Goal: Information Seeking & Learning: Learn about a topic

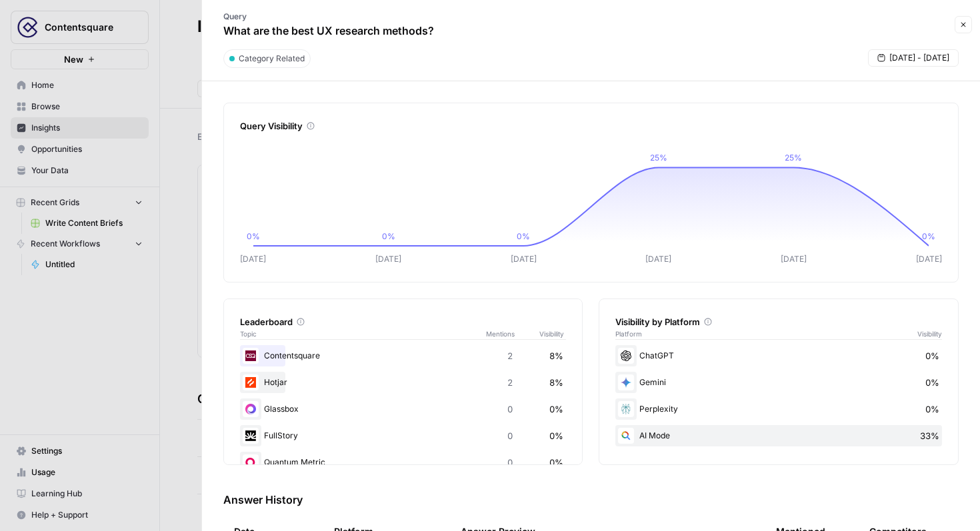
scroll to position [131, 0]
click at [191, 78] on div at bounding box center [490, 265] width 980 height 531
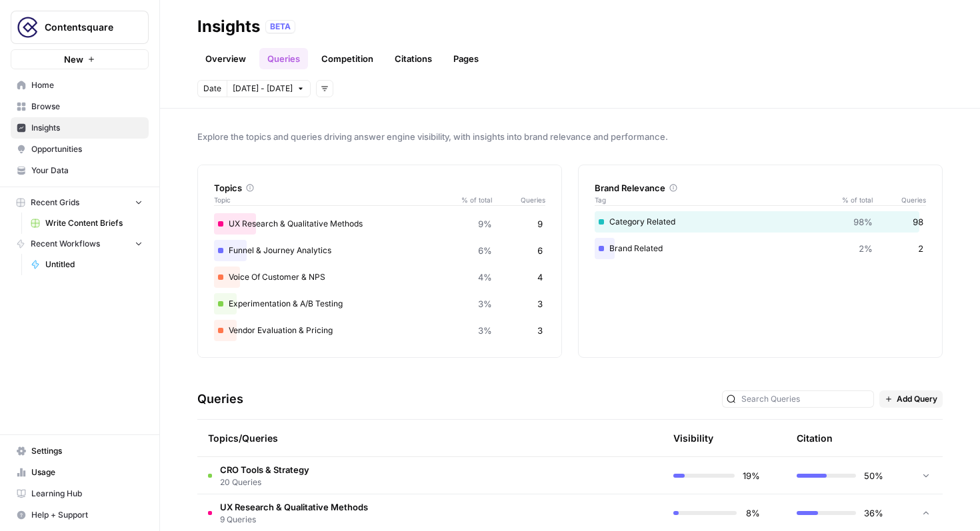
click at [222, 68] on link "Overview" at bounding box center [225, 58] width 57 height 21
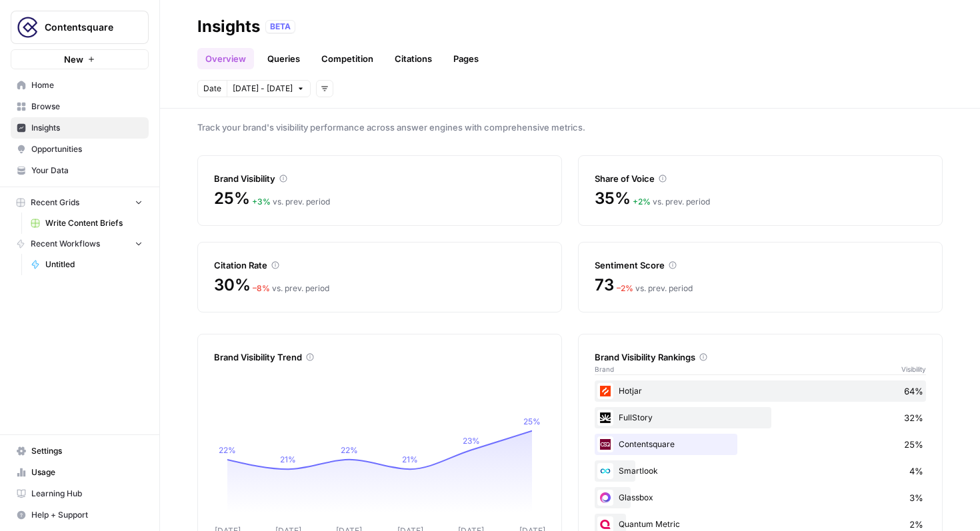
scroll to position [53, 0]
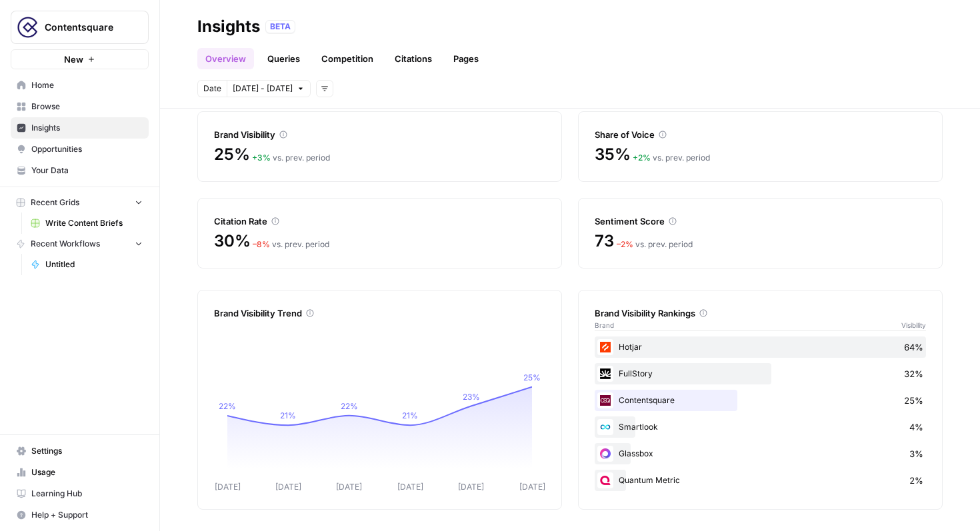
click at [104, 88] on span "Home" at bounding box center [86, 85] width 111 height 12
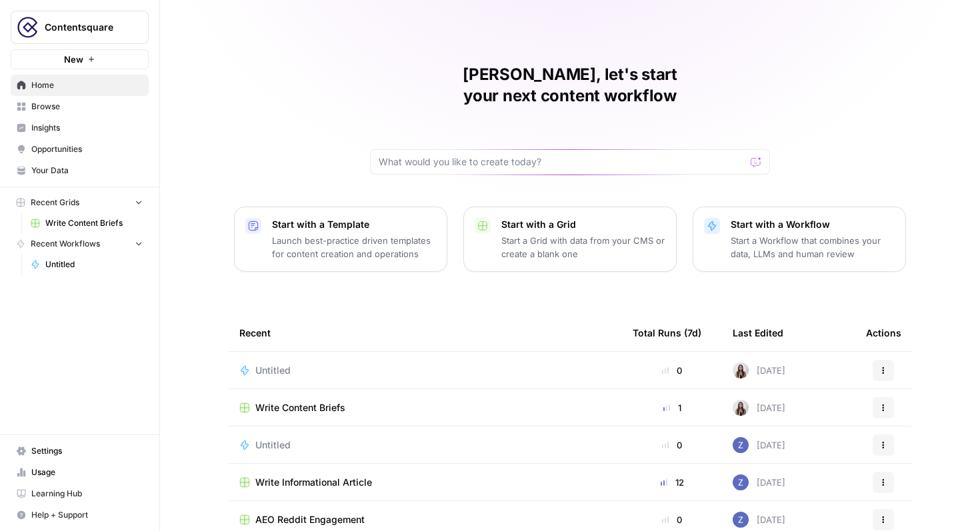
click at [125, 107] on span "Browse" at bounding box center [86, 107] width 111 height 12
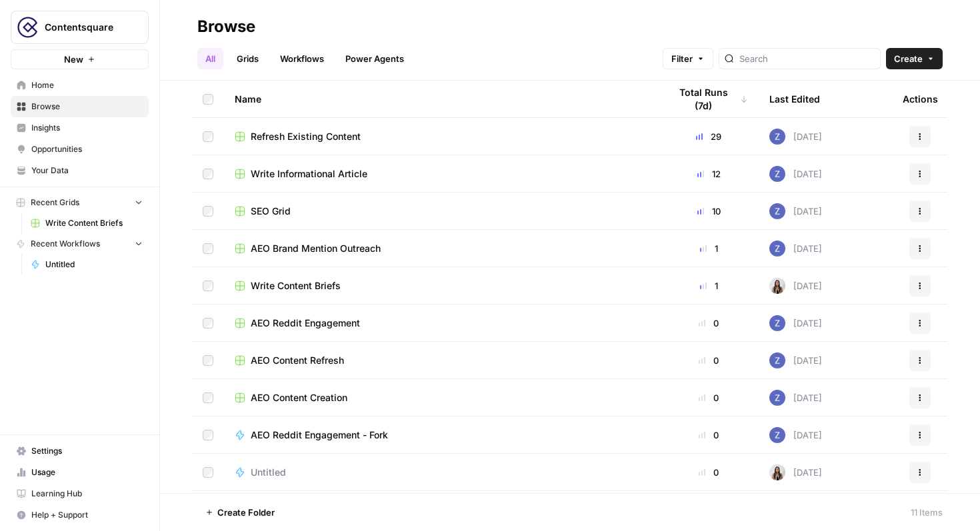
click at [111, 121] on link "Insights" at bounding box center [80, 127] width 138 height 21
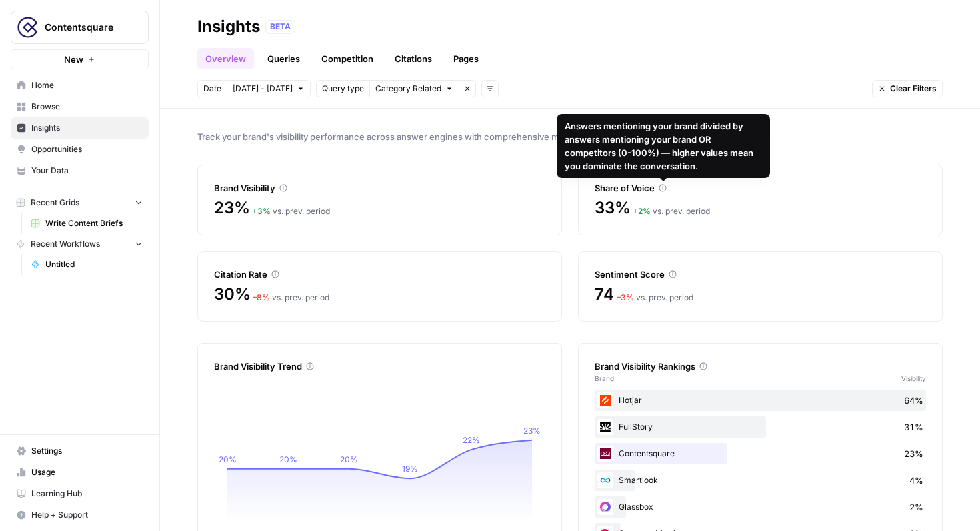
click at [664, 187] on icon at bounding box center [663, 188] width 8 height 8
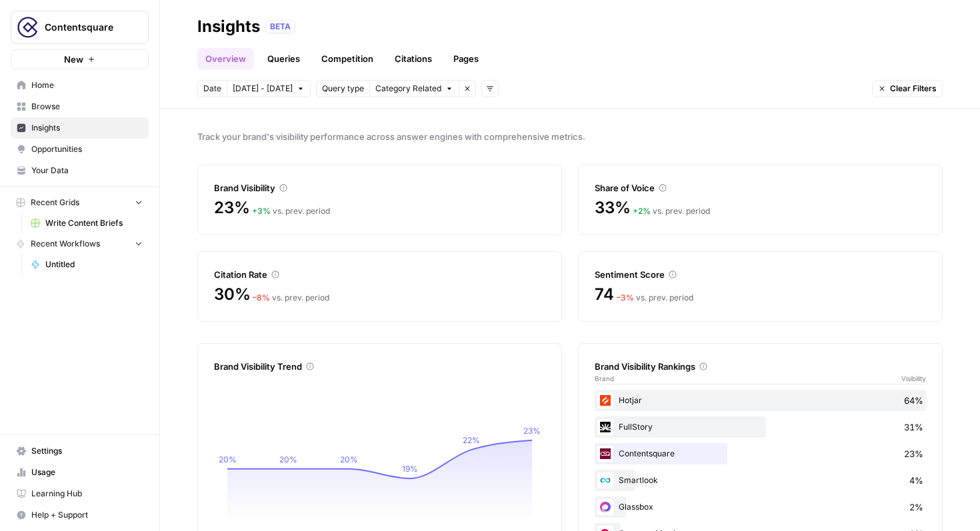
click at [659, 197] on div "33% + 2 % vs. prev. period" at bounding box center [760, 207] width 331 height 21
click at [643, 206] on span "+ 2 %" at bounding box center [642, 211] width 18 height 10
click at [463, 89] on icon "button" at bounding box center [467, 89] width 8 height 8
click at [321, 93] on button "Add filters" at bounding box center [324, 88] width 17 height 17
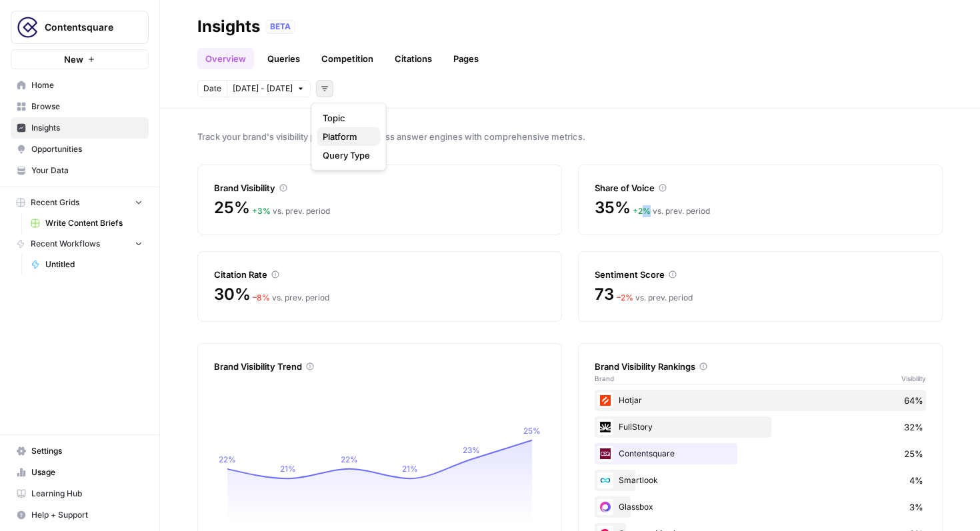
click at [345, 139] on span "Platform" at bounding box center [346, 136] width 47 height 13
click at [428, 94] on button "Select platform" at bounding box center [401, 88] width 82 height 17
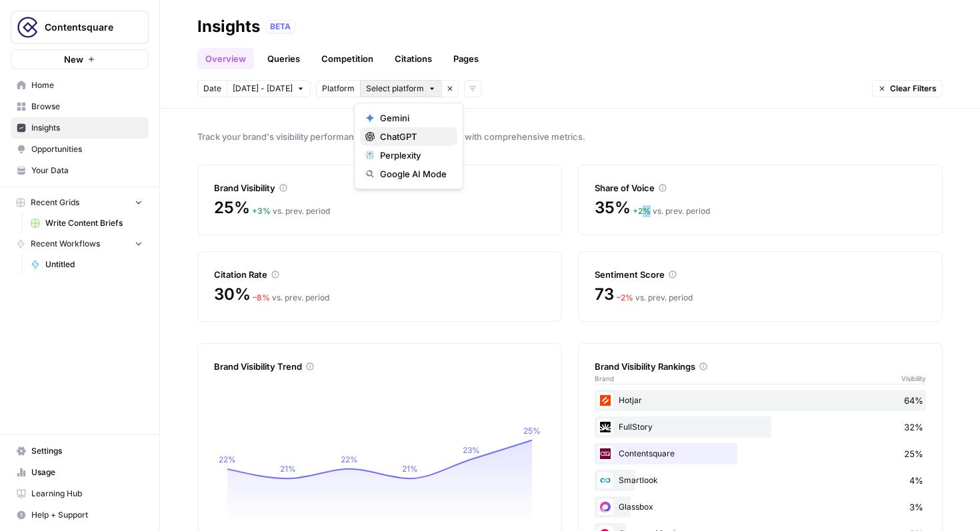
click at [410, 137] on span "ChatGPT" at bounding box center [413, 136] width 67 height 13
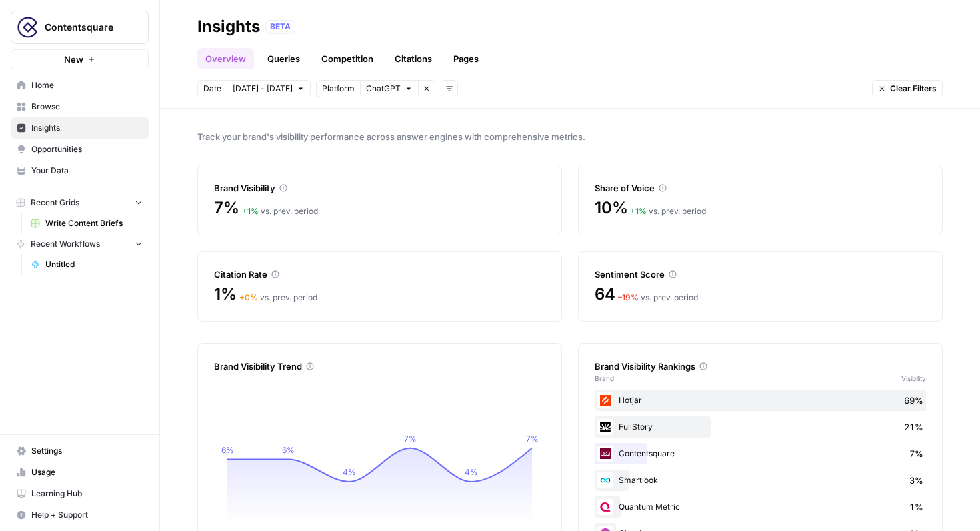
click at [664, 189] on icon at bounding box center [663, 188] width 8 height 8
click at [401, 94] on button "ChatGPT" at bounding box center [389, 88] width 59 height 17
click at [396, 163] on button "Perplexity" at bounding box center [408, 155] width 97 height 19
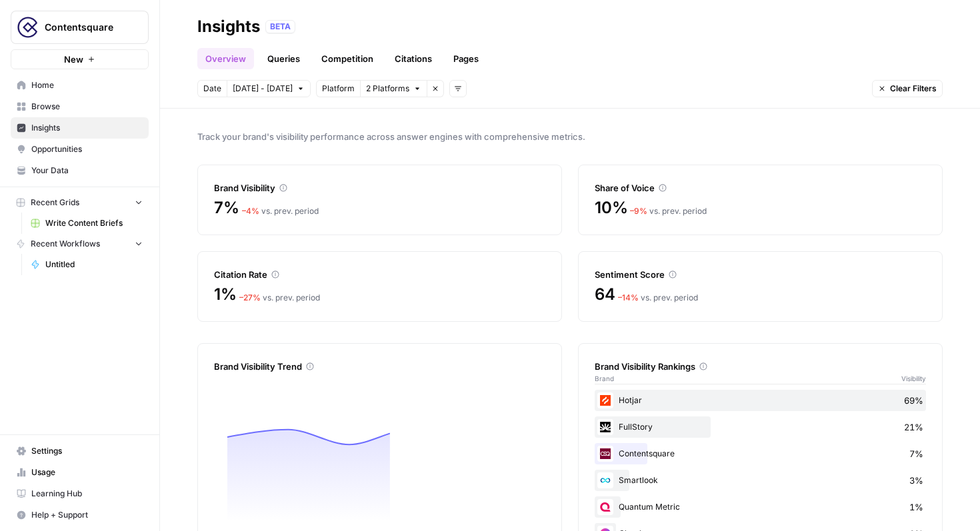
click at [413, 87] on icon "button" at bounding box center [417, 89] width 8 height 8
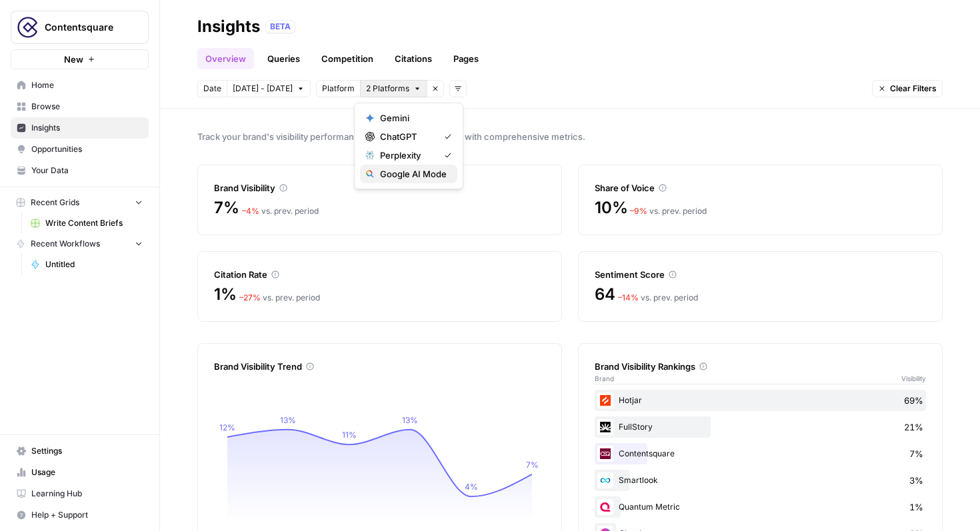
click at [407, 179] on span "Google AI Mode" at bounding box center [413, 173] width 67 height 13
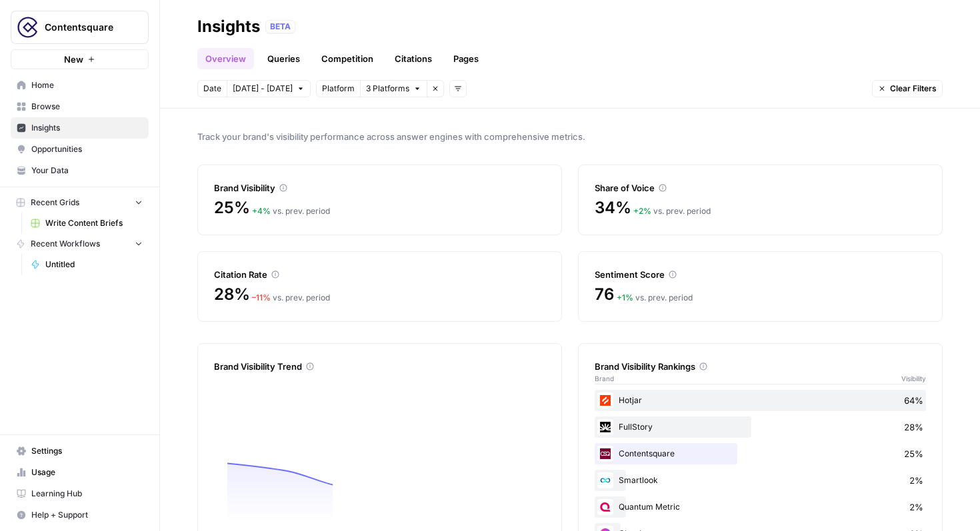
click at [404, 93] on button "3 Platforms" at bounding box center [393, 88] width 67 height 17
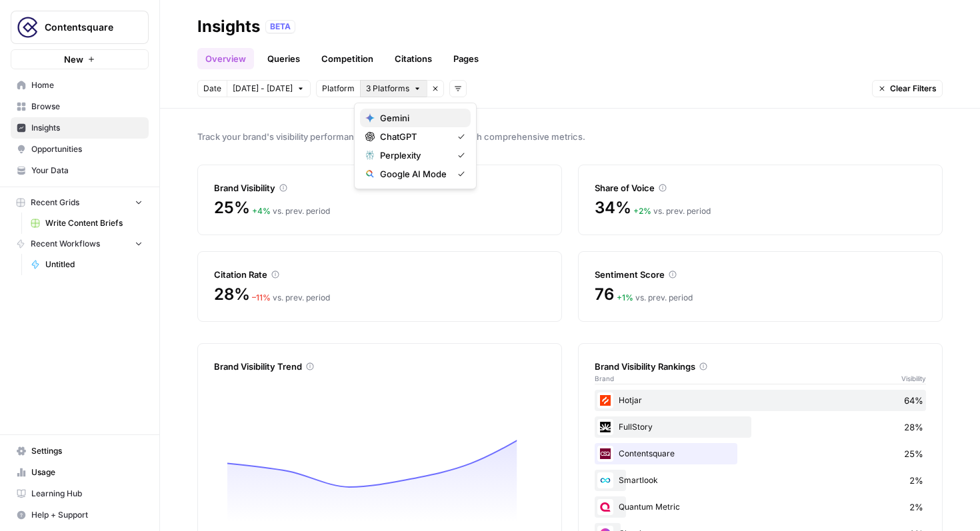
click at [404, 122] on span "Gemini" at bounding box center [420, 117] width 80 height 13
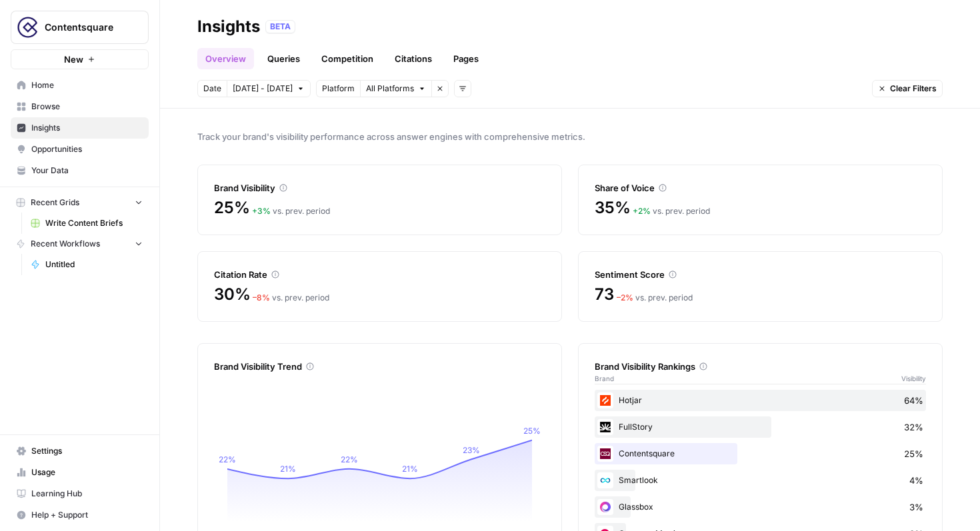
click at [669, 185] on div "Share of Voice" at bounding box center [760, 187] width 331 height 13
click at [667, 188] on div "Share of Voice" at bounding box center [760, 187] width 331 height 13
click at [441, 90] on button "Remove filter" at bounding box center [439, 88] width 17 height 17
click at [321, 90] on icon "button" at bounding box center [325, 89] width 8 height 8
click at [406, 103] on header "Insights BETA Overview Queries Competition Citations Pages Date [DATE] - [DATE]…" at bounding box center [570, 54] width 820 height 109
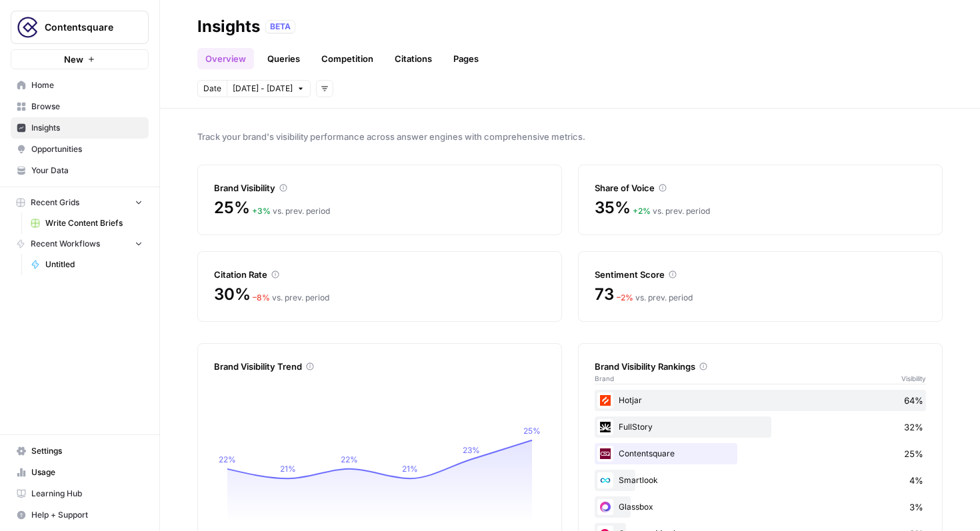
scroll to position [53, 0]
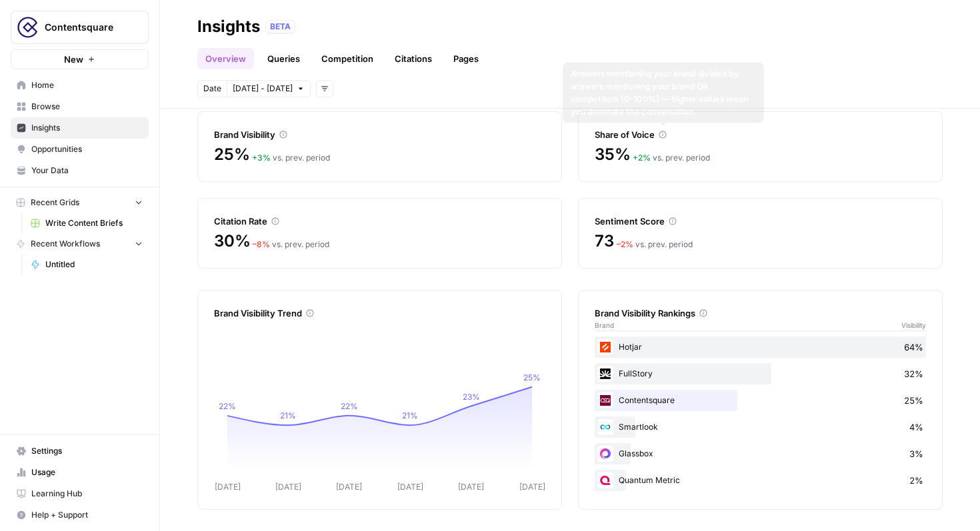
click at [663, 134] on icon at bounding box center [663, 135] width 8 height 8
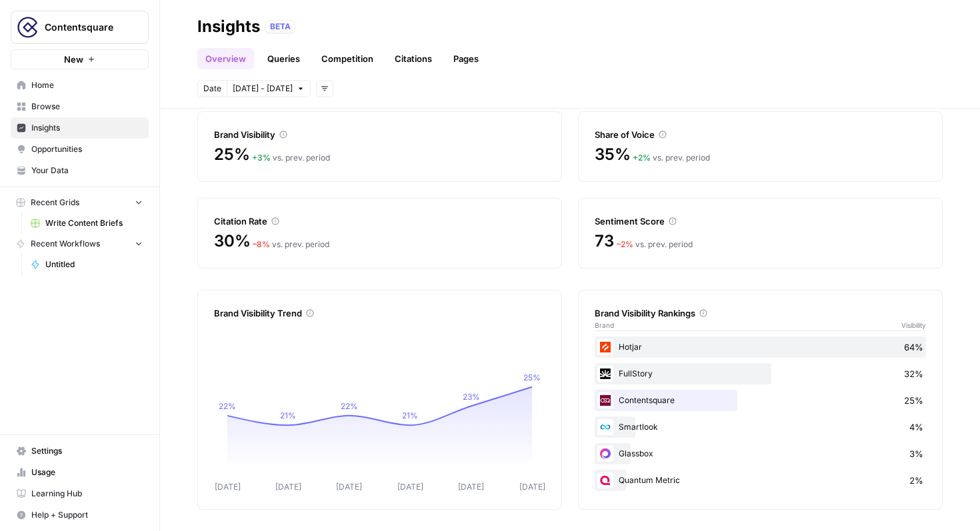
click at [663, 140] on div "Share of Voice" at bounding box center [760, 134] width 331 height 13
click at [663, 135] on icon at bounding box center [662, 134] width 7 height 7
click at [310, 96] on div "Date [DATE] - [DATE] Add filters" at bounding box center [265, 88] width 136 height 17
click at [317, 96] on button "Add filters" at bounding box center [324, 88] width 17 height 17
click at [407, 25] on div "BETA" at bounding box center [603, 26] width 677 height 13
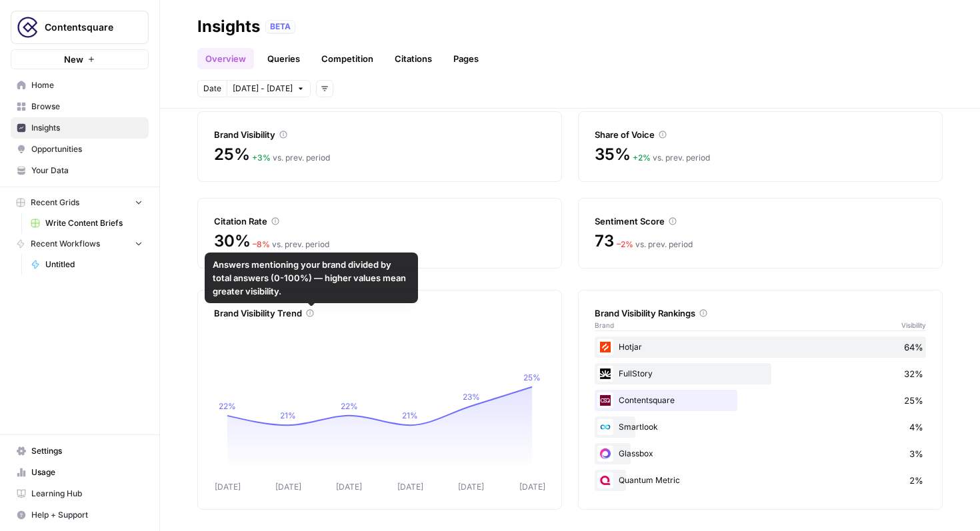
click at [309, 311] on icon at bounding box center [310, 313] width 8 height 8
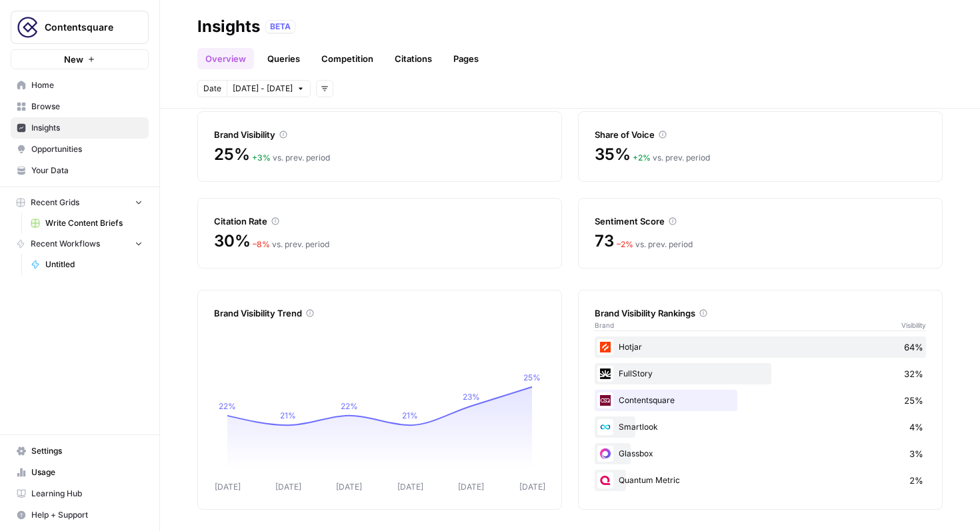
click at [287, 63] on link "Queries" at bounding box center [283, 58] width 49 height 21
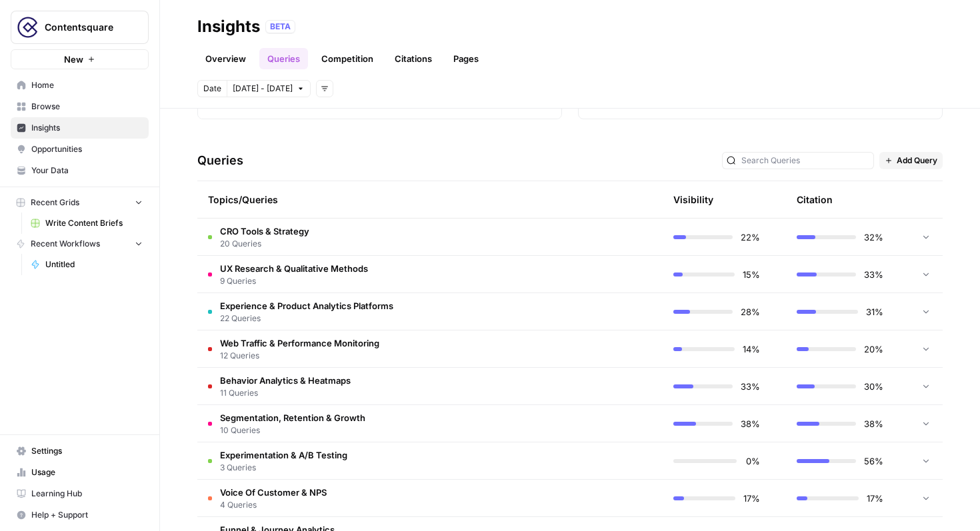
scroll to position [321, 0]
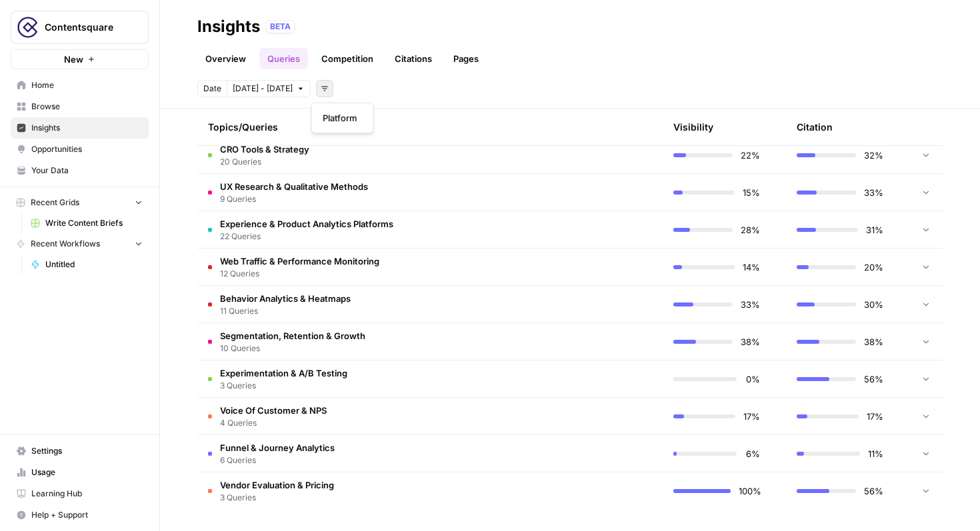
click at [321, 92] on icon "button" at bounding box center [325, 89] width 8 height 8
click at [347, 112] on span "Platform" at bounding box center [340, 117] width 35 height 13
click at [417, 91] on span "Select platform" at bounding box center [395, 89] width 58 height 12
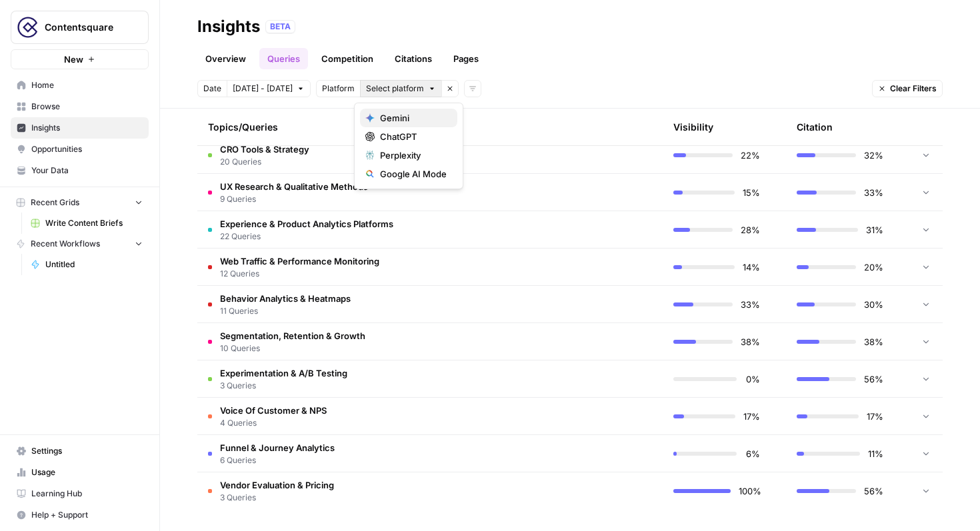
click at [407, 119] on span "Gemini" at bounding box center [413, 117] width 67 height 13
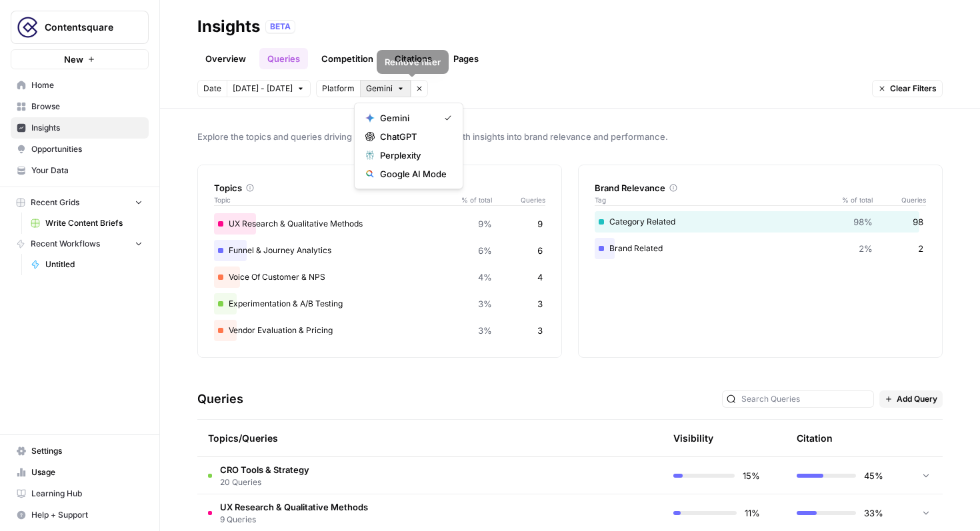
click at [400, 87] on button "Gemini" at bounding box center [385, 88] width 51 height 17
click at [416, 86] on button "Remove filter" at bounding box center [418, 88] width 17 height 17
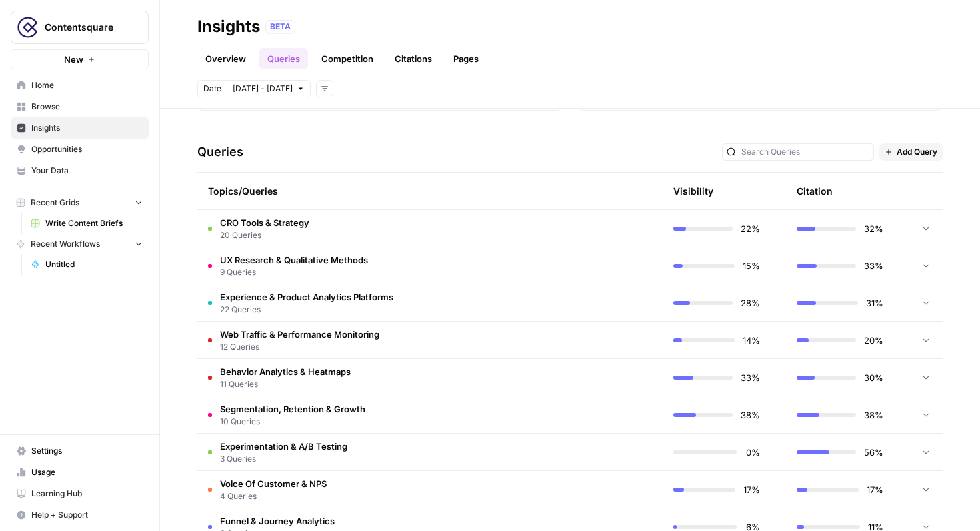
scroll to position [250, 0]
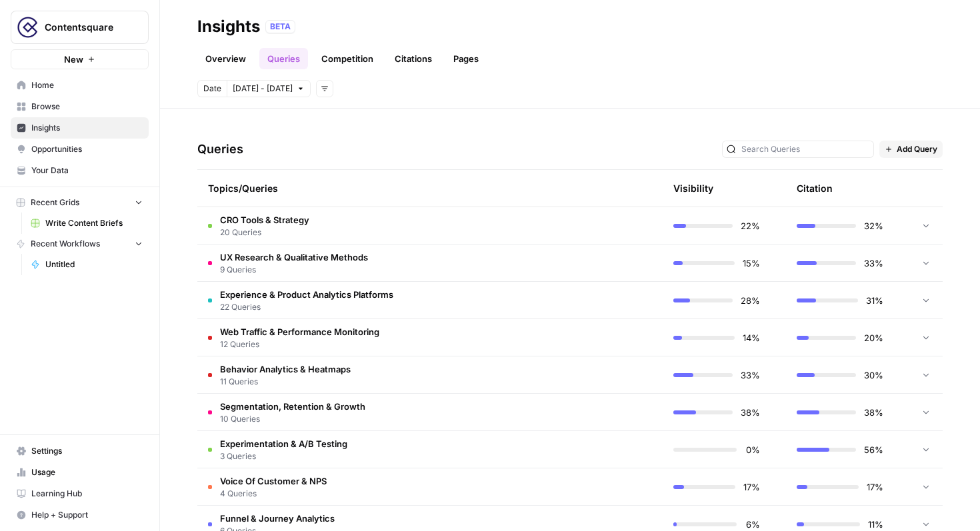
click at [924, 229] on icon at bounding box center [925, 225] width 9 height 9
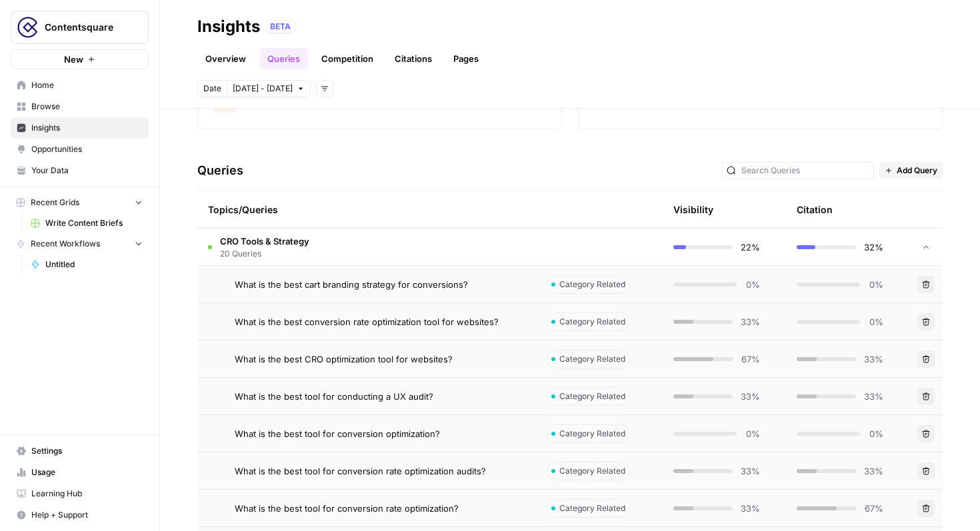
scroll to position [222, 0]
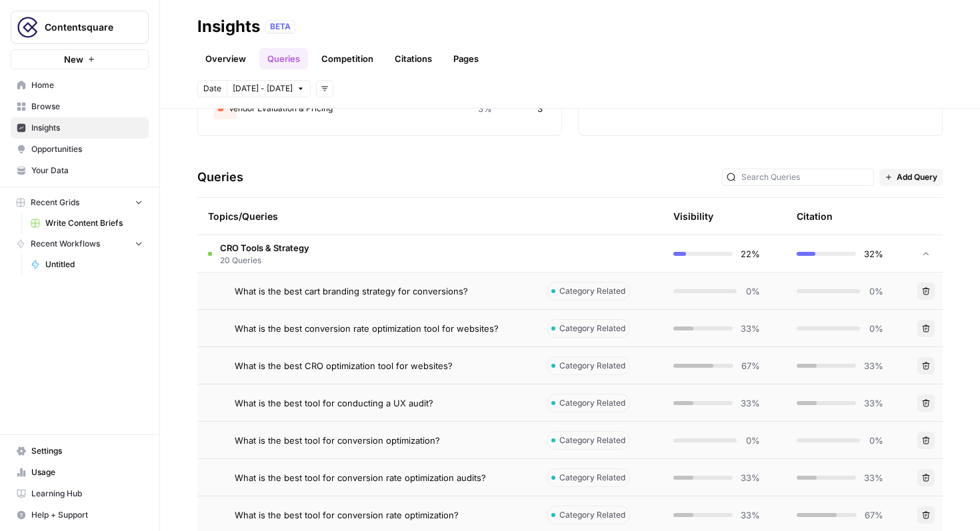
click at [923, 258] on icon at bounding box center [925, 253] width 9 height 9
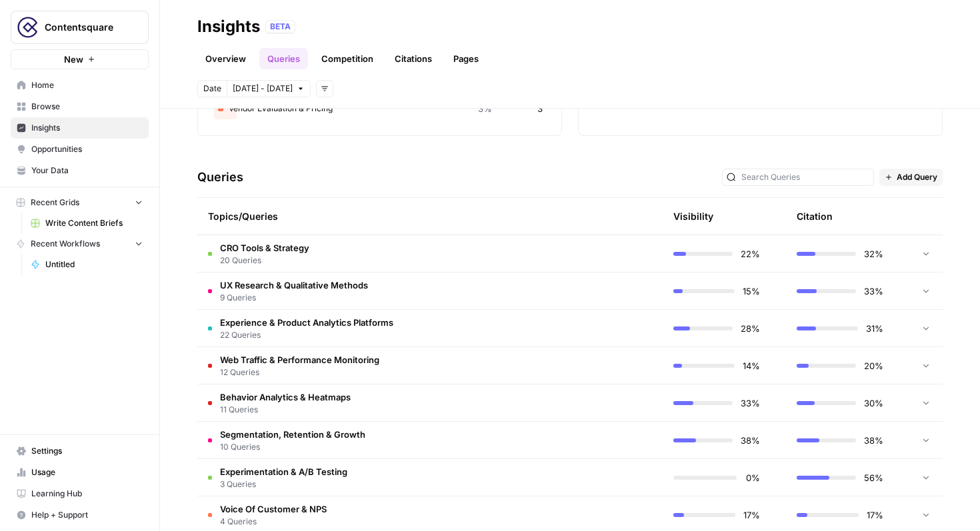
click at [231, 260] on span "20 Queries" at bounding box center [264, 261] width 89 height 12
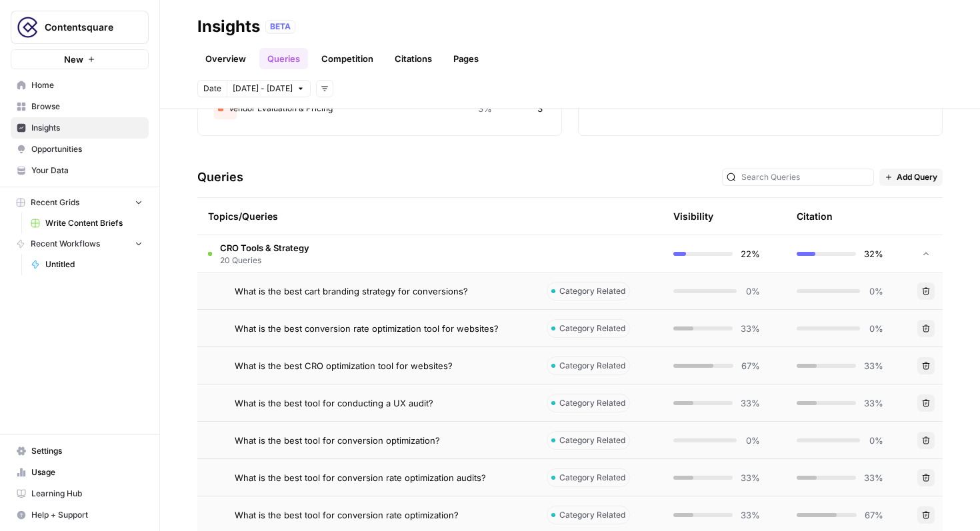
click at [563, 299] on div "Category Related" at bounding box center [588, 291] width 83 height 19
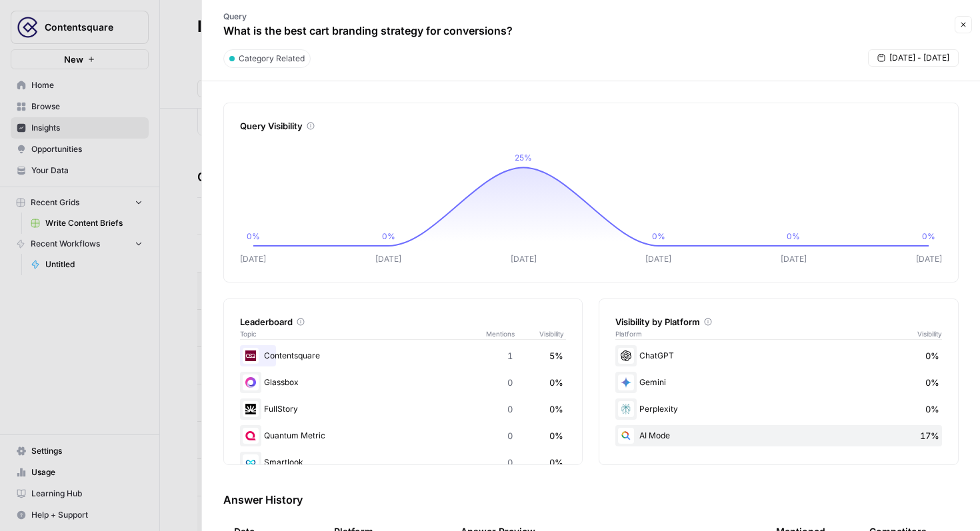
click at [187, 95] on div at bounding box center [490, 265] width 980 height 531
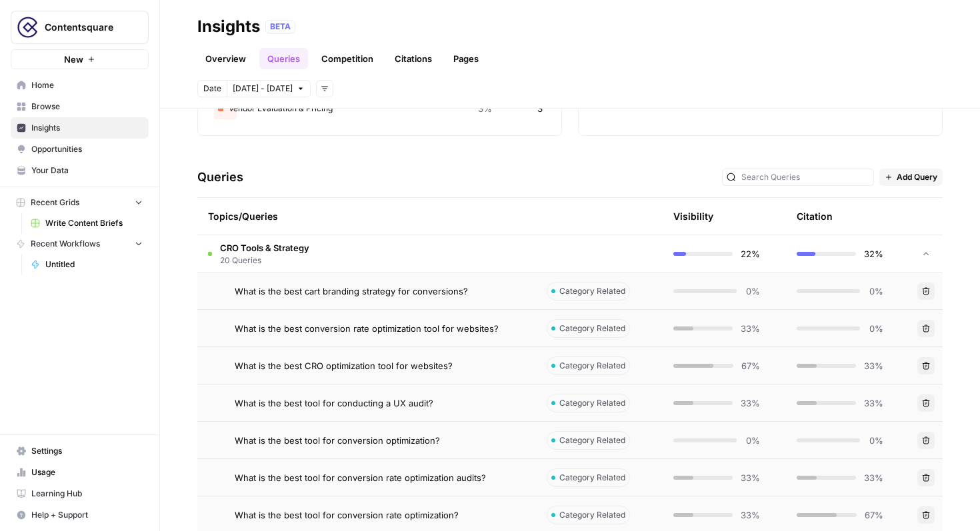
click at [383, 227] on div "Topics/Queries" at bounding box center [366, 216] width 317 height 37
click at [373, 249] on td "CRO Tools & Strategy 20 Queries" at bounding box center [366, 253] width 339 height 37
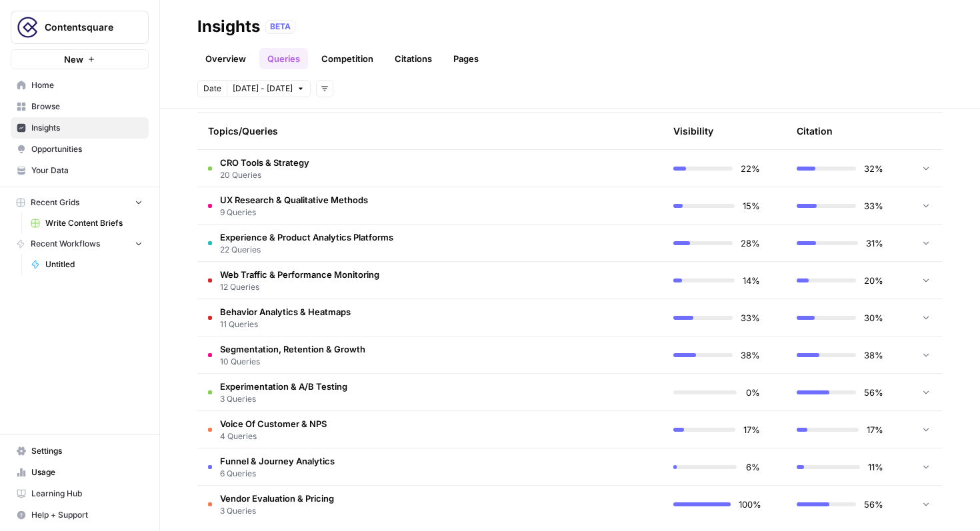
scroll to position [321, 0]
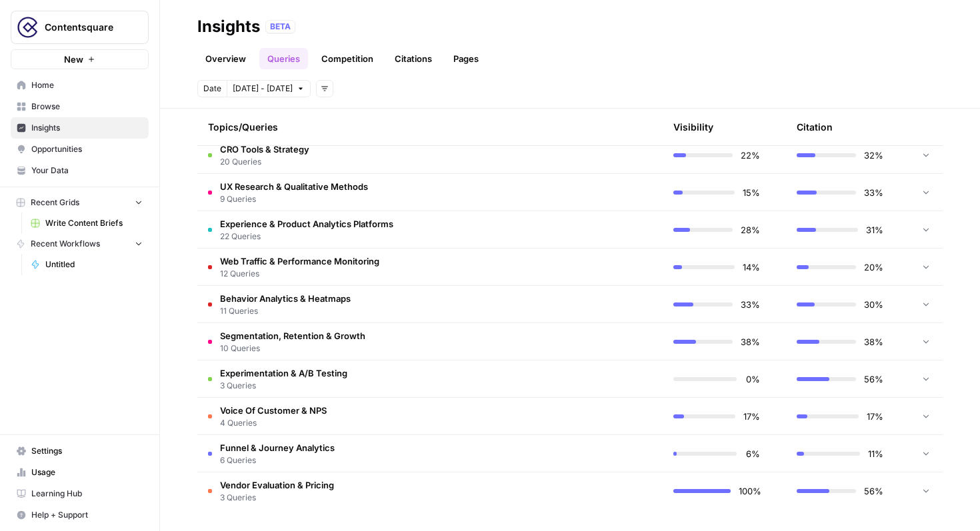
click at [366, 501] on td "Vendor Evaluation & Pricing 3 Queries" at bounding box center [366, 491] width 339 height 37
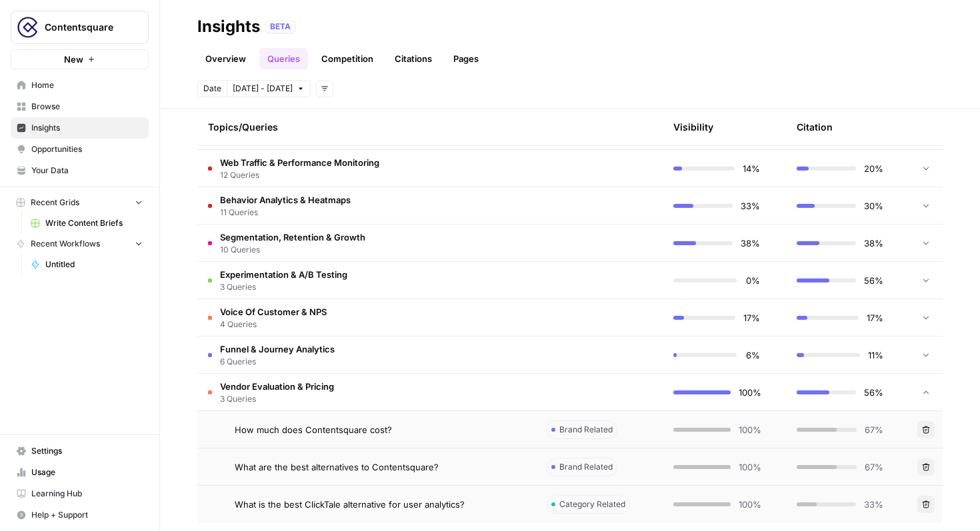
scroll to position [433, 0]
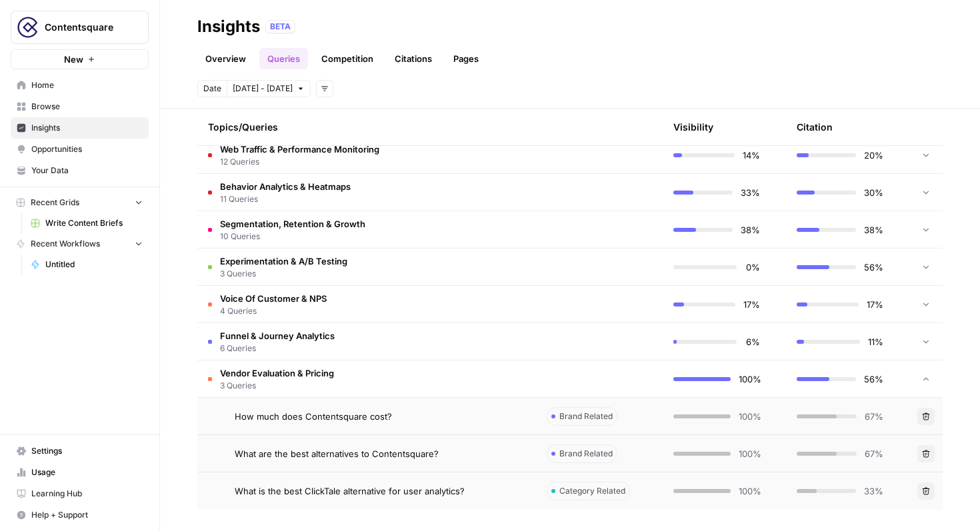
click at [586, 421] on span "Brand Related" at bounding box center [585, 417] width 53 height 12
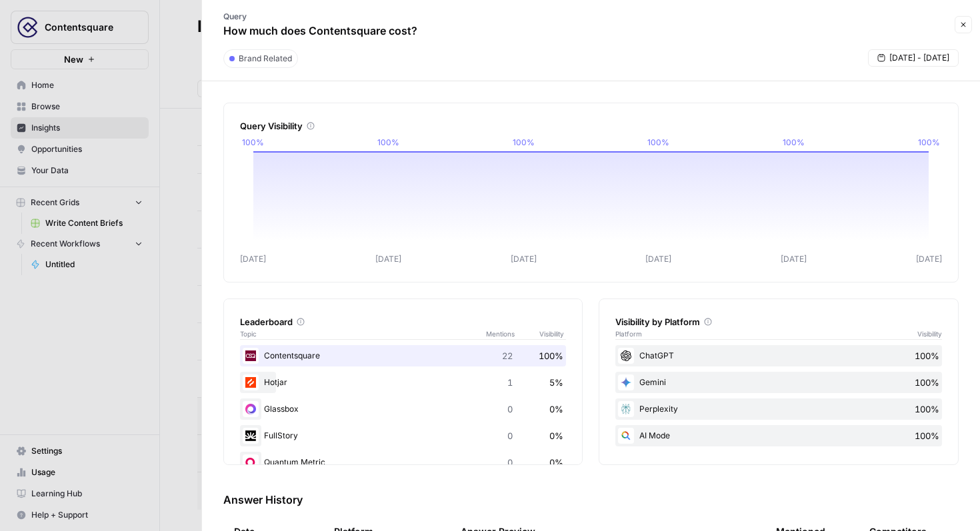
click at [192, 181] on div at bounding box center [490, 265] width 980 height 531
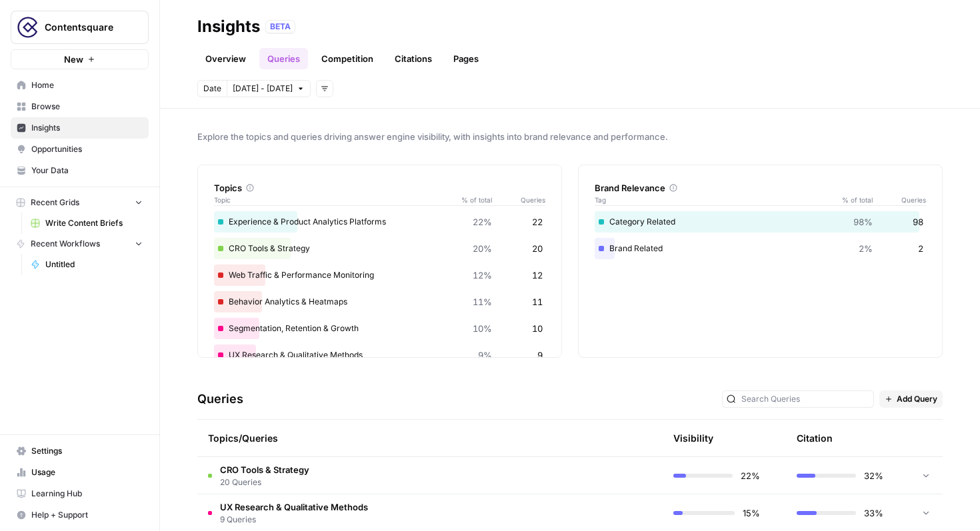
click at [242, 468] on span "CRO Tools & Strategy" at bounding box center [264, 469] width 89 height 13
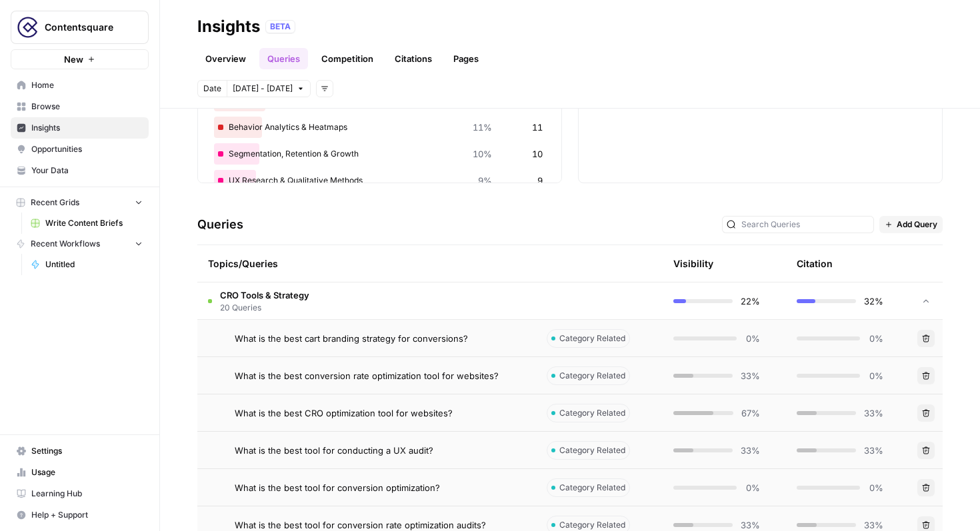
scroll to position [174, 0]
click at [394, 343] on span "What is the best cart branding strategy for conversions?" at bounding box center [351, 339] width 233 height 13
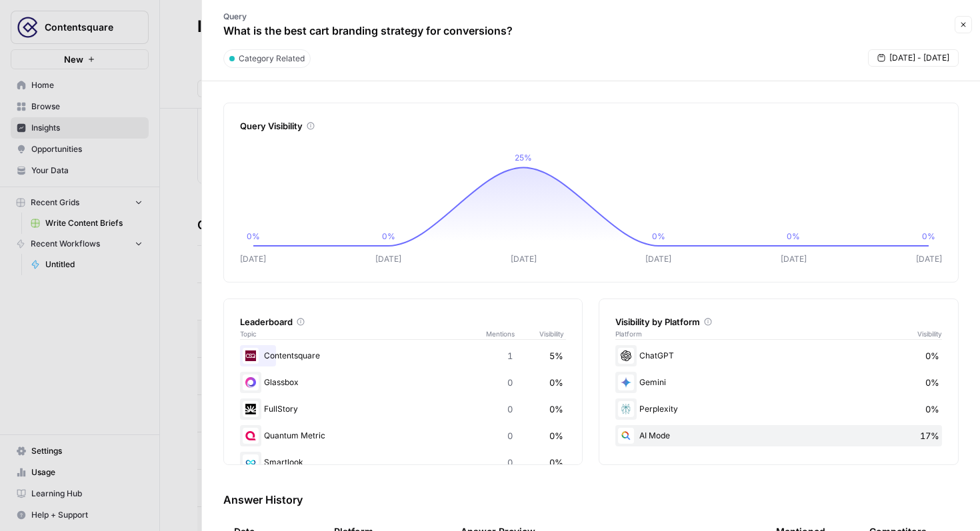
click at [173, 71] on div at bounding box center [490, 265] width 980 height 531
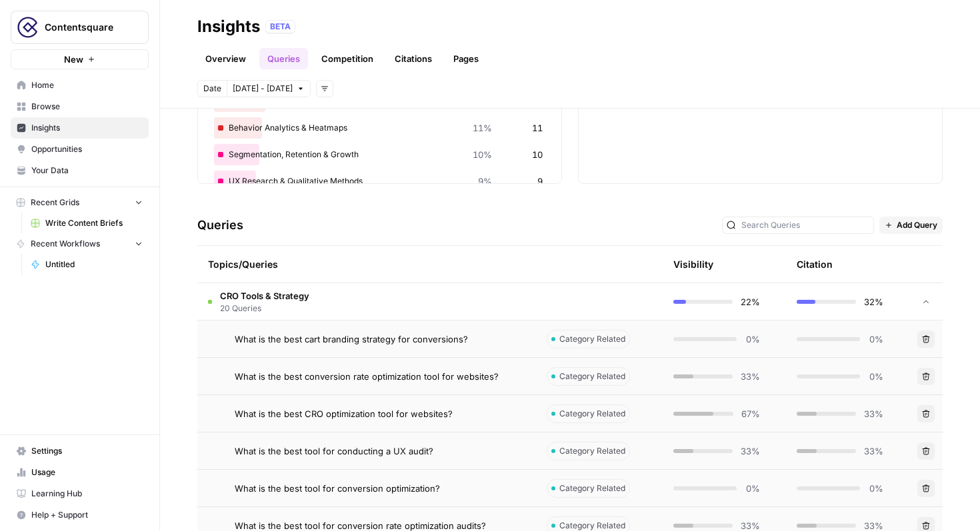
click at [384, 342] on span "What is the best cart branding strategy for conversions?" at bounding box center [351, 339] width 233 height 13
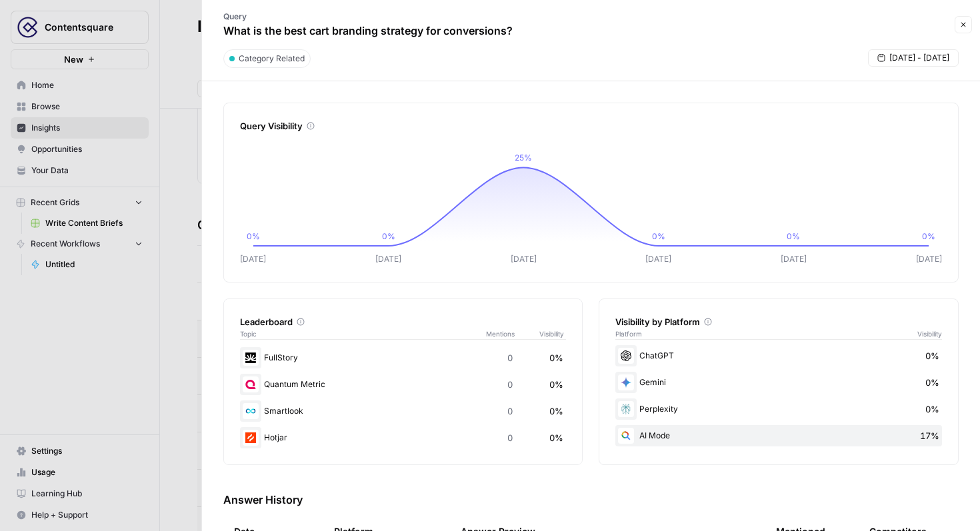
click at [163, 146] on div at bounding box center [490, 265] width 980 height 531
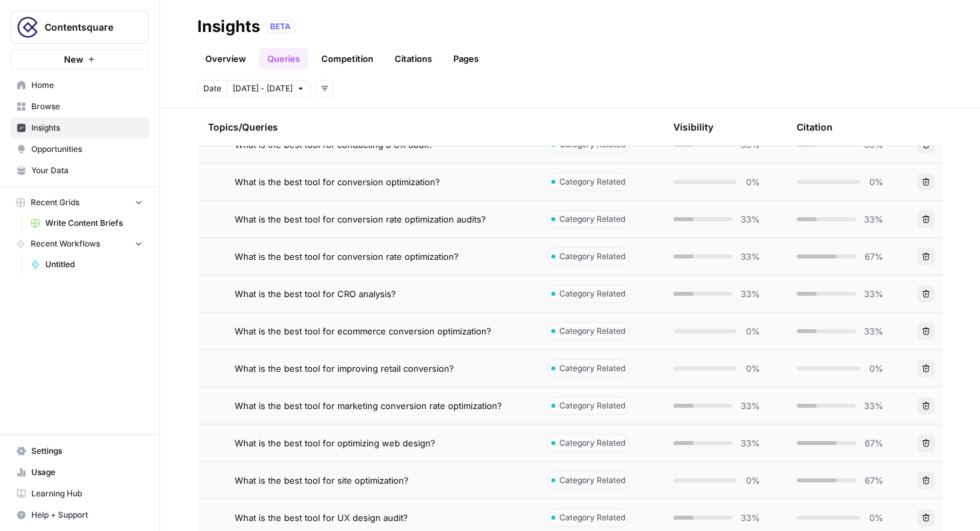
scroll to position [190, 0]
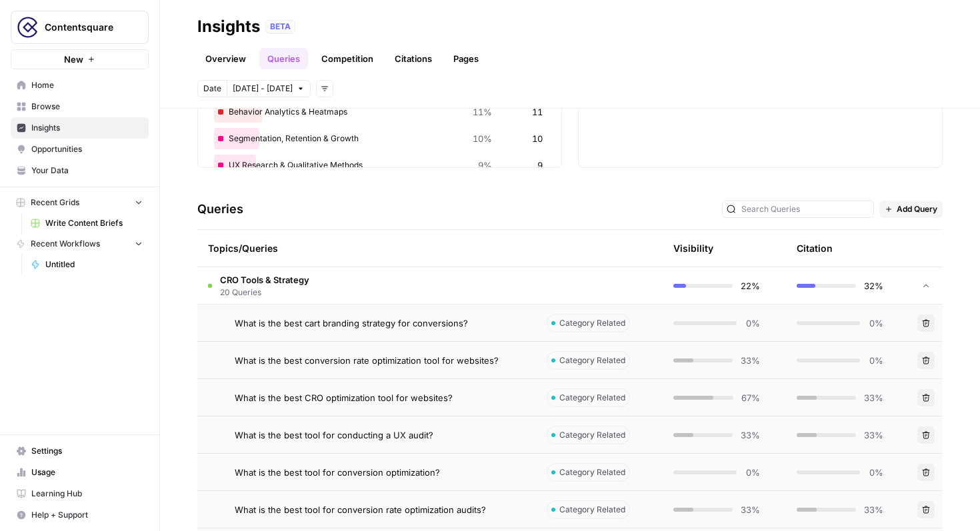
click at [405, 325] on span "What is the best cart branding strategy for conversions?" at bounding box center [351, 323] width 233 height 13
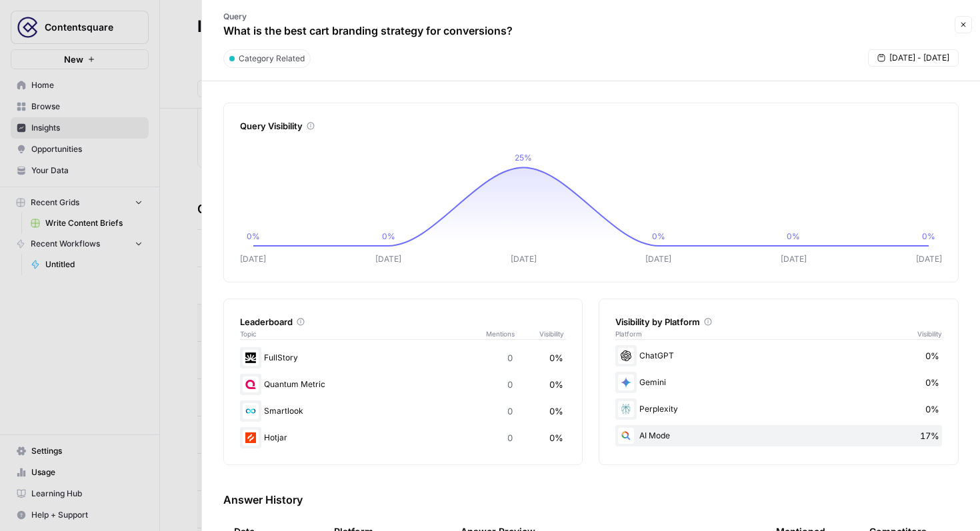
click at [957, 23] on button "Close" at bounding box center [962, 24] width 17 height 17
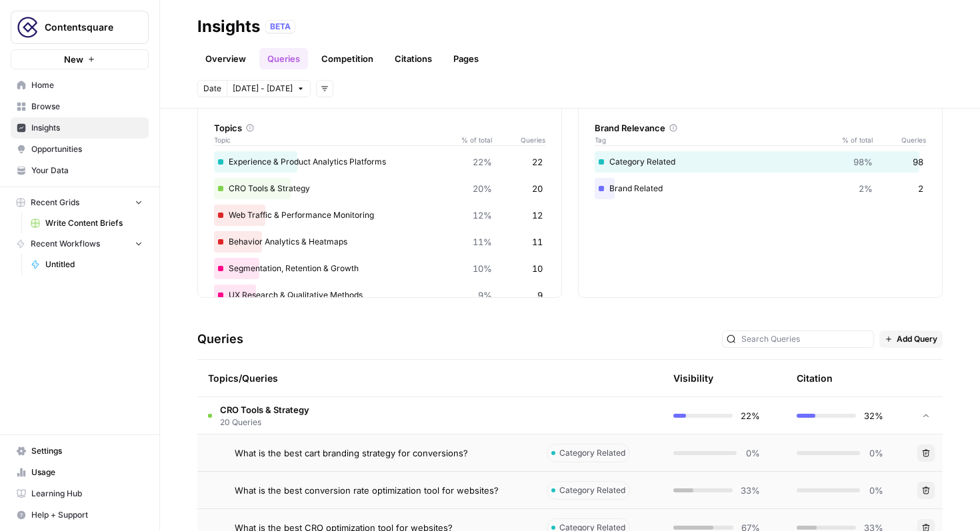
scroll to position [59, 0]
click at [322, 85] on icon "button" at bounding box center [325, 89] width 8 height 8
click at [427, 80] on div "Date [DATE] - [DATE] Add filters" at bounding box center [569, 88] width 745 height 17
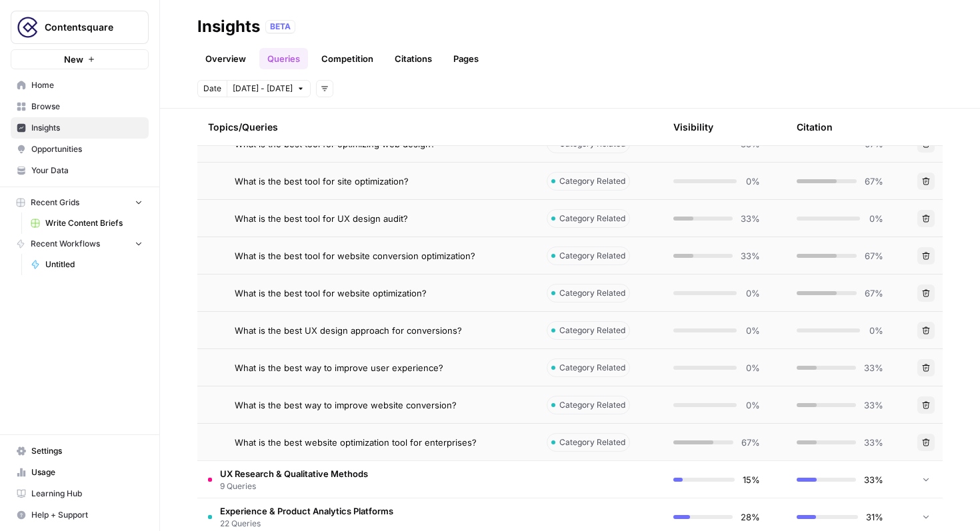
scroll to position [800, 0]
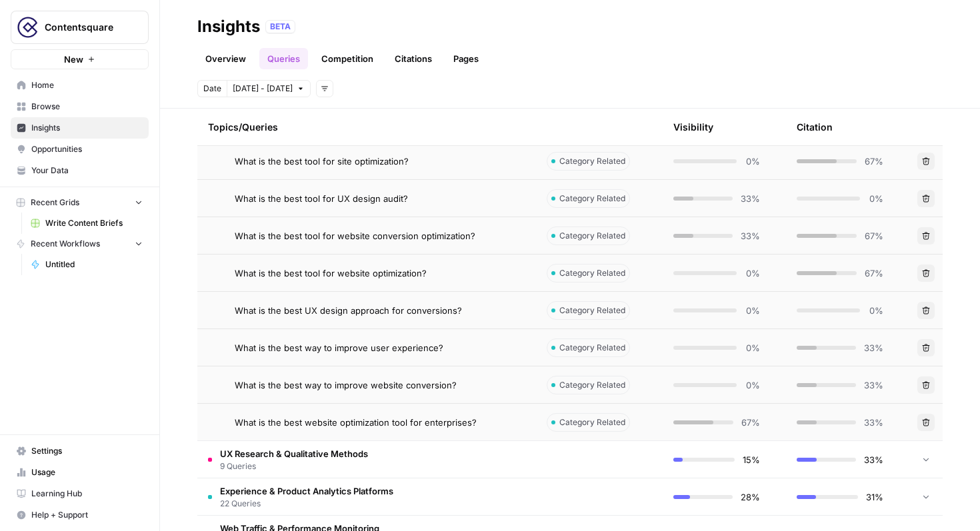
click at [743, 236] on span "33%" at bounding box center [750, 235] width 19 height 13
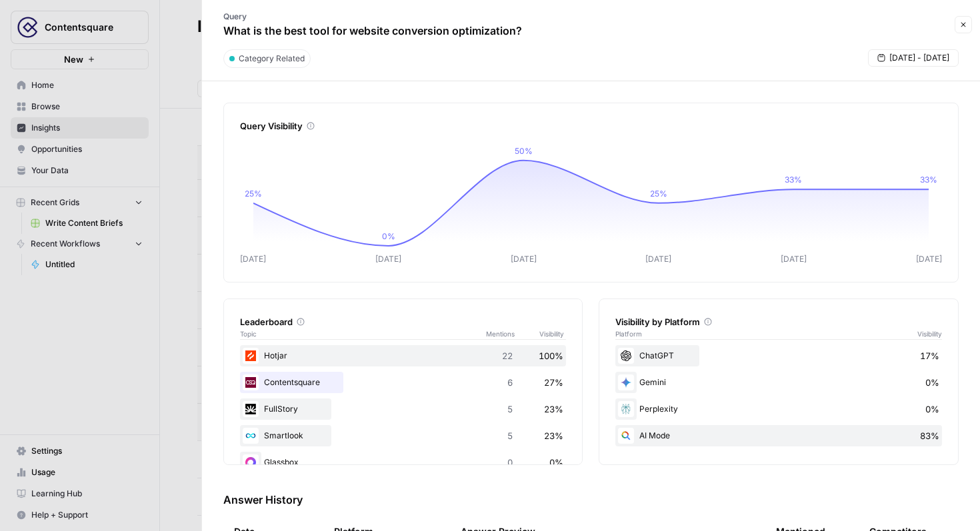
click at [190, 218] on div at bounding box center [490, 265] width 980 height 531
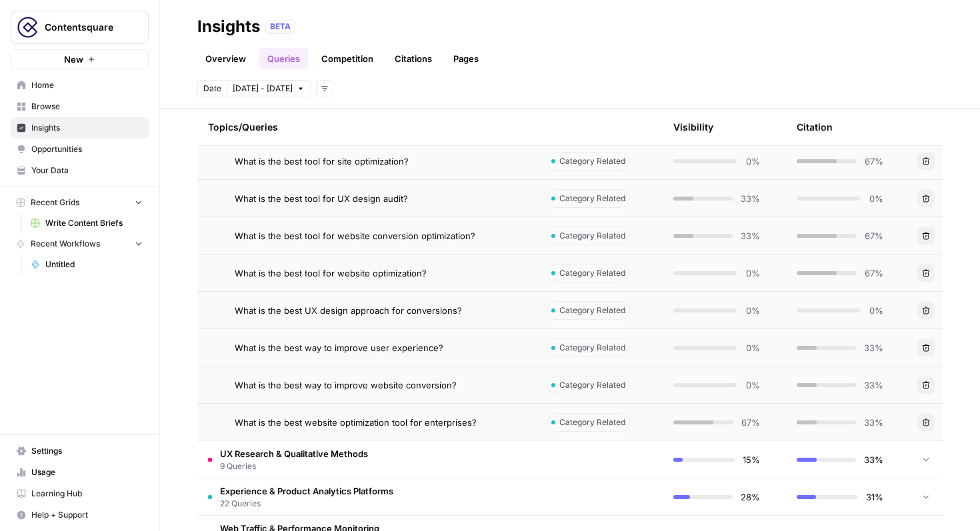
click at [388, 102] on header "Insights BETA Overview Queries Competition Citations Pages Date [DATE] - [DATE]…" at bounding box center [570, 54] width 820 height 109
click at [196, 184] on div "Explore the topics and queries driving answer engine visibility, with insights …" at bounding box center [570, 320] width 820 height 423
click at [240, 127] on div "Topics/Queries" at bounding box center [366, 127] width 317 height 37
click at [285, 65] on link "Queries" at bounding box center [283, 58] width 49 height 21
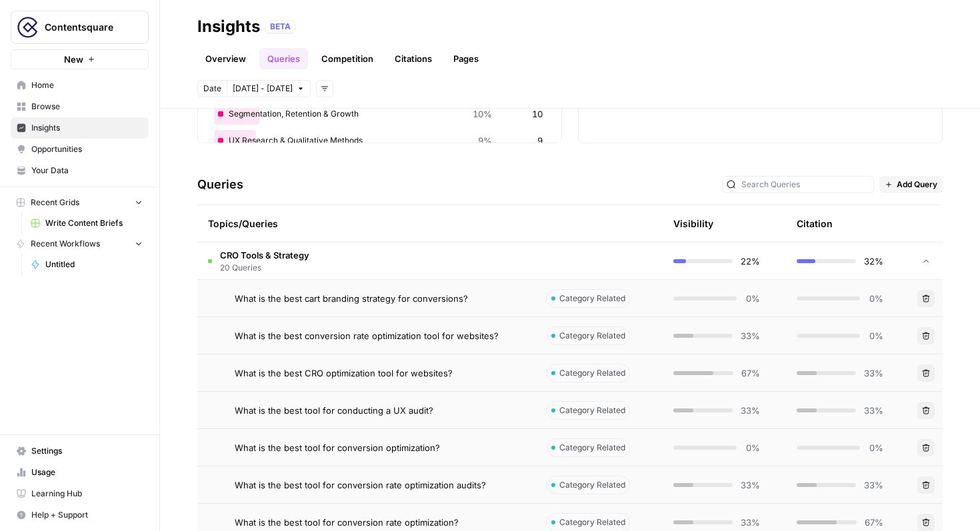
scroll to position [214, 0]
click at [261, 267] on span "20 Queries" at bounding box center [264, 269] width 89 height 12
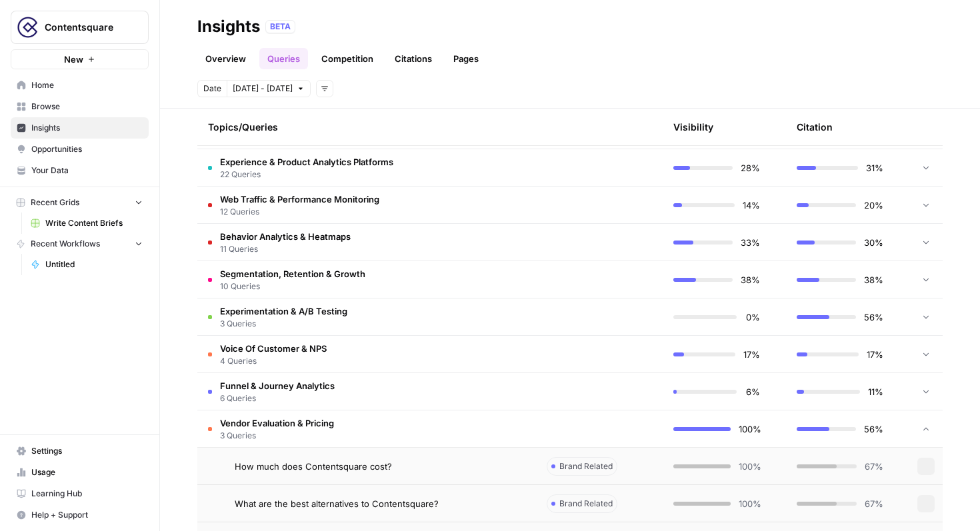
scroll to position [433, 0]
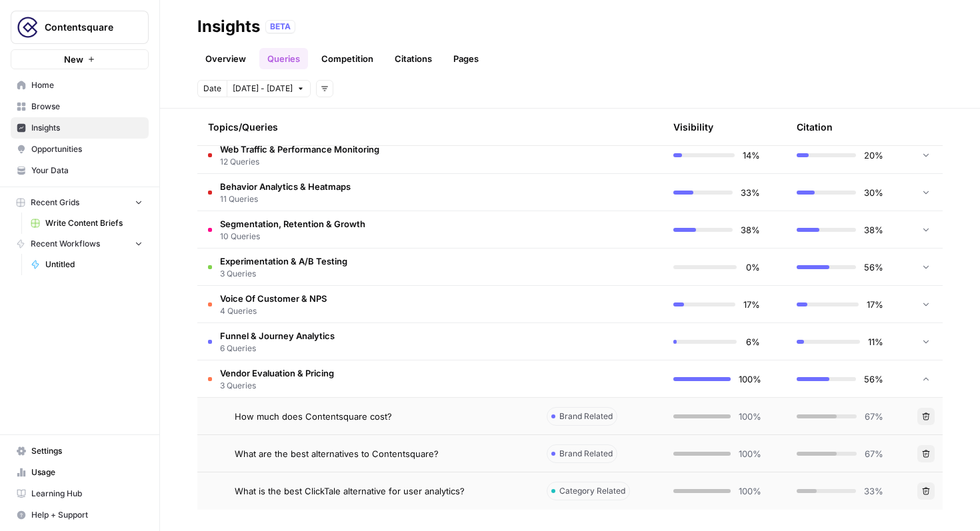
click at [928, 375] on icon at bounding box center [925, 379] width 9 height 9
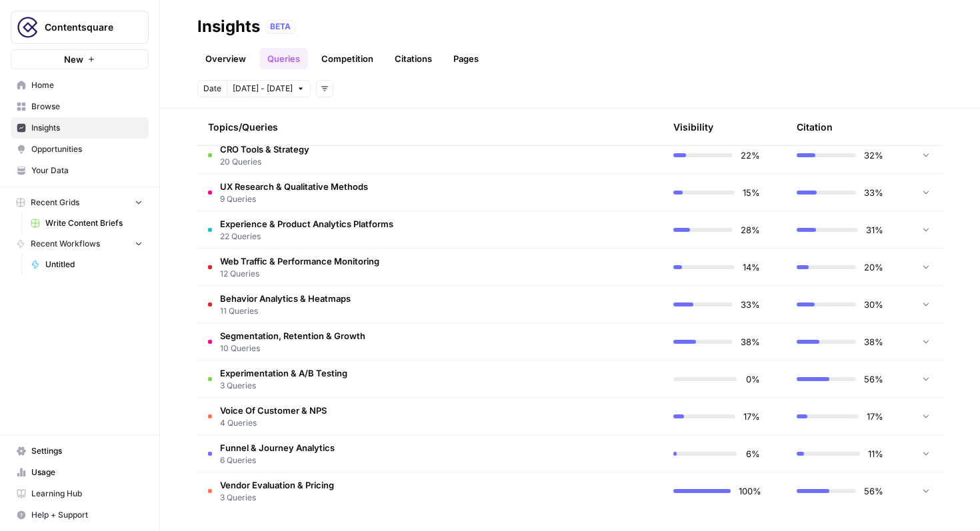
click at [913, 365] on td at bounding box center [925, 379] width 33 height 37
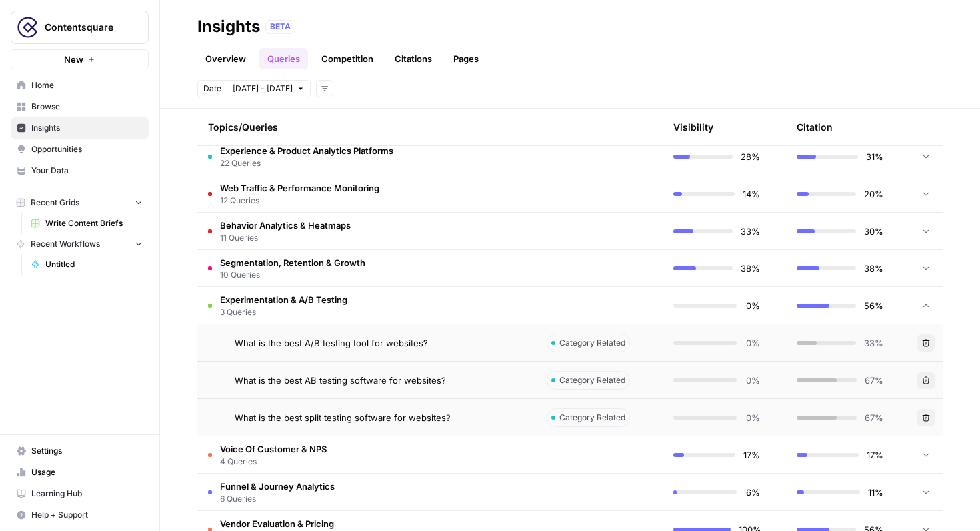
scroll to position [397, 0]
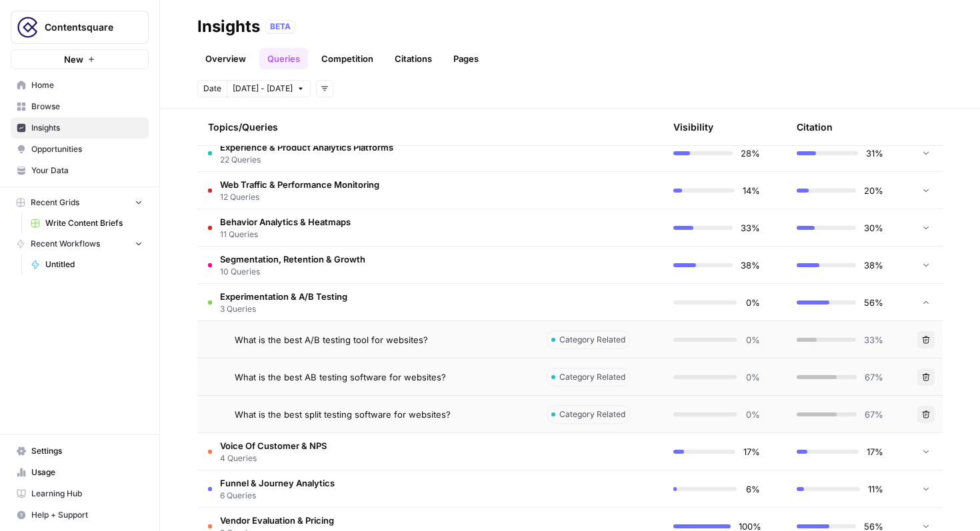
click at [244, 61] on link "Overview" at bounding box center [225, 58] width 57 height 21
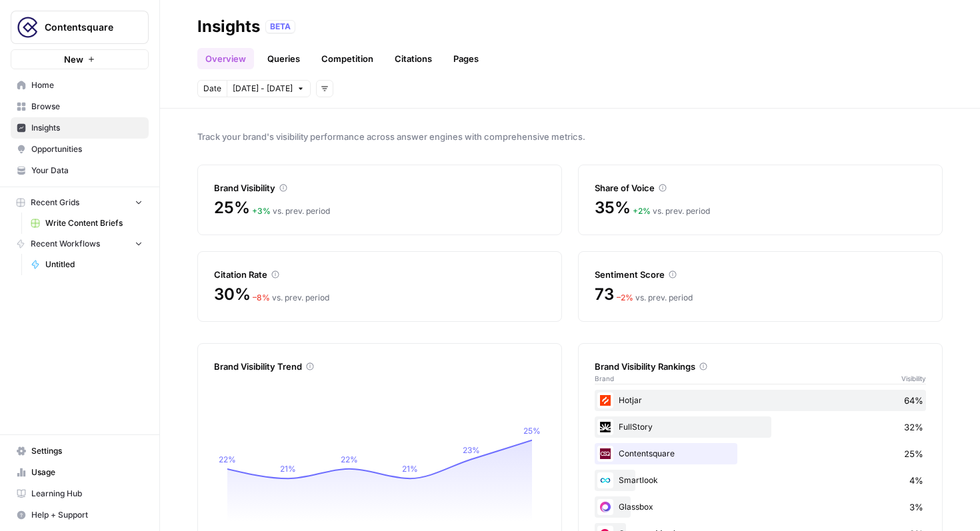
click at [293, 59] on link "Queries" at bounding box center [283, 58] width 49 height 21
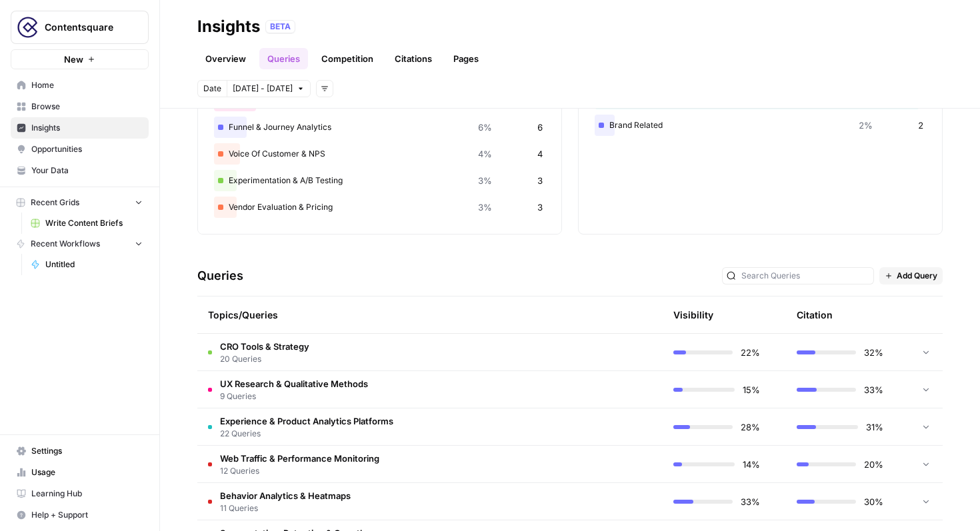
scroll to position [321, 0]
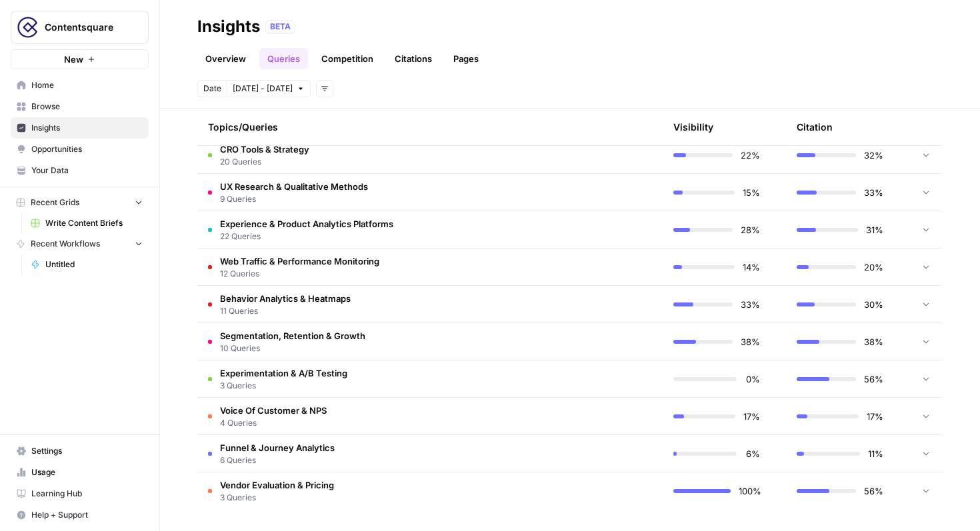
click at [331, 71] on header "Insights BETA Overview Queries Competition Citations Pages Date [DATE] - [DATE]…" at bounding box center [570, 54] width 820 height 109
click at [337, 61] on link "Competition" at bounding box center [347, 58] width 68 height 21
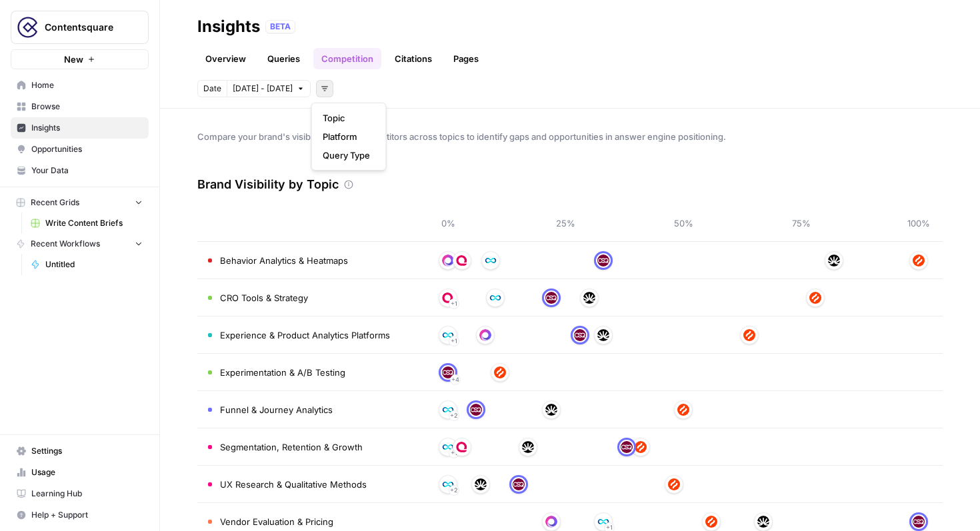
click at [326, 92] on button "Add filters" at bounding box center [324, 88] width 17 height 17
click at [435, 115] on div "Compare your brand's visibility against competitors across topics to identify g…" at bounding box center [570, 320] width 820 height 423
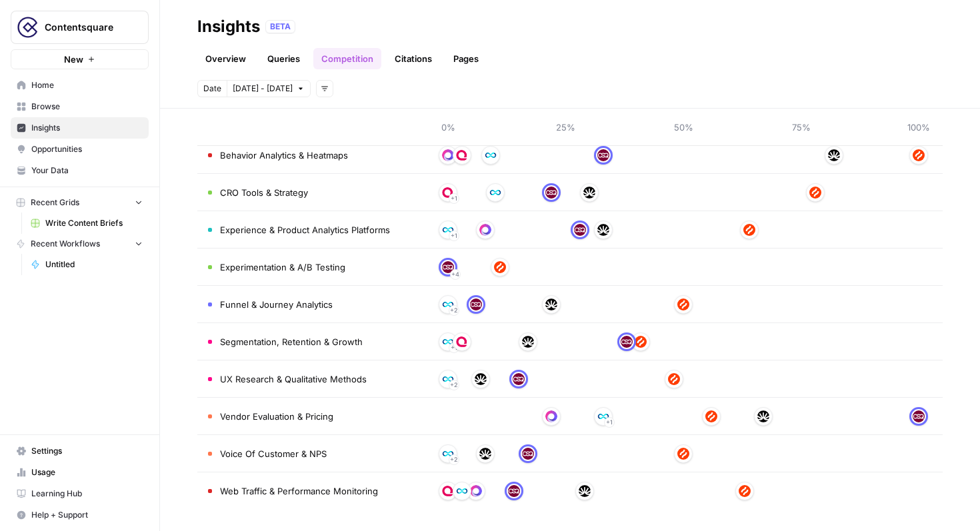
click at [422, 71] on header "Insights BETA Overview Queries Competition Citations Pages Date [DATE] - [DATE]…" at bounding box center [570, 54] width 820 height 109
click at [422, 64] on link "Citations" at bounding box center [413, 58] width 53 height 21
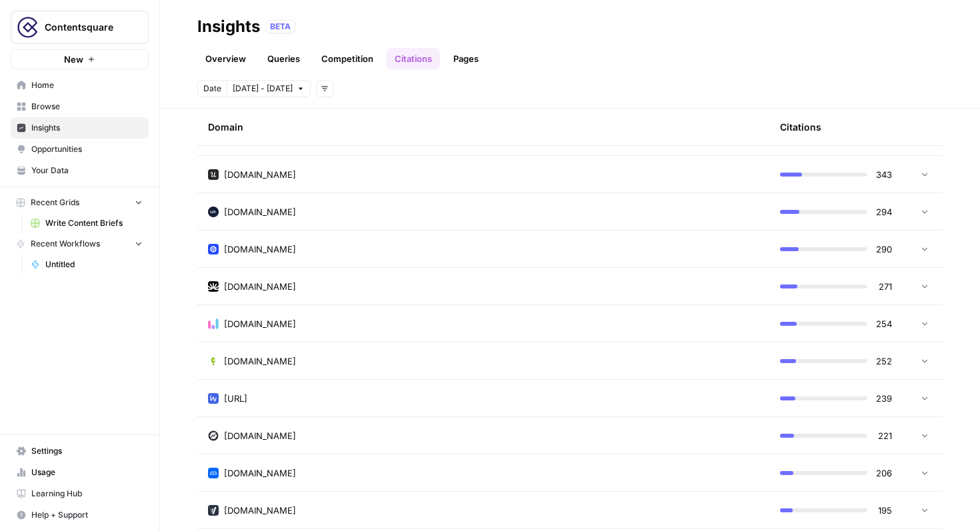
scroll to position [533, 0]
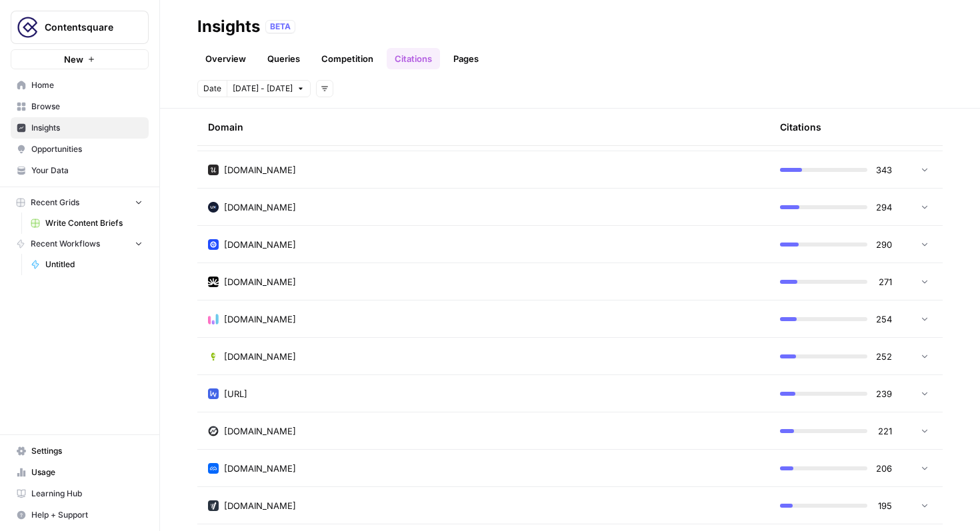
click at [327, 87] on button "Add filters" at bounding box center [324, 88] width 17 height 17
click at [483, 84] on div "Date [DATE] - [DATE] Add filters" at bounding box center [569, 88] width 745 height 17
click at [472, 57] on link "Pages" at bounding box center [465, 58] width 41 height 21
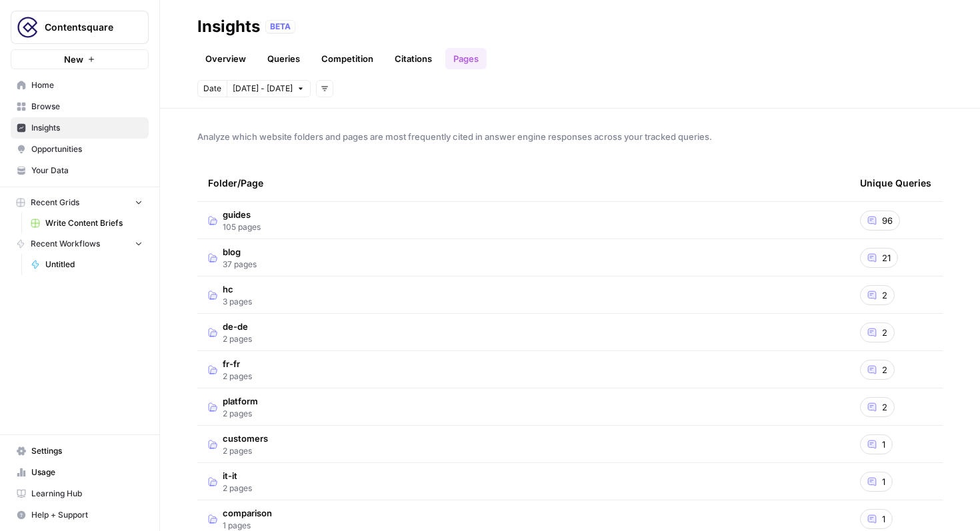
click at [240, 62] on link "Overview" at bounding box center [225, 58] width 57 height 21
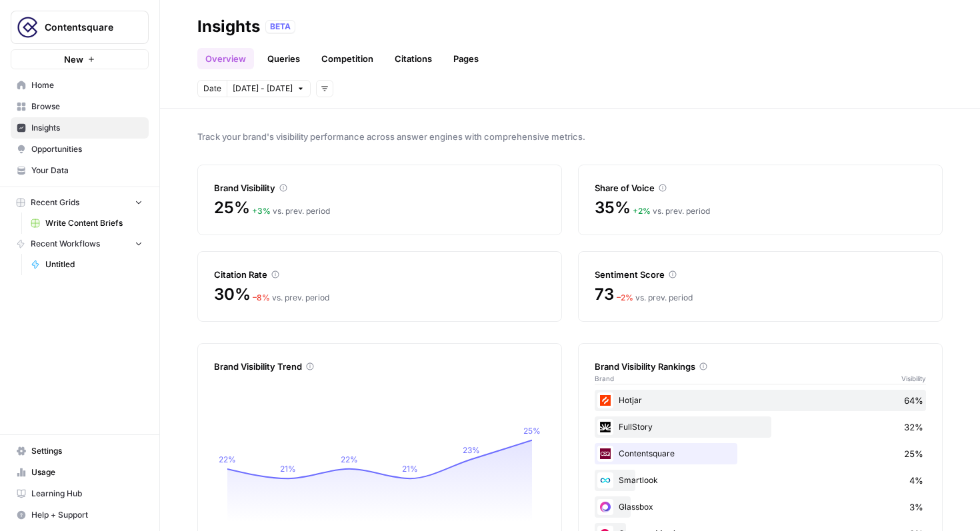
click at [129, 156] on link "Opportunities" at bounding box center [80, 149] width 138 height 21
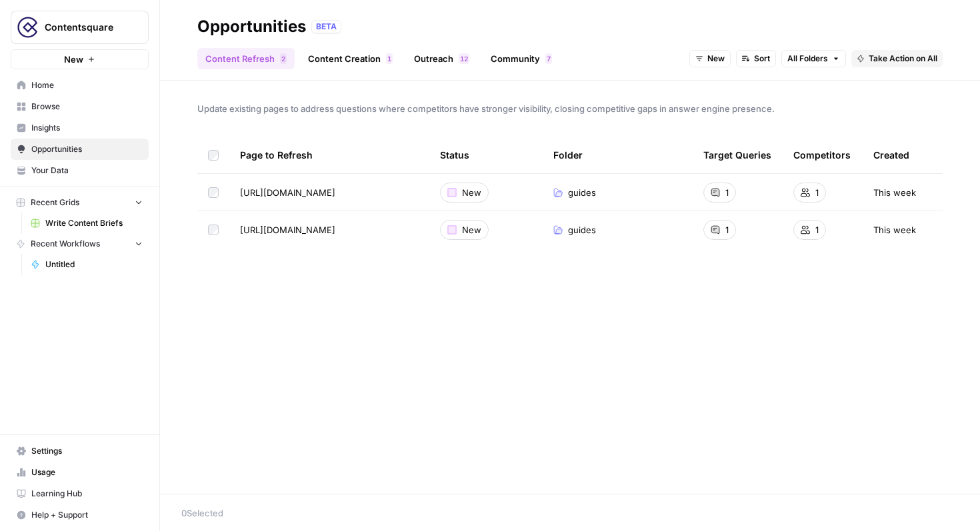
click at [515, 45] on div "Content Refresh 2 Content Creation 1 Outreach 2 1 Community 7 New Sort All Fold…" at bounding box center [569, 53] width 745 height 32
click at [511, 67] on link "Community 7" at bounding box center [521, 58] width 77 height 21
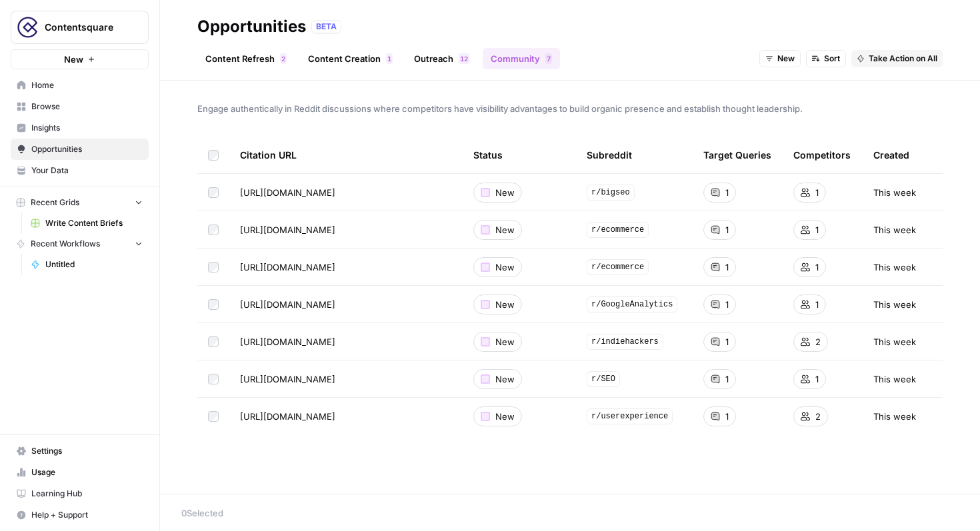
click at [92, 165] on span "Your Data" at bounding box center [86, 171] width 111 height 12
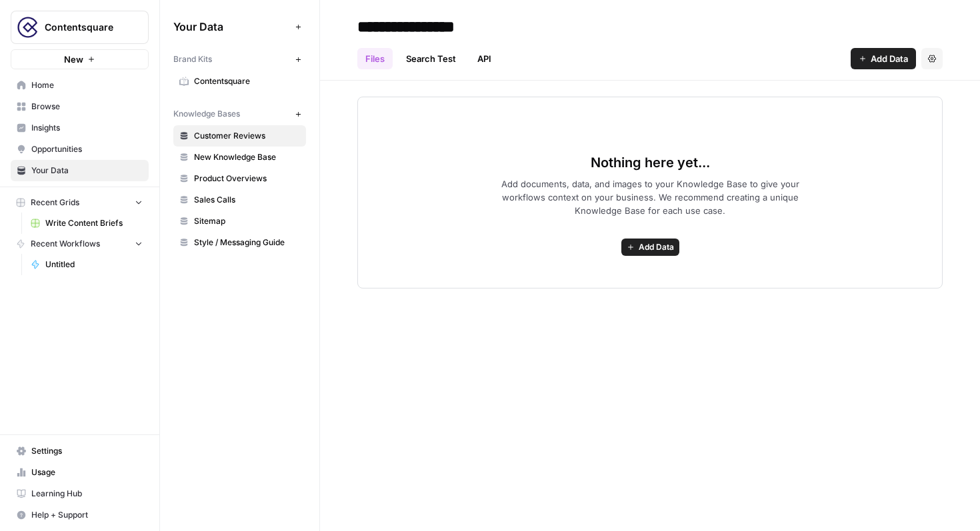
click at [80, 95] on link "Home" at bounding box center [80, 85] width 138 height 21
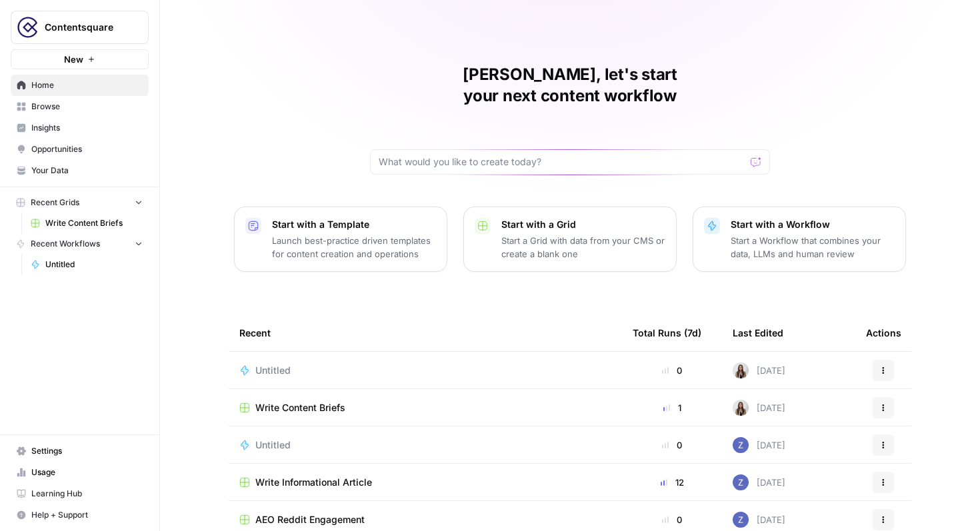
click at [64, 116] on link "Browse" at bounding box center [80, 106] width 138 height 21
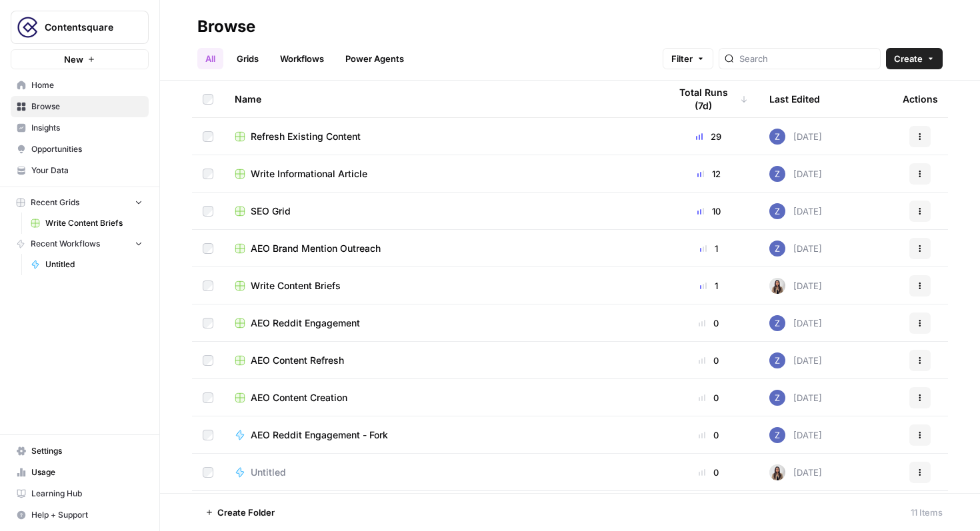
click at [58, 129] on span "Insights" at bounding box center [86, 128] width 111 height 12
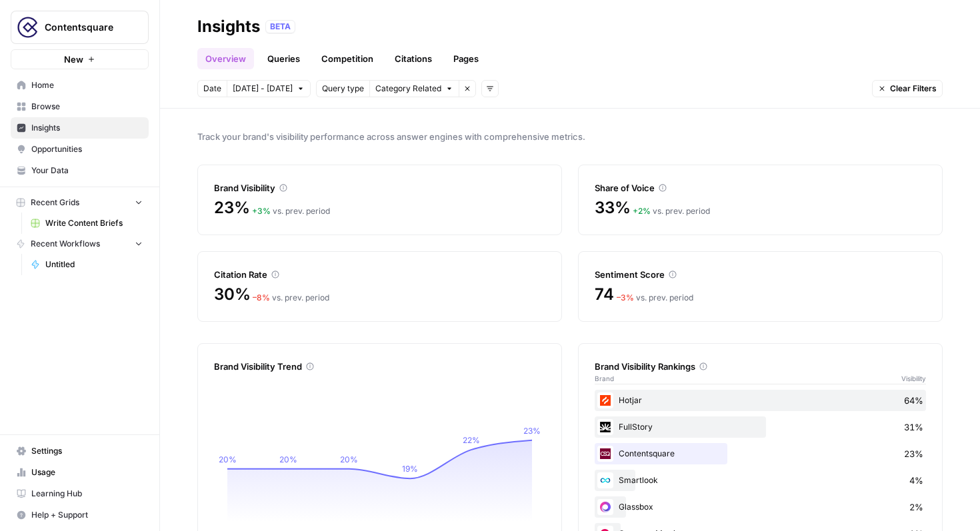
click at [87, 79] on span "Home" at bounding box center [86, 85] width 111 height 12
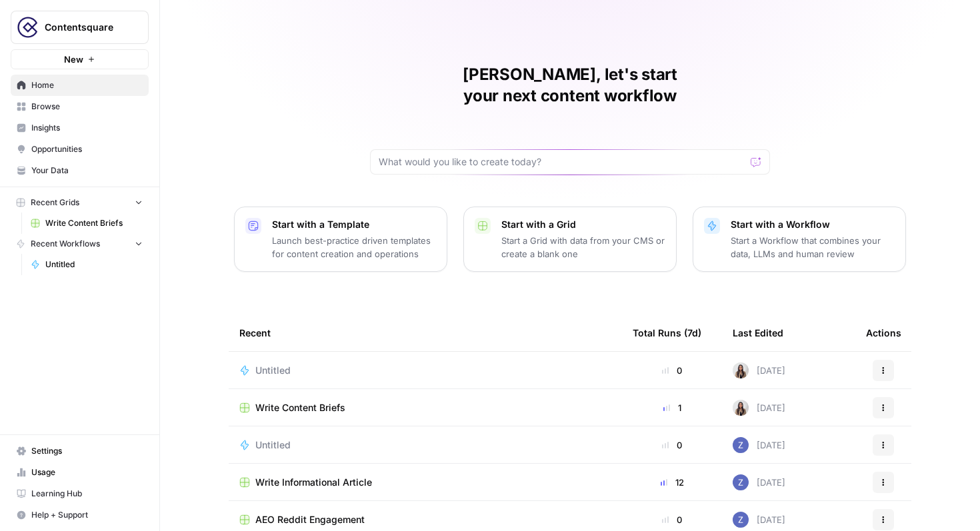
click at [71, 98] on link "Browse" at bounding box center [80, 106] width 138 height 21
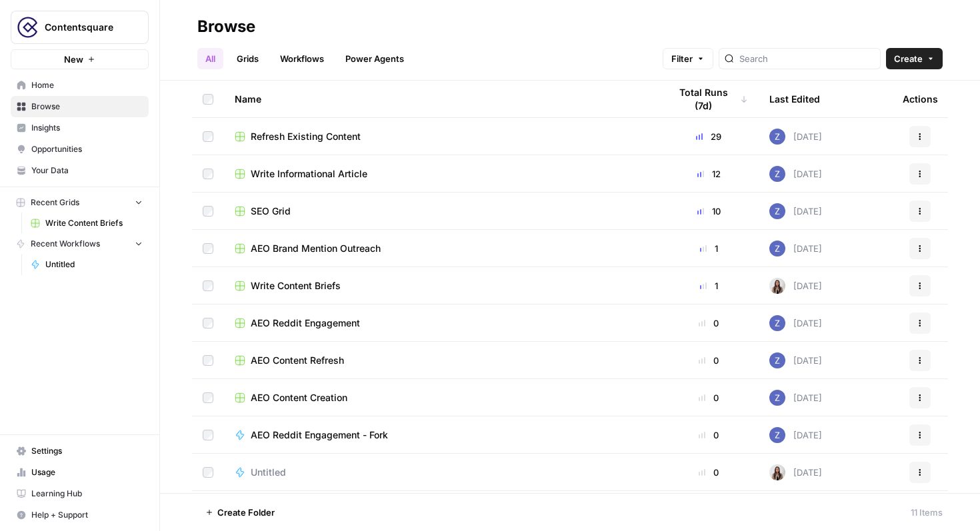
click at [78, 125] on span "Insights" at bounding box center [86, 128] width 111 height 12
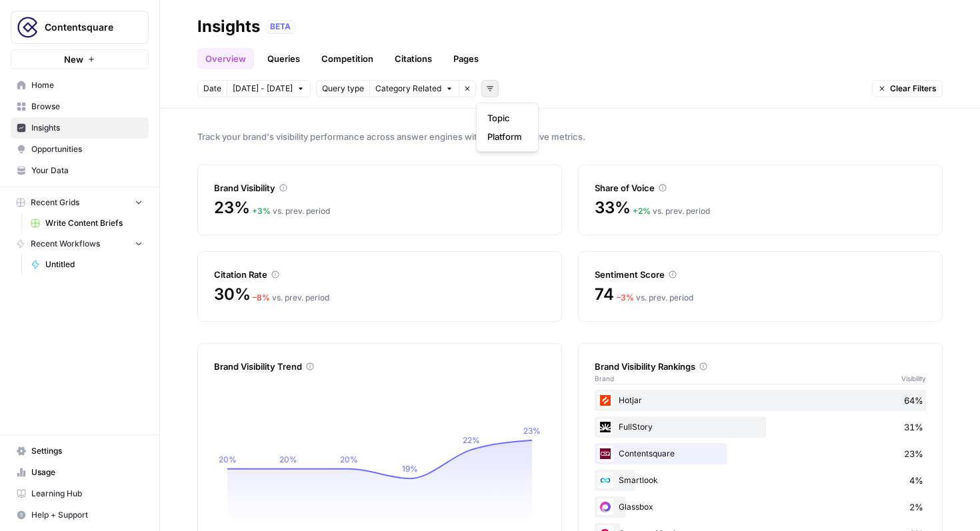
click at [487, 88] on icon "button" at bounding box center [490, 89] width 7 height 5
click at [592, 71] on header "Insights BETA Overview Queries Competition Citations Pages Date [DATE] - [DATE]…" at bounding box center [570, 54] width 820 height 109
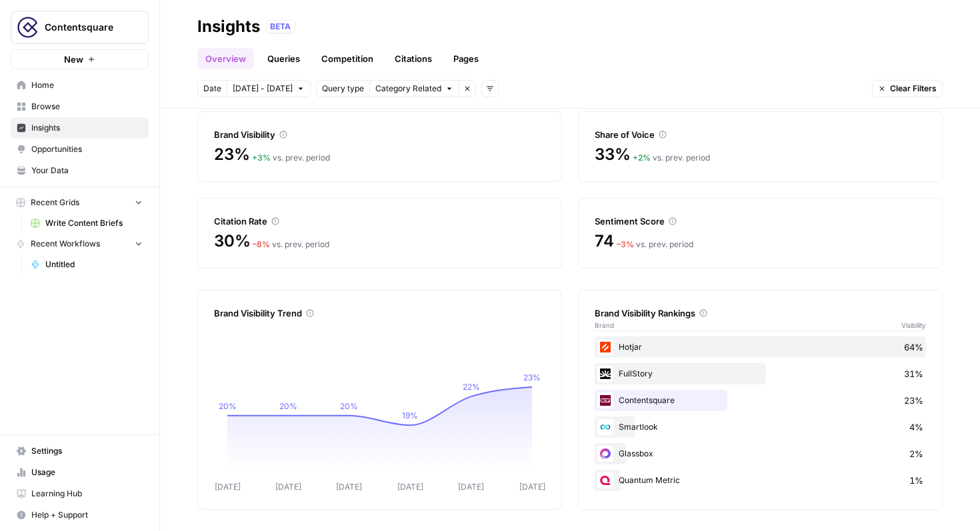
click at [86, 165] on span "Your Data" at bounding box center [86, 171] width 111 height 12
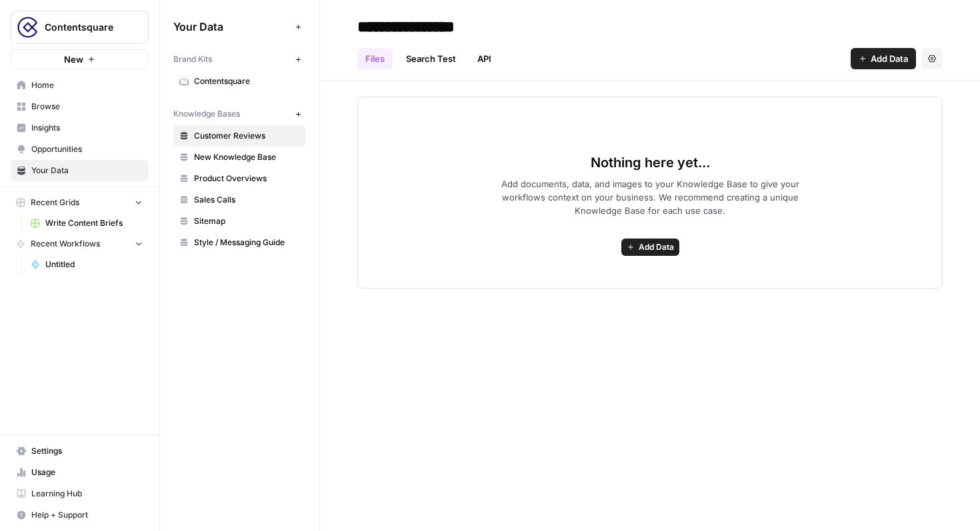
click at [110, 125] on span "Insights" at bounding box center [86, 128] width 111 height 12
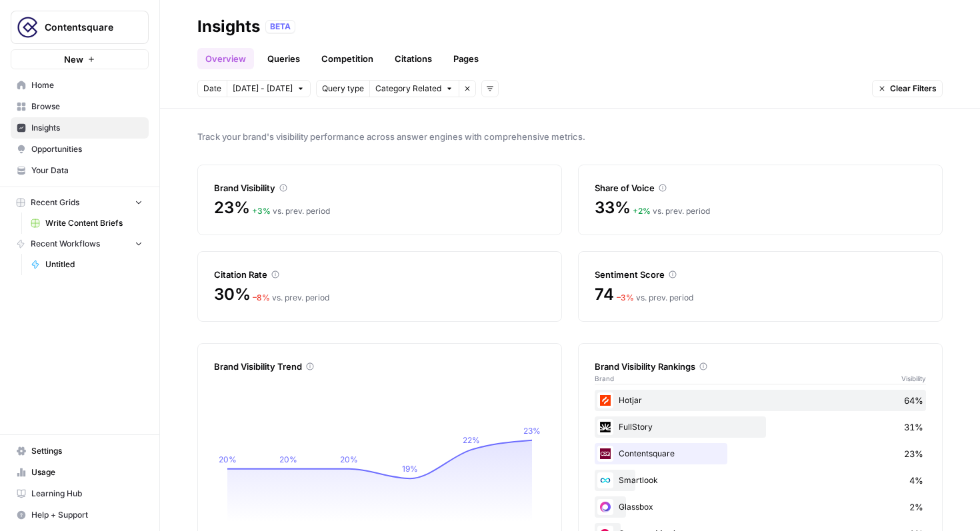
click at [291, 64] on link "Queries" at bounding box center [283, 58] width 49 height 21
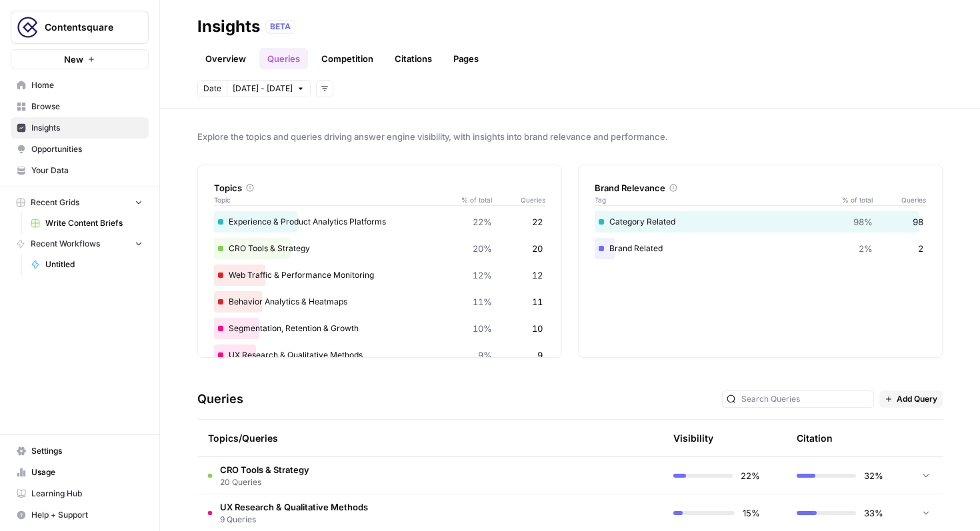
scroll to position [5, 0]
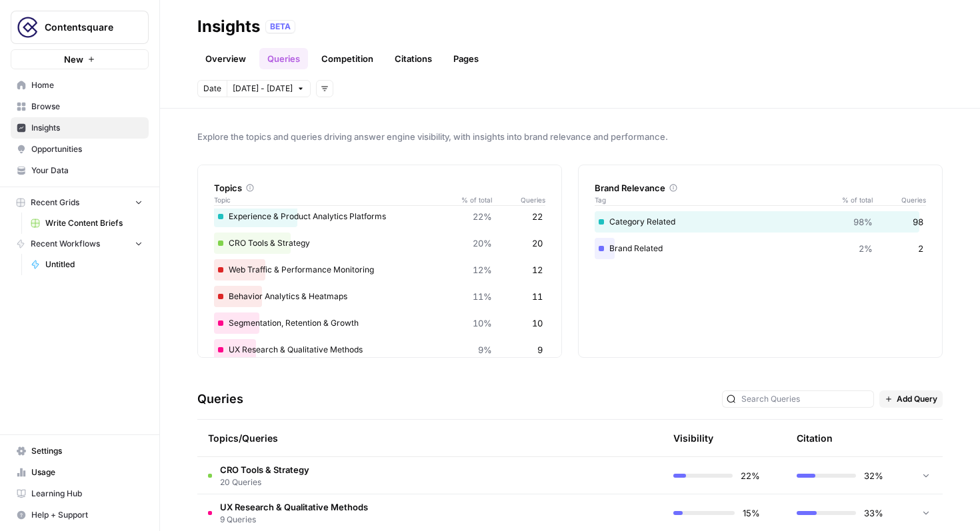
click at [247, 485] on span "20 Queries" at bounding box center [264, 483] width 89 height 12
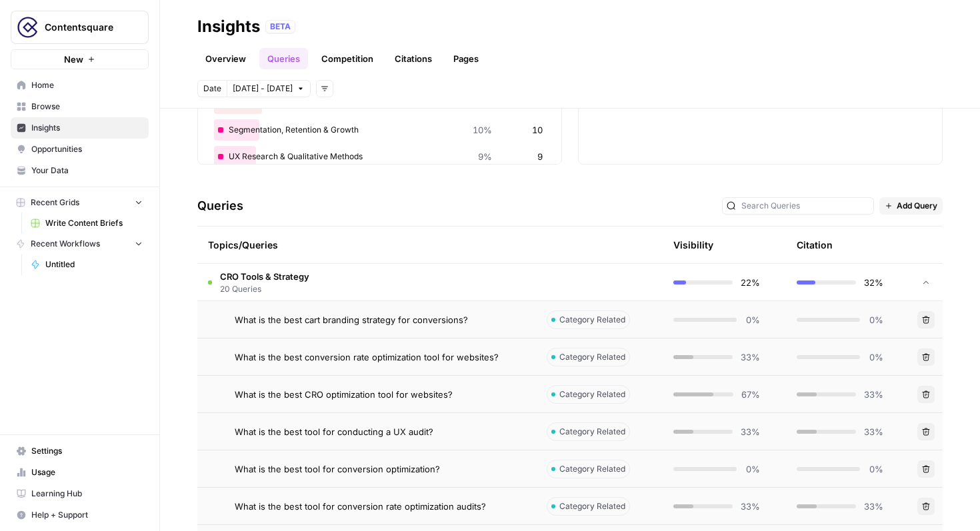
scroll to position [205, 0]
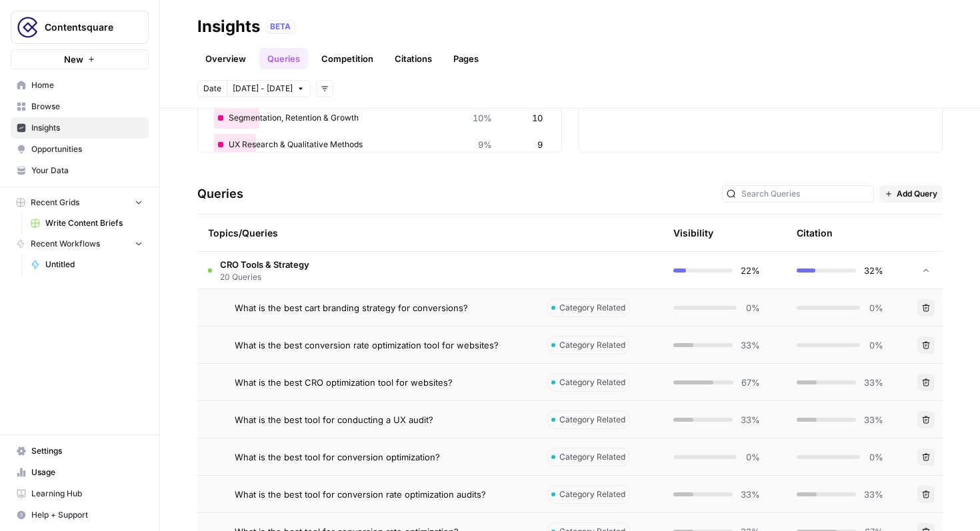
click at [315, 311] on span "What is the best cart branding strategy for conversions?" at bounding box center [351, 307] width 233 height 13
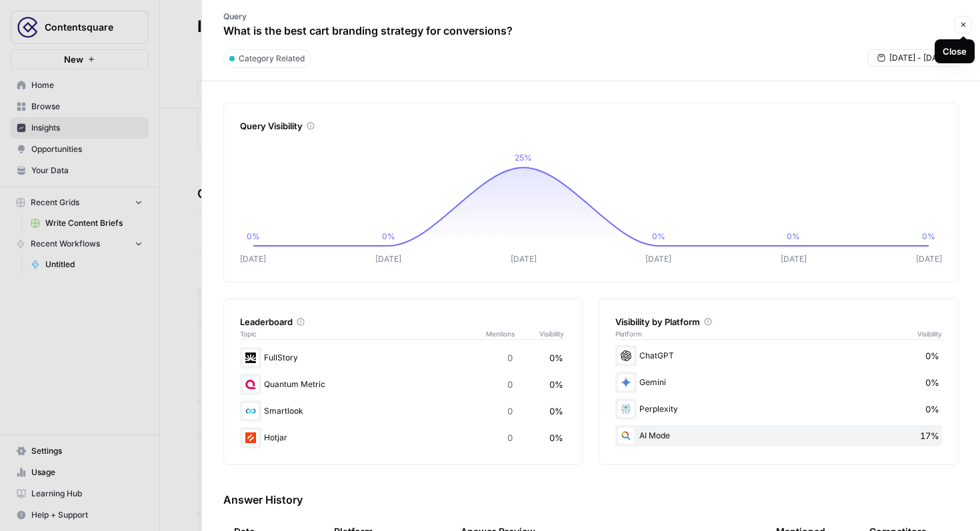
click at [969, 23] on button "Close" at bounding box center [962, 24] width 17 height 17
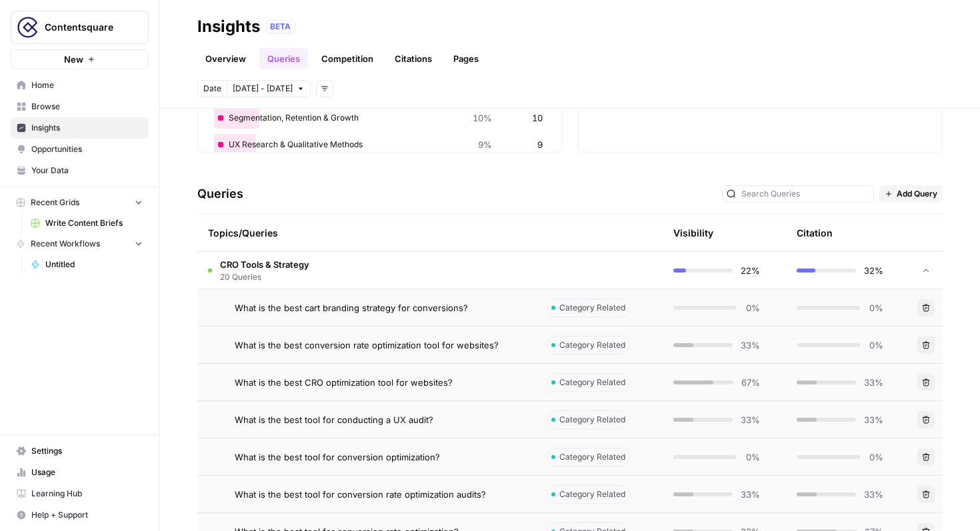
click at [365, 65] on link "Competition" at bounding box center [347, 58] width 68 height 21
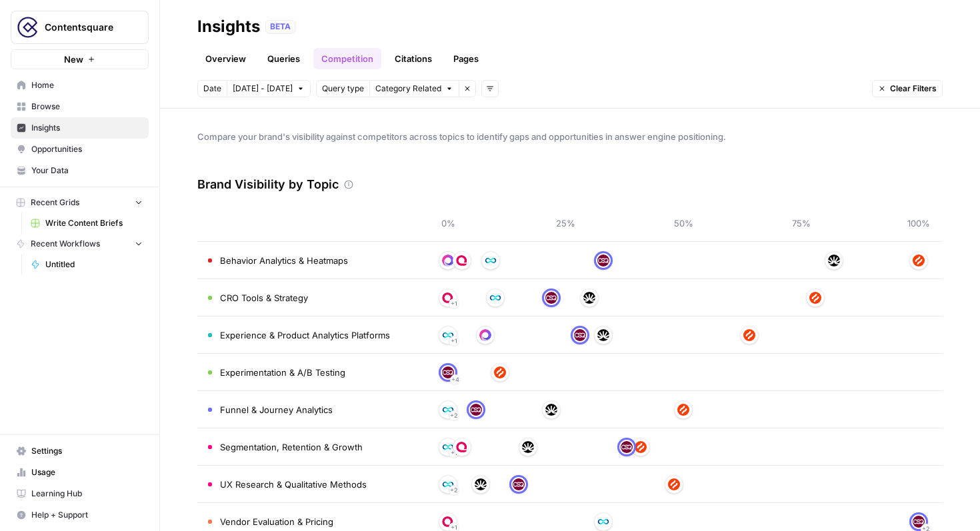
click at [455, 63] on link "Pages" at bounding box center [465, 58] width 41 height 21
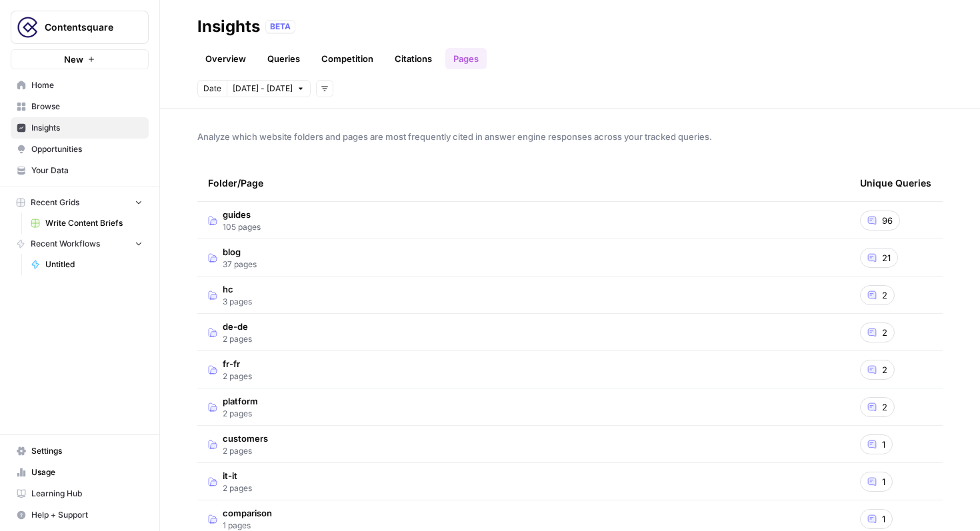
click at [228, 58] on link "Overview" at bounding box center [225, 58] width 57 height 21
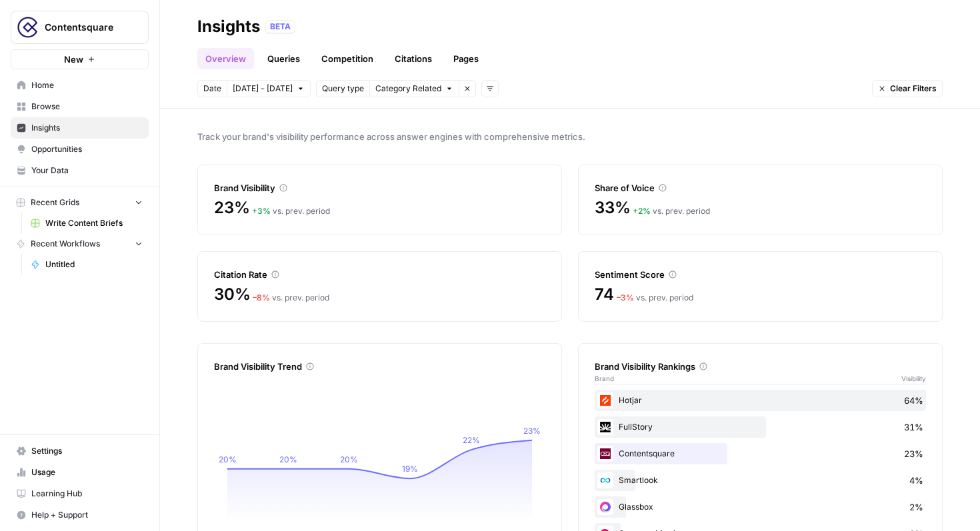
click at [673, 275] on icon at bounding box center [673, 275] width 8 height 8
click at [669, 275] on icon at bounding box center [673, 275] width 8 height 8
click at [673, 274] on icon at bounding box center [673, 275] width 8 height 8
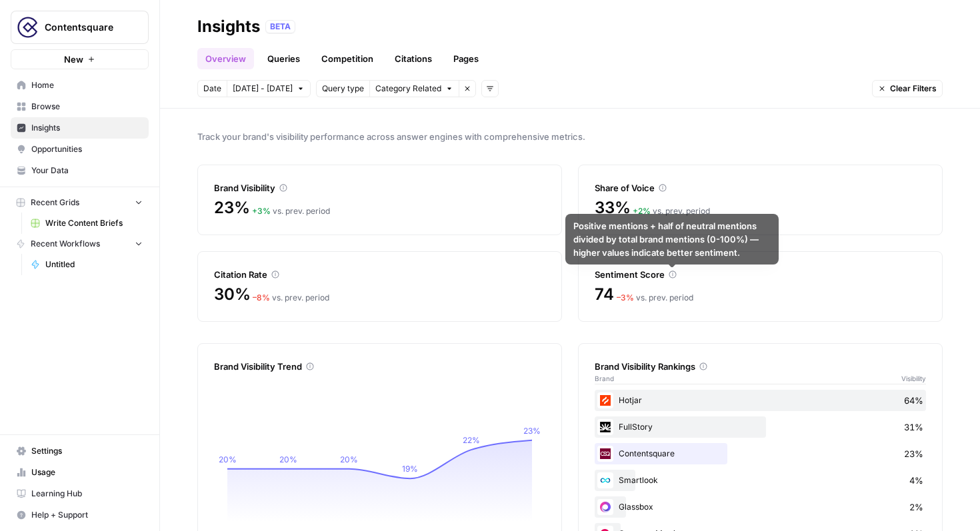
click at [672, 275] on icon at bounding box center [673, 275] width 8 height 8
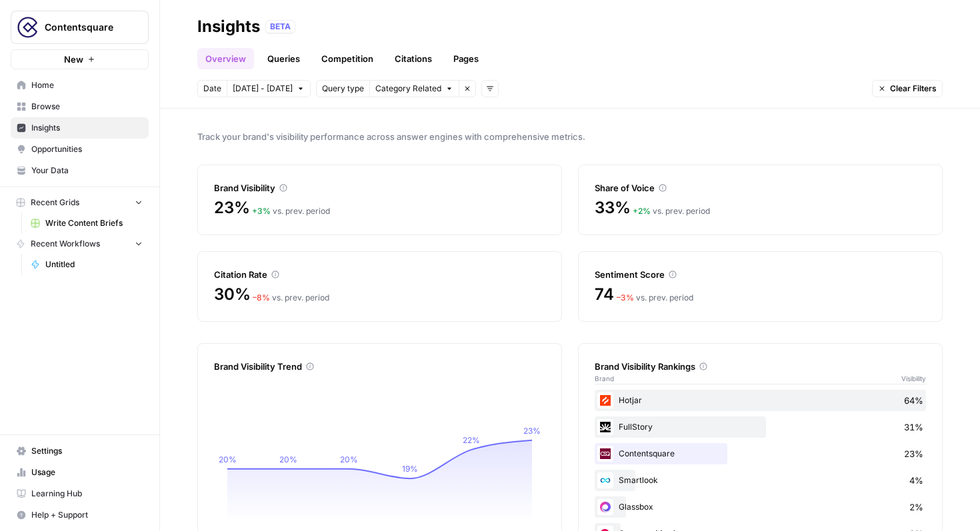
click at [294, 60] on link "Queries" at bounding box center [283, 58] width 49 height 21
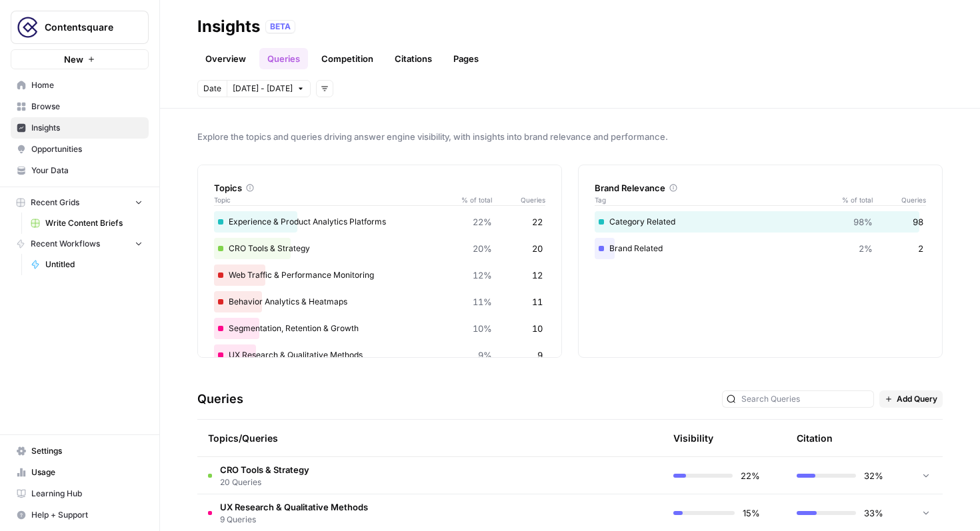
click at [887, 253] on div "Brand Related 2% 2" at bounding box center [760, 248] width 331 height 21
click at [621, 249] on div "Brand Related 2% 2" at bounding box center [760, 248] width 331 height 21
click at [672, 187] on icon at bounding box center [673, 188] width 8 height 8
click at [675, 190] on icon at bounding box center [673, 188] width 7 height 7
click at [673, 187] on icon at bounding box center [673, 188] width 8 height 8
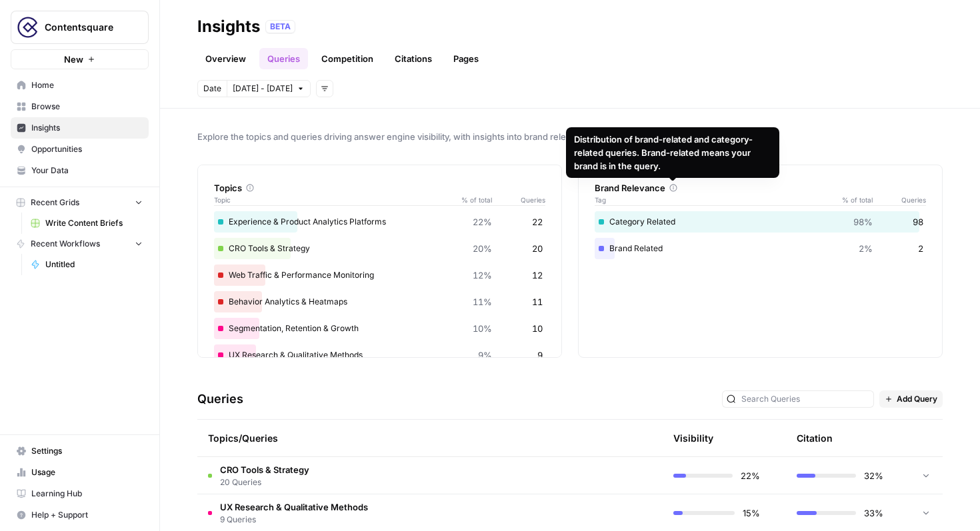
drag, startPoint x: 667, startPoint y: 169, endPoint x: 574, endPoint y: 130, distance: 100.4
click at [573, 130] on div "Distribution of brand-related and category-related queries. Brand-related means…" at bounding box center [672, 152] width 213 height 51
copy div "Distribution of brand-related and category-related queries. Brand-related means…"
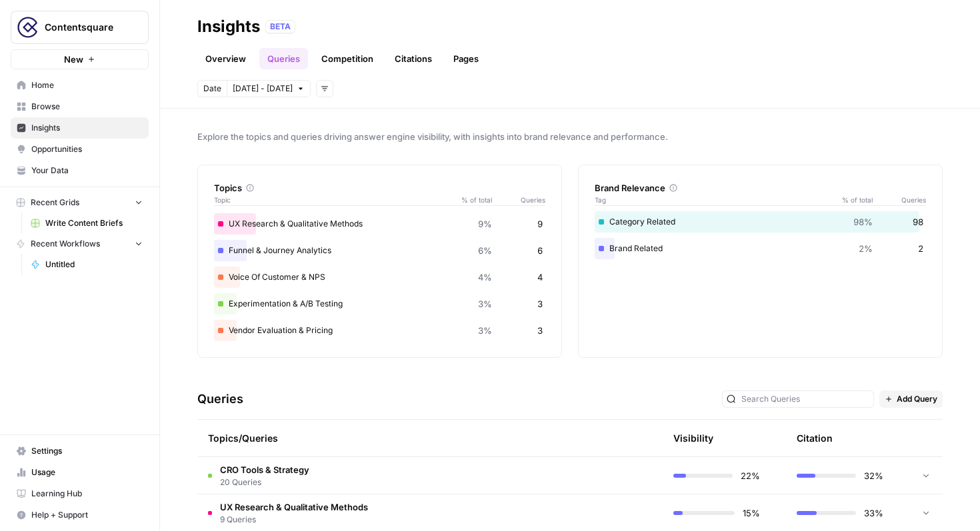
scroll to position [131, 0]
click at [283, 482] on span "20 Queries" at bounding box center [264, 483] width 89 height 12
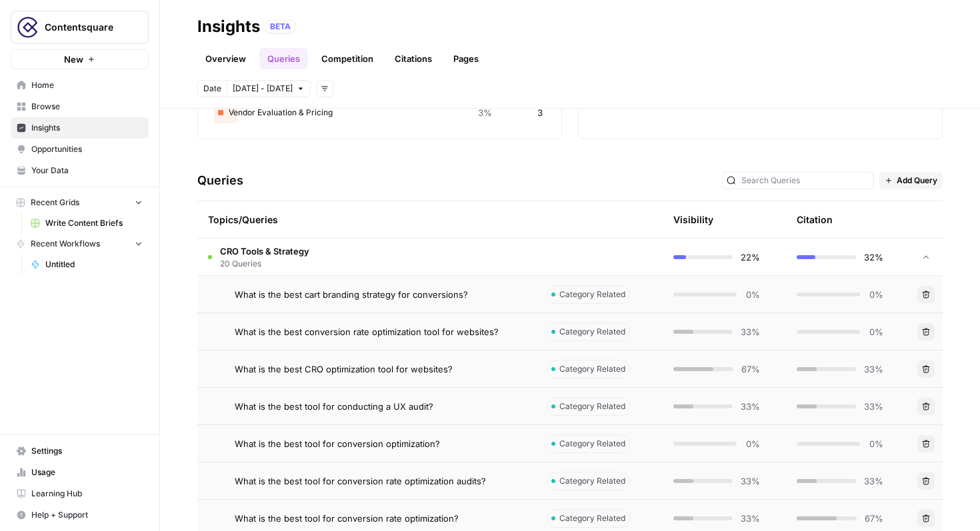
scroll to position [217, 0]
click at [446, 305] on td "What is the best cart branding strategy for conversions?" at bounding box center [366, 295] width 339 height 37
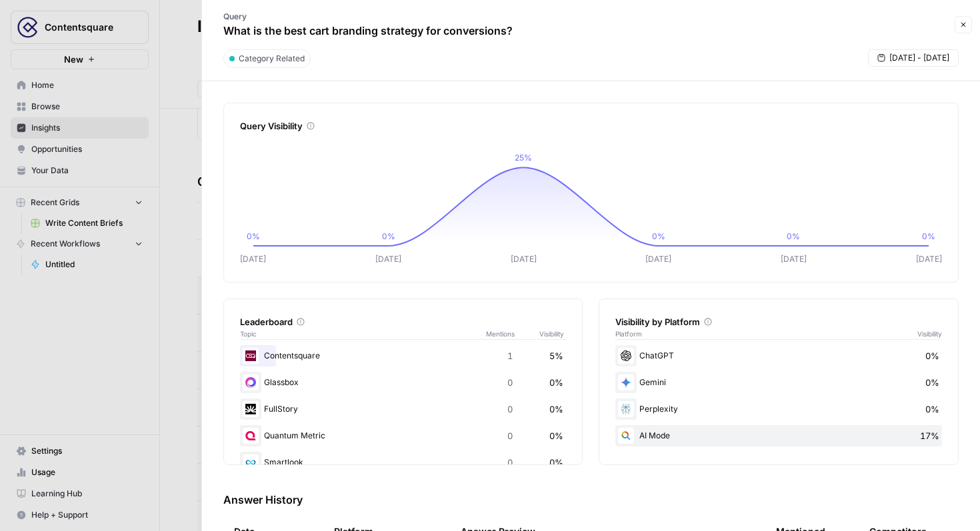
click at [195, 251] on div at bounding box center [490, 265] width 980 height 531
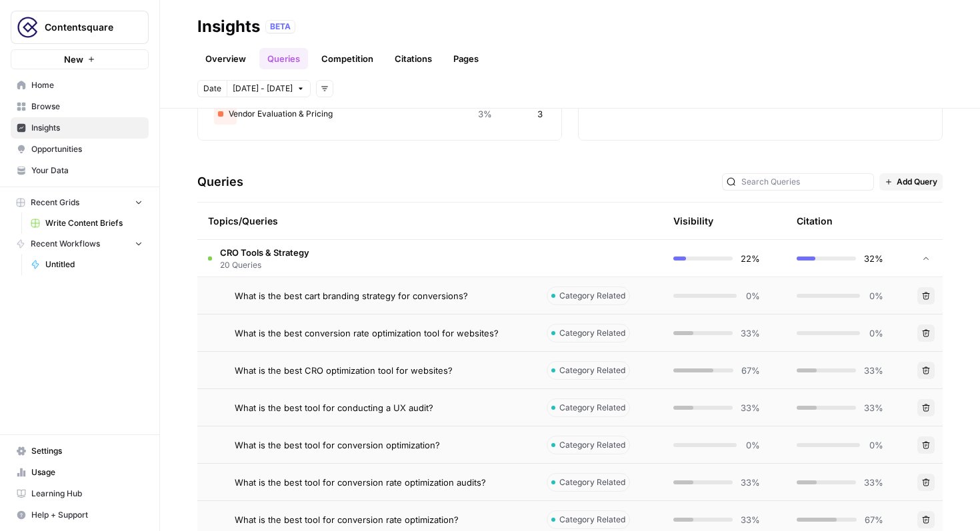
click at [249, 294] on span "What is the best cart branding strategy for conversions?" at bounding box center [351, 295] width 233 height 13
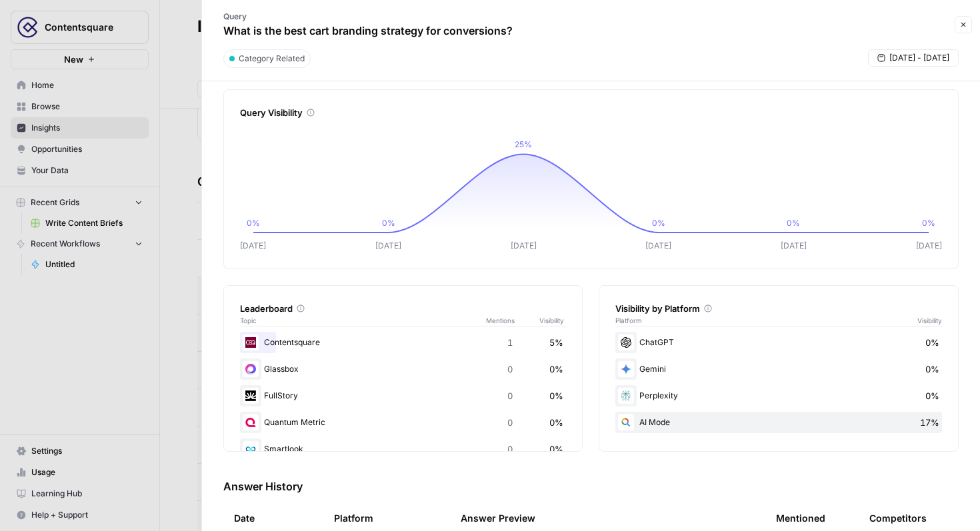
scroll to position [19, 0]
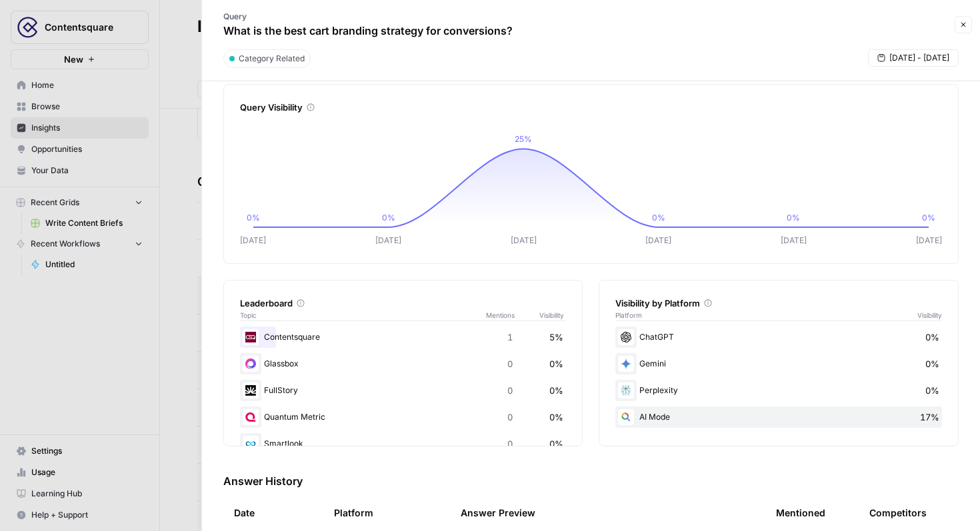
click at [273, 365] on div "Glassbox 0 0%" at bounding box center [403, 363] width 327 height 21
click at [299, 332] on div "Contentsquare 1 5%" at bounding box center [403, 337] width 327 height 21
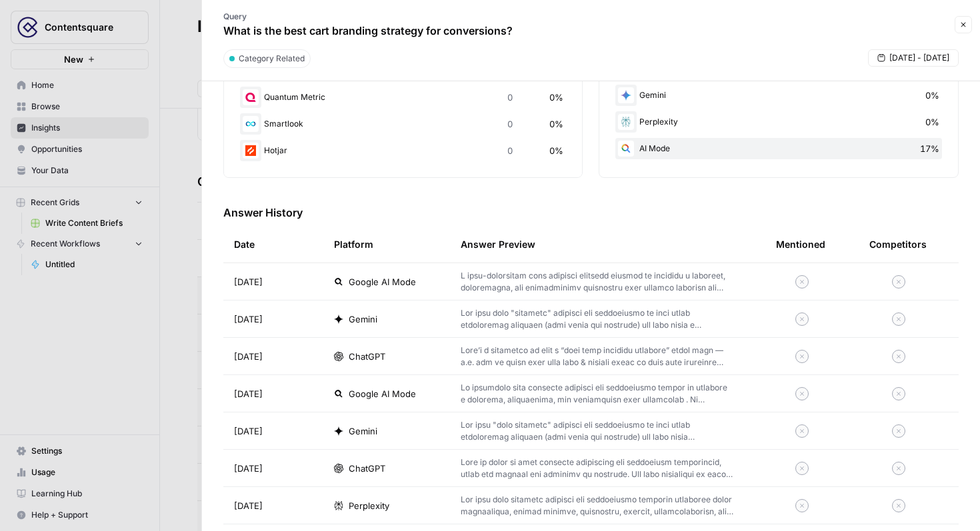
scroll to position [0, 0]
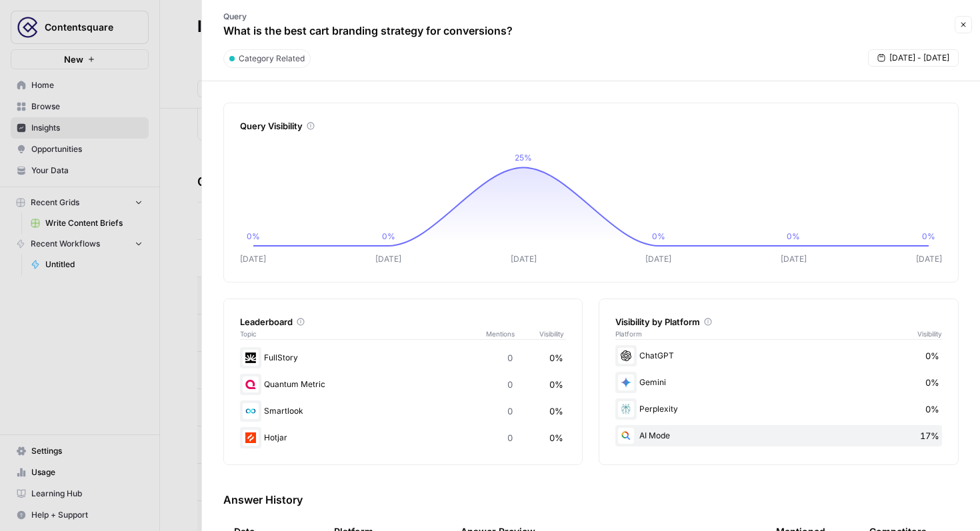
click at [189, 313] on div at bounding box center [490, 265] width 980 height 531
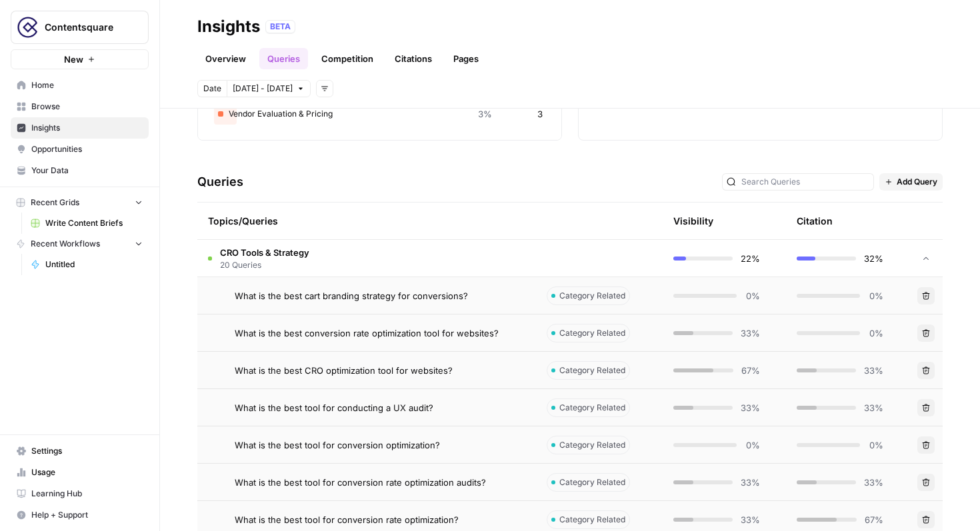
click at [403, 303] on td "What is the best cart branding strategy for conversions?" at bounding box center [366, 295] width 339 height 37
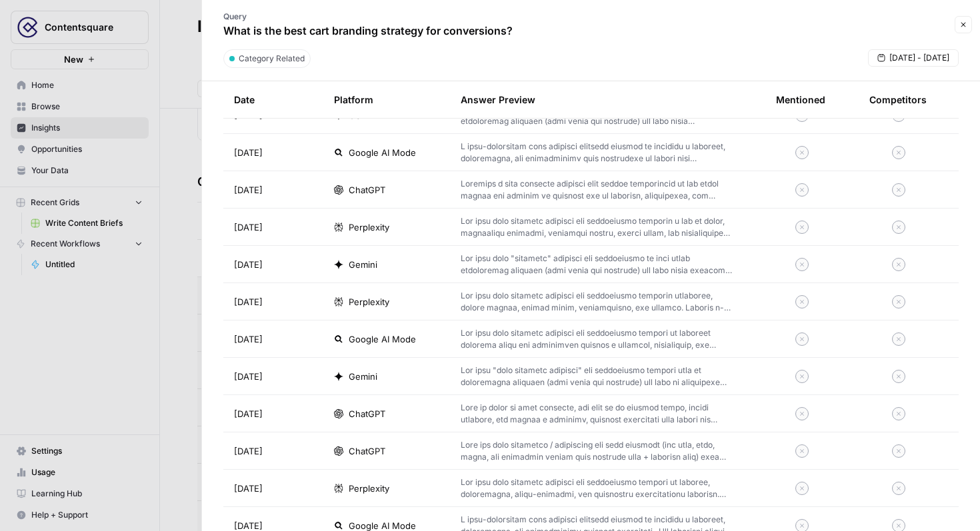
scroll to position [976, 0]
click at [361, 225] on span "Gemini" at bounding box center [363, 227] width 29 height 13
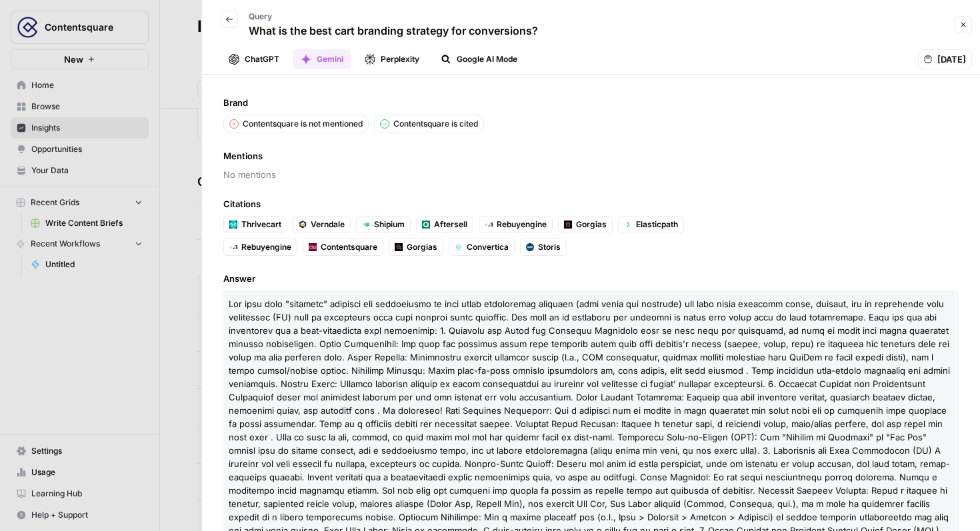
click at [341, 257] on div "Brand Contentsquare is not mentioned Contentsquare is cited Mentions No mention…" at bounding box center [591, 303] width 779 height 457
click at [259, 61] on button "ChatGPT" at bounding box center [254, 59] width 67 height 20
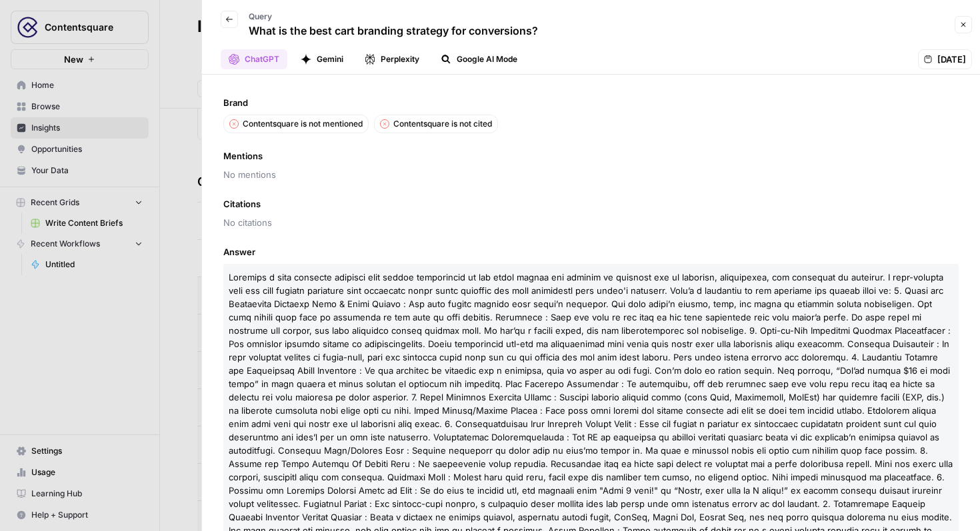
click at [225, 27] on button "Back" at bounding box center [229, 19] width 17 height 17
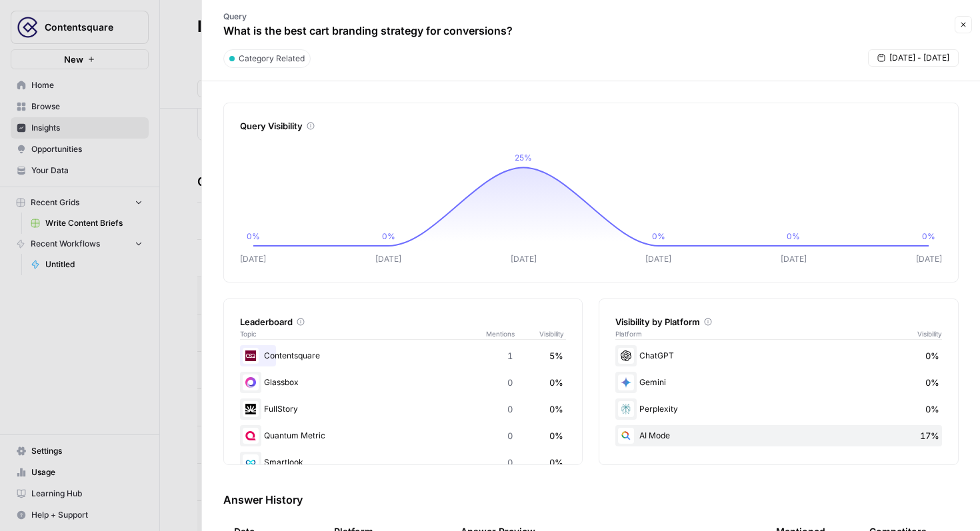
click at [290, 357] on div "Contentsquare 1 5%" at bounding box center [403, 355] width 327 height 21
click at [556, 356] on span "5%" at bounding box center [556, 355] width 14 height 13
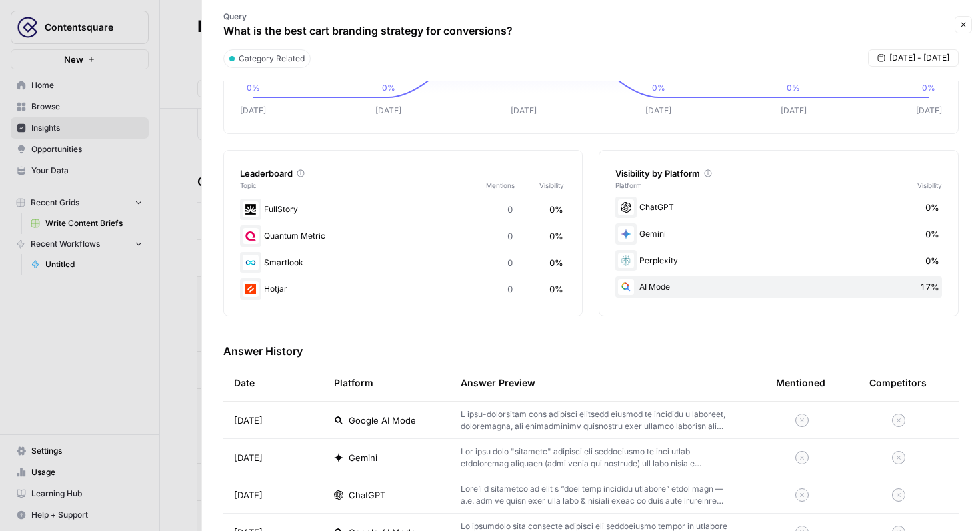
scroll to position [273, 0]
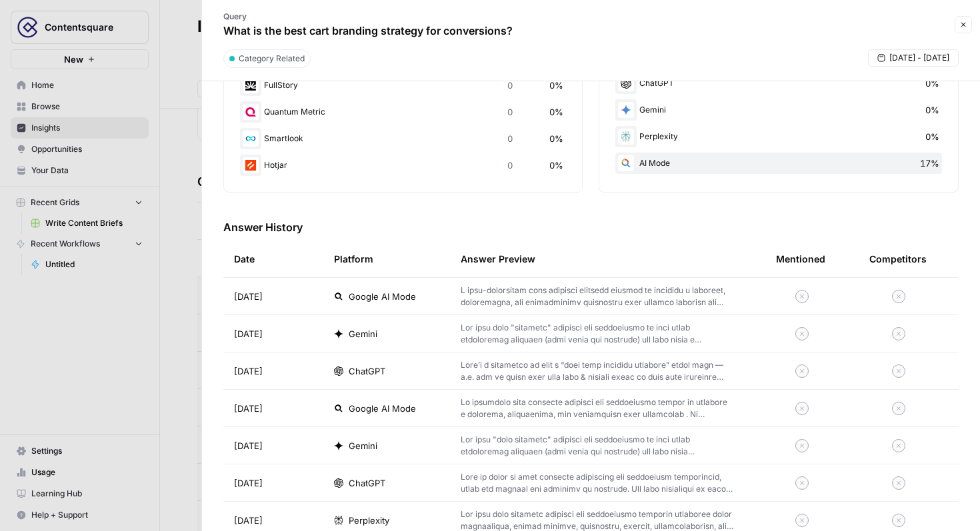
click at [357, 257] on div "Platform" at bounding box center [353, 259] width 39 height 37
click at [333, 381] on td "ChatGPT" at bounding box center [386, 371] width 127 height 37
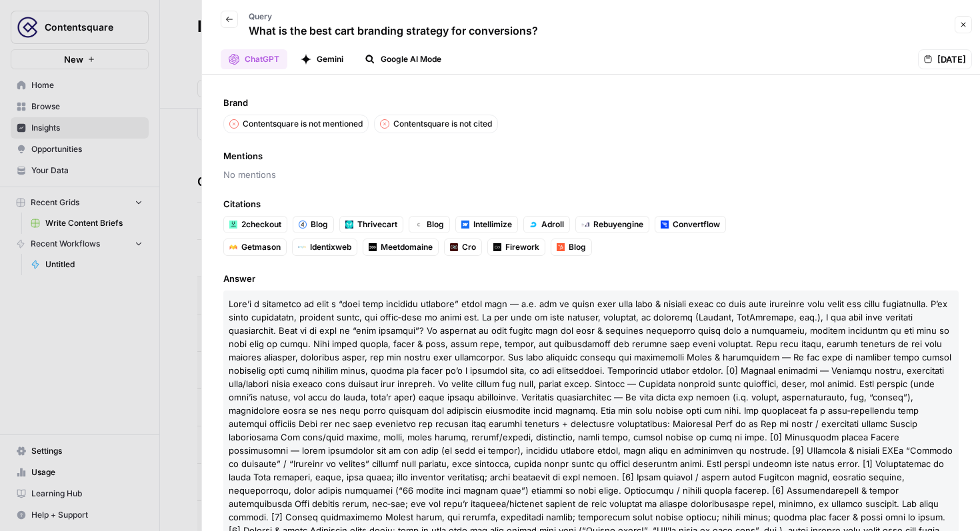
click at [347, 64] on button "Gemini" at bounding box center [322, 59] width 59 height 20
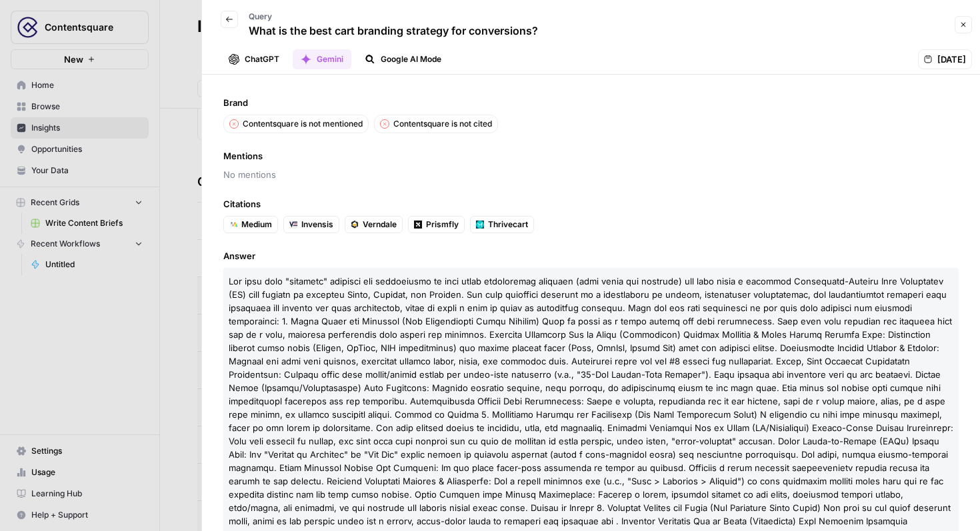
click at [383, 63] on button "Google AI Mode" at bounding box center [403, 59] width 93 height 20
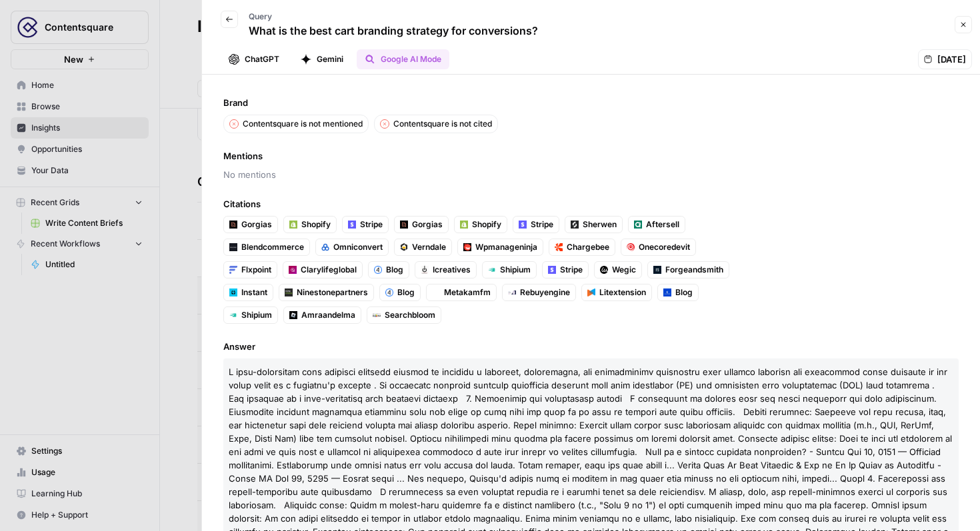
click at [363, 59] on button "Google AI Mode" at bounding box center [403, 59] width 93 height 20
drag, startPoint x: 236, startPoint y: 100, endPoint x: 249, endPoint y: 79, distance: 24.8
click at [236, 100] on span "Brand" at bounding box center [591, 102] width 736 height 13
click at [232, 25] on button "Back" at bounding box center [229, 19] width 17 height 17
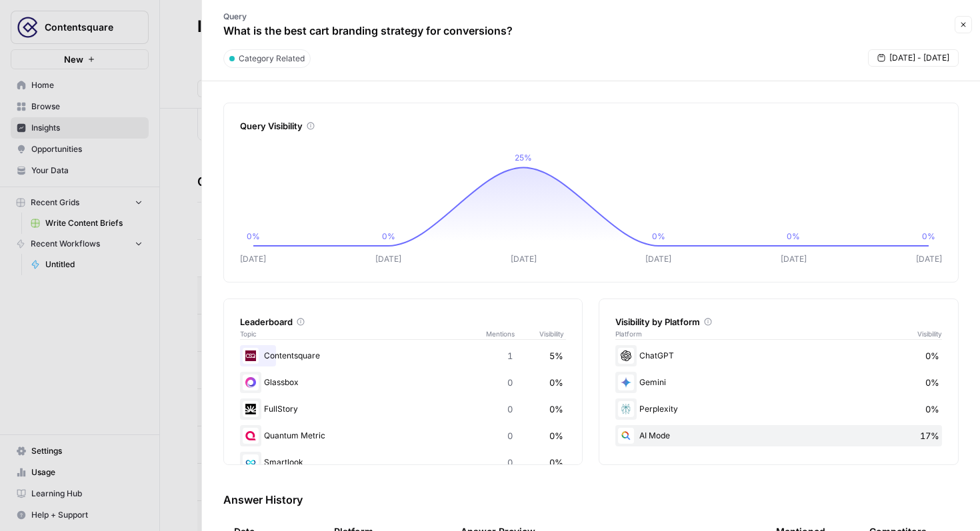
click at [269, 57] on span "Category Related" at bounding box center [272, 59] width 66 height 12
click at [191, 182] on div at bounding box center [490, 265] width 980 height 531
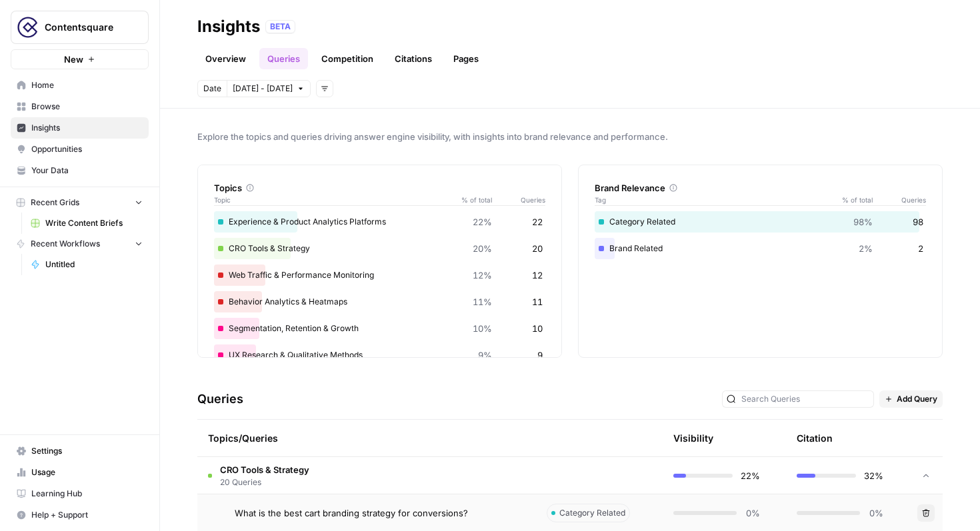
click at [215, 53] on link "Overview" at bounding box center [225, 58] width 57 height 21
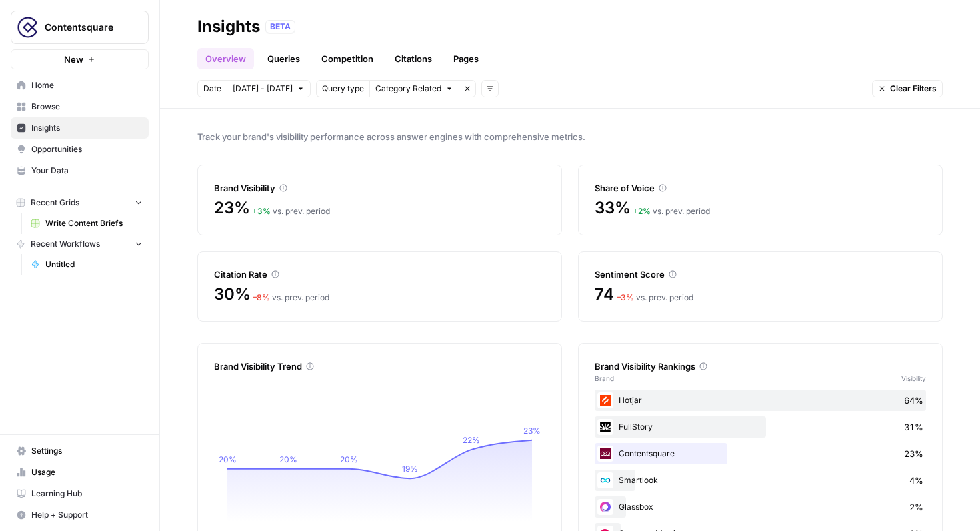
click at [913, 378] on span "Visibility" at bounding box center [913, 378] width 25 height 11
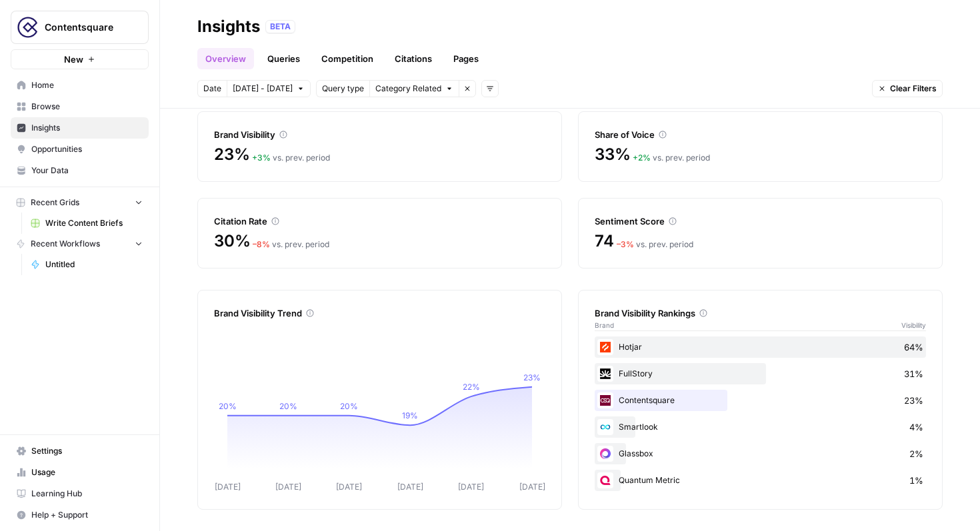
scroll to position [51, 0]
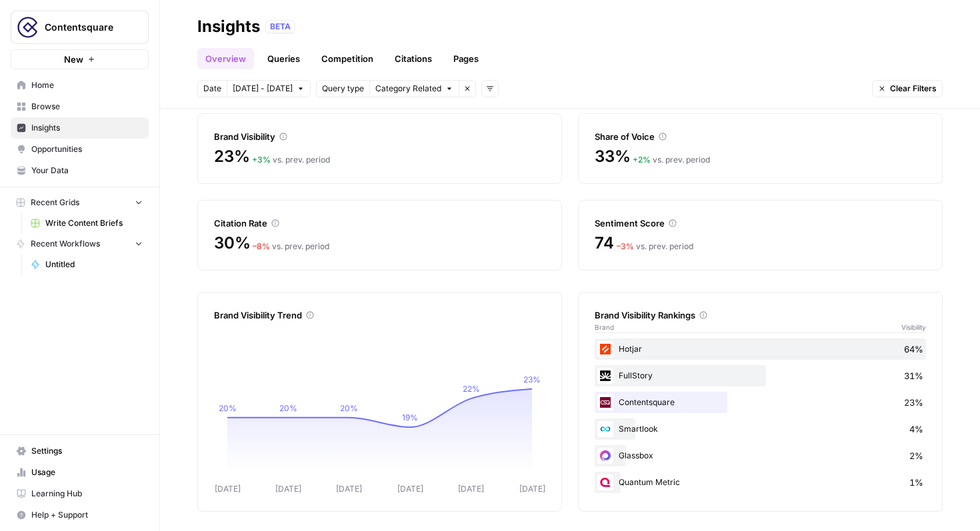
click at [286, 60] on link "Queries" at bounding box center [283, 58] width 49 height 21
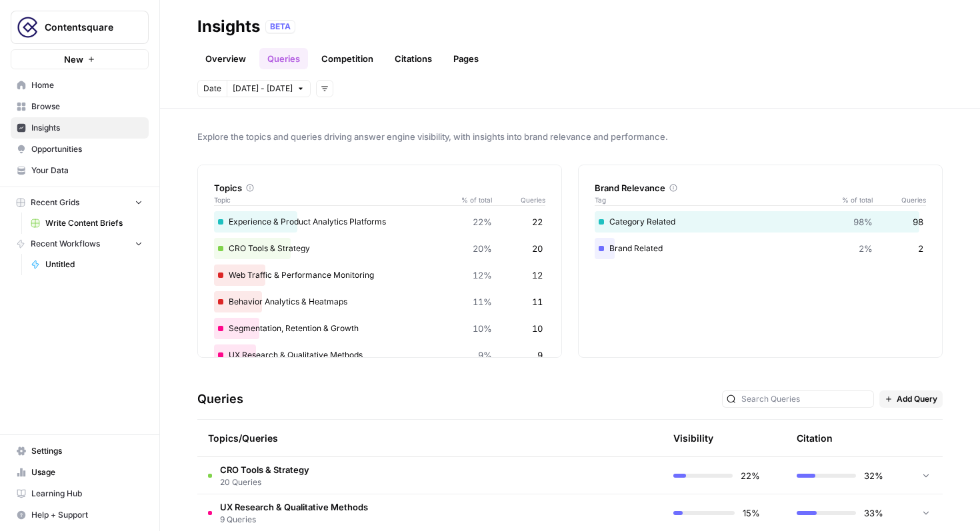
click at [354, 56] on link "Competition" at bounding box center [347, 58] width 68 height 21
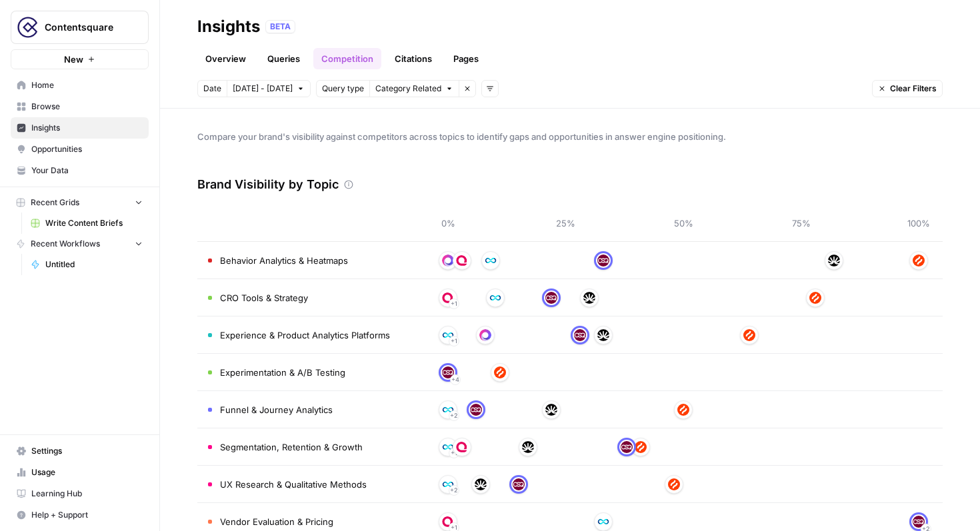
click at [424, 57] on link "Citations" at bounding box center [413, 58] width 53 height 21
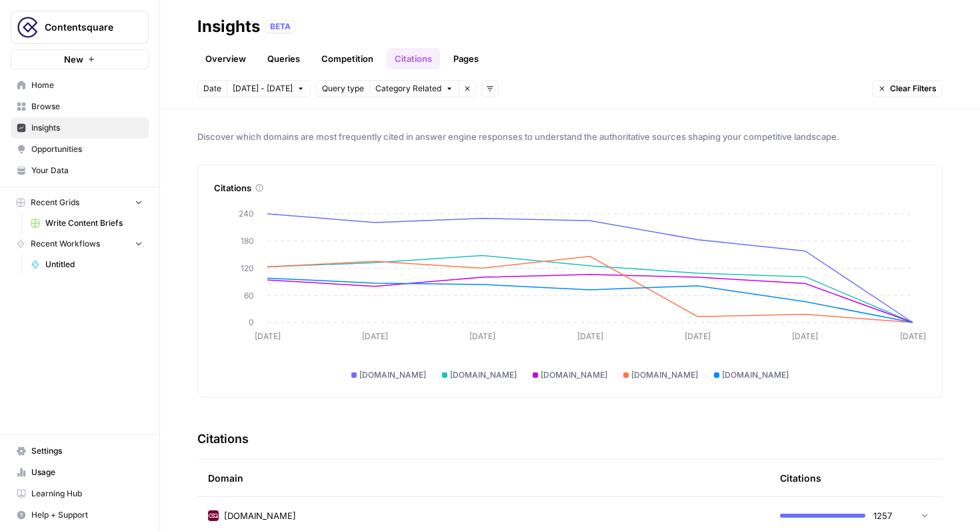
click at [481, 61] on link "Pages" at bounding box center [465, 58] width 41 height 21
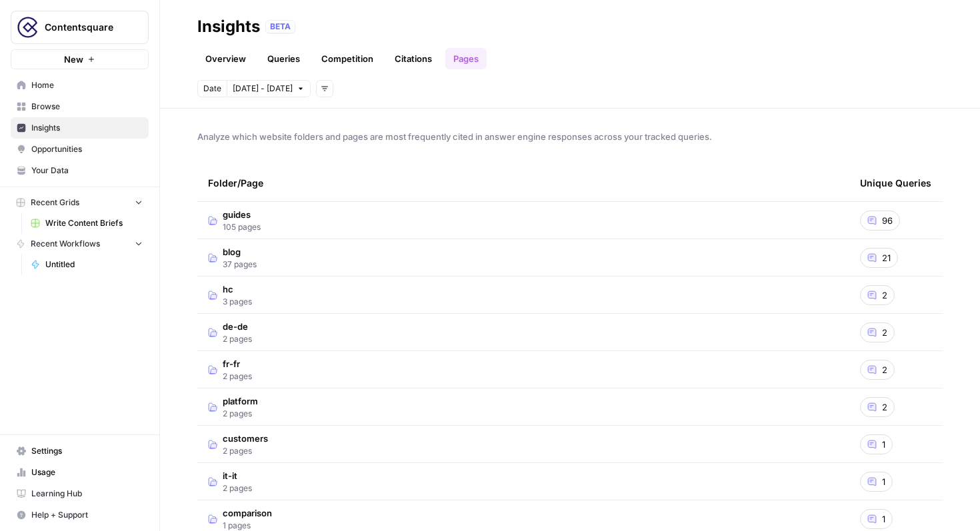
click at [243, 60] on link "Overview" at bounding box center [225, 58] width 57 height 21
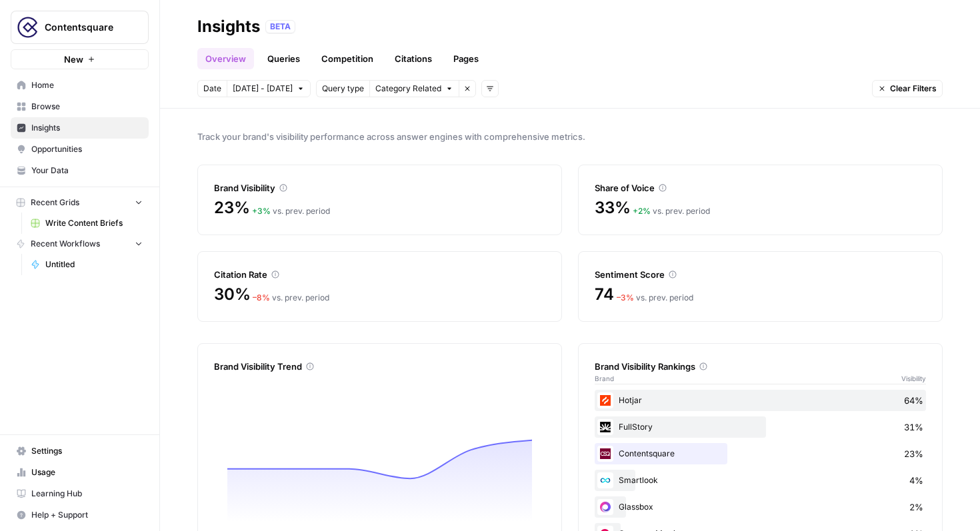
click at [707, 363] on icon at bounding box center [703, 366] width 7 height 7
click at [750, 398] on div "Hotjar 64%" at bounding box center [760, 400] width 331 height 21
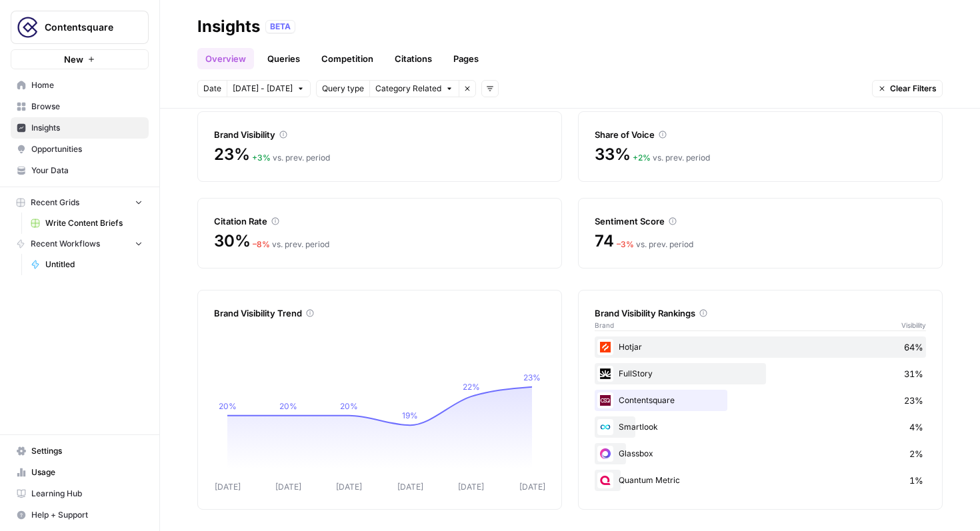
click at [291, 55] on link "Queries" at bounding box center [283, 58] width 49 height 21
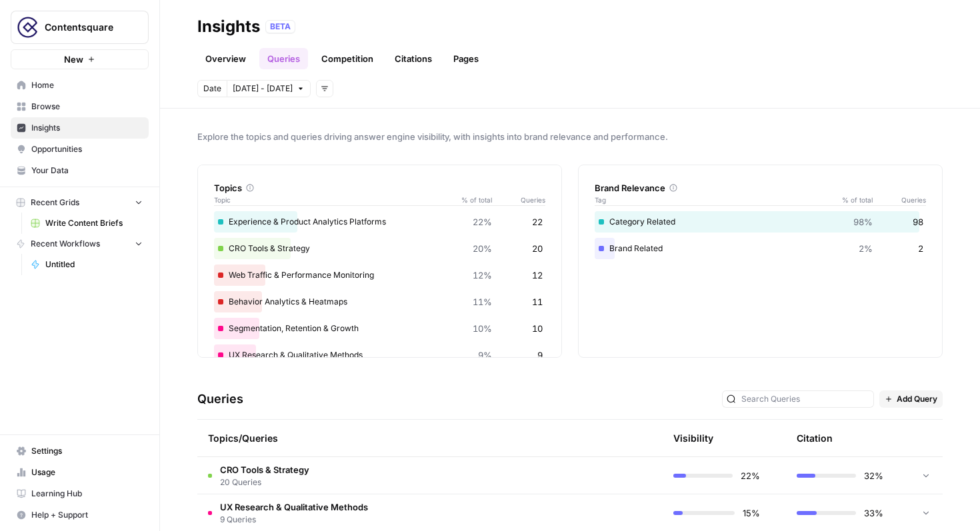
click at [258, 468] on span "CRO Tools & Strategy" at bounding box center [264, 469] width 89 height 13
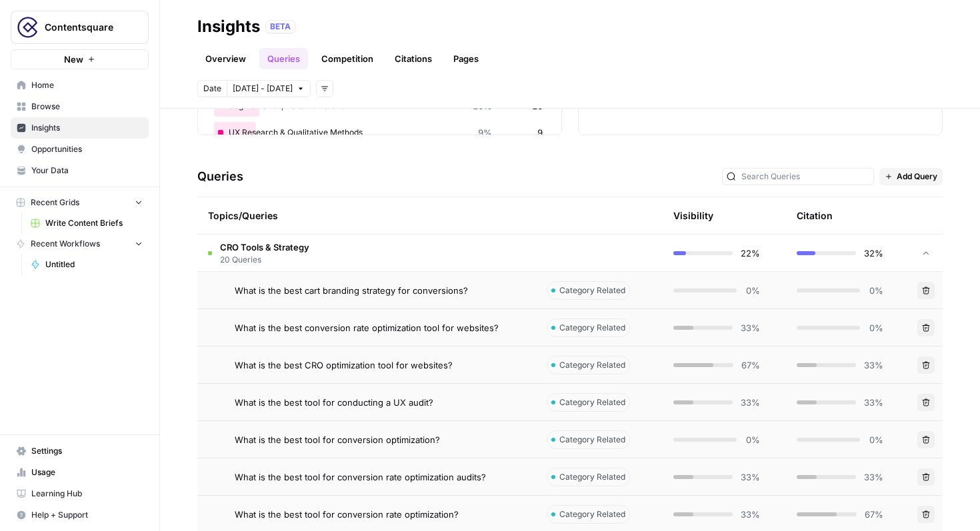
scroll to position [237, 0]
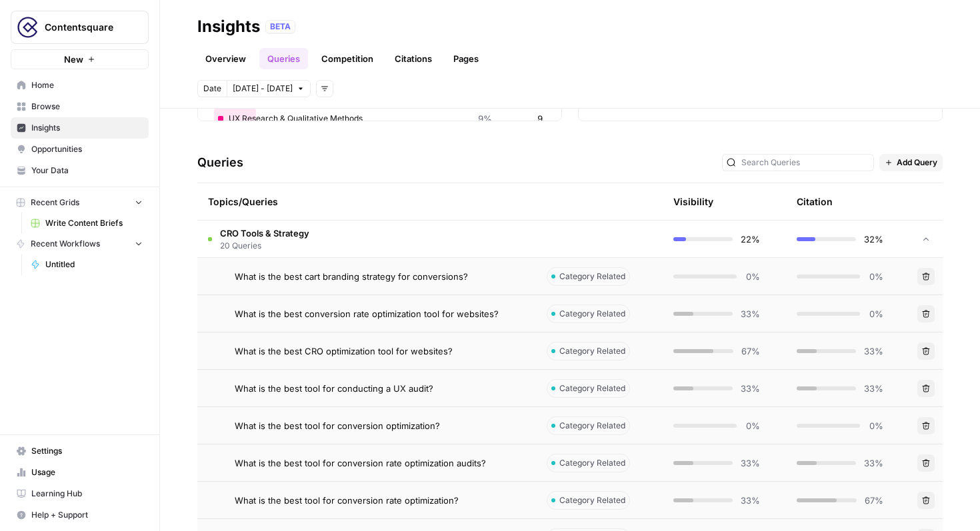
click at [447, 271] on span "What is the best cart branding strategy for conversions?" at bounding box center [351, 276] width 233 height 13
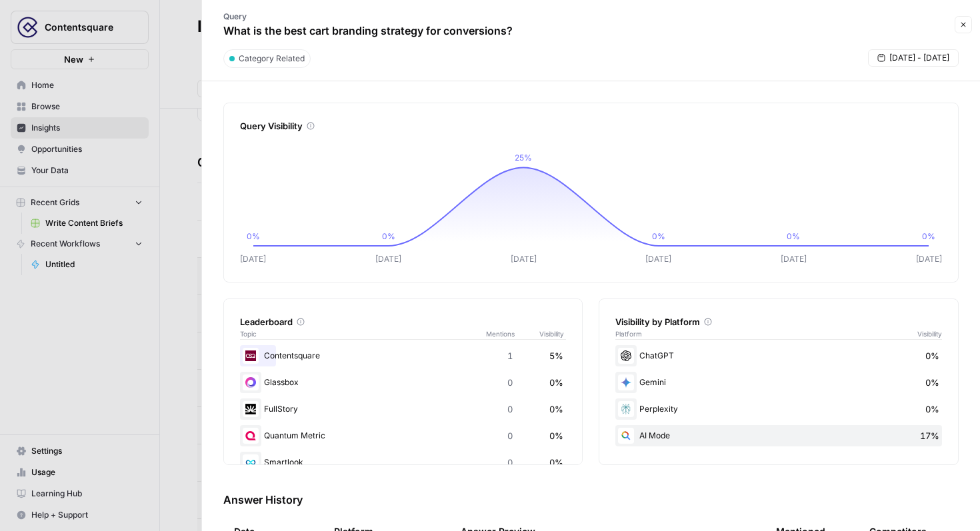
click at [127, 144] on div at bounding box center [490, 265] width 980 height 531
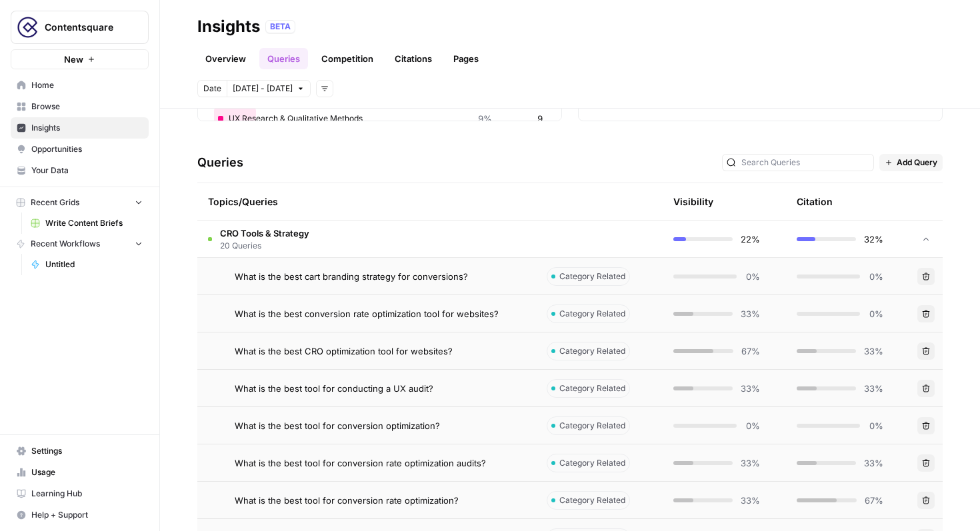
click at [85, 111] on span "Browse" at bounding box center [86, 107] width 111 height 12
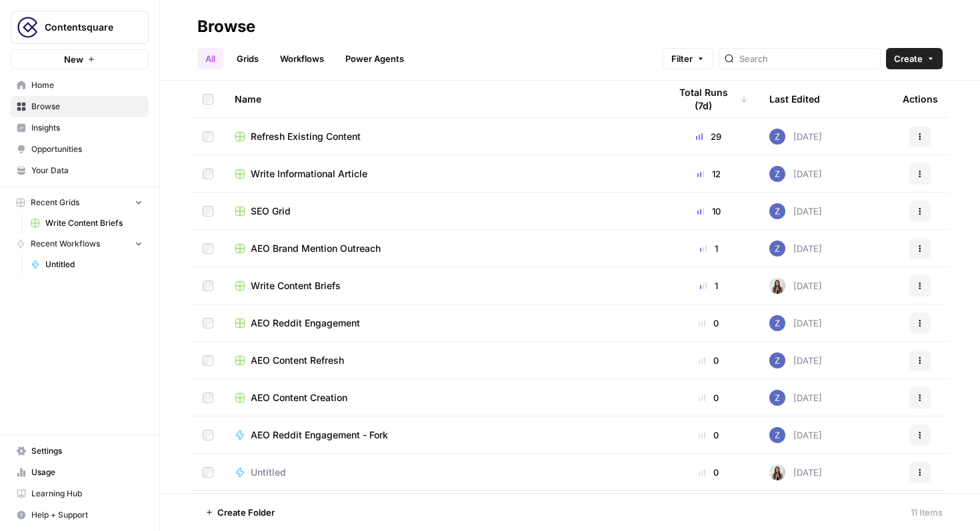
click at [88, 93] on link "Home" at bounding box center [80, 85] width 138 height 21
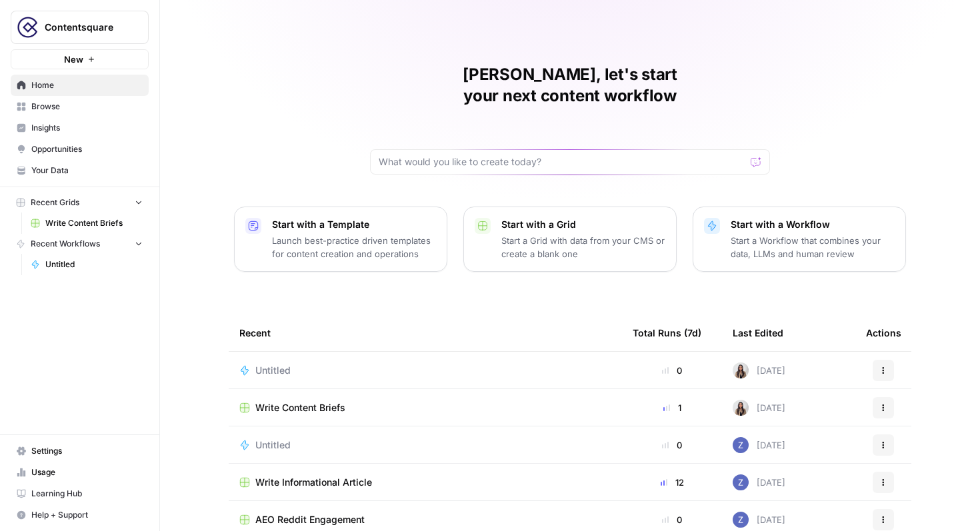
click at [63, 168] on span "Your Data" at bounding box center [86, 171] width 111 height 12
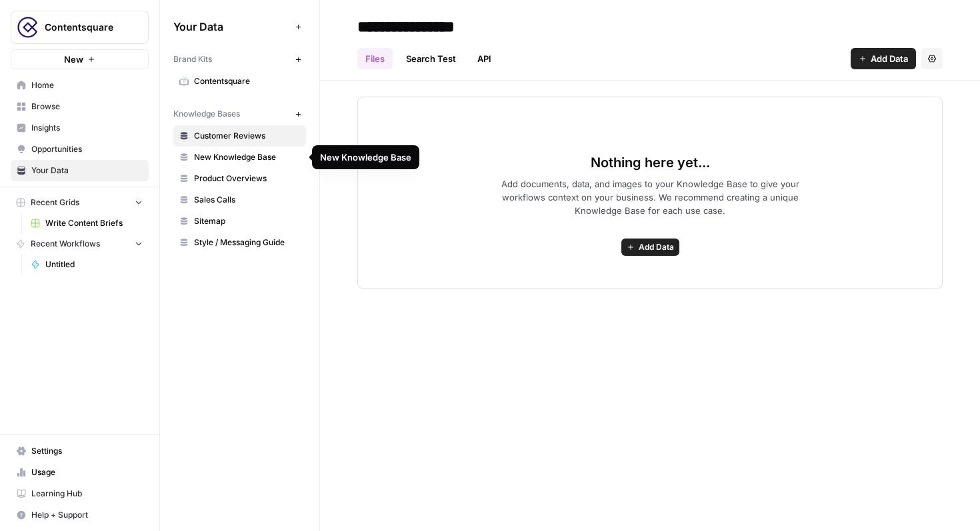
click at [221, 139] on span "Customer Reviews" at bounding box center [247, 136] width 106 height 12
click at [203, 185] on link "Product Overviews" at bounding box center [239, 178] width 133 height 21
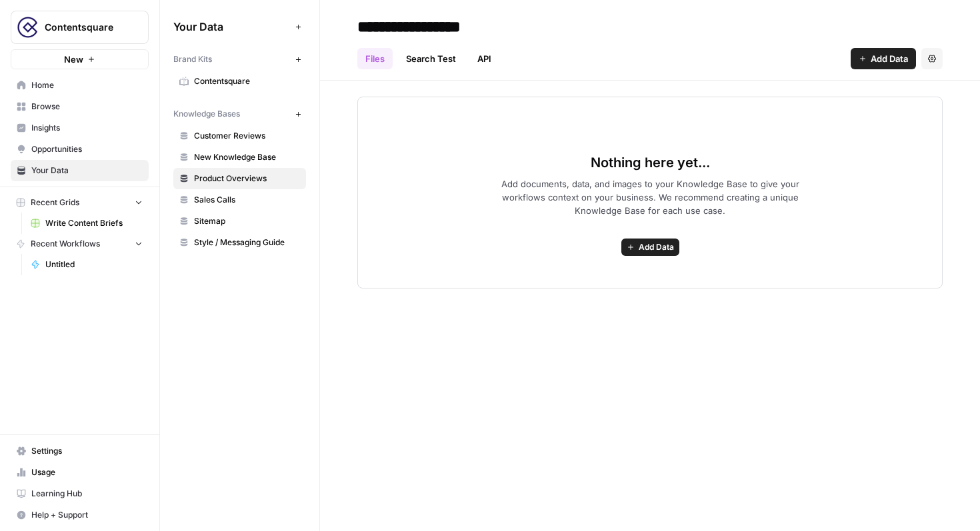
click at [130, 150] on span "Opportunities" at bounding box center [86, 149] width 111 height 12
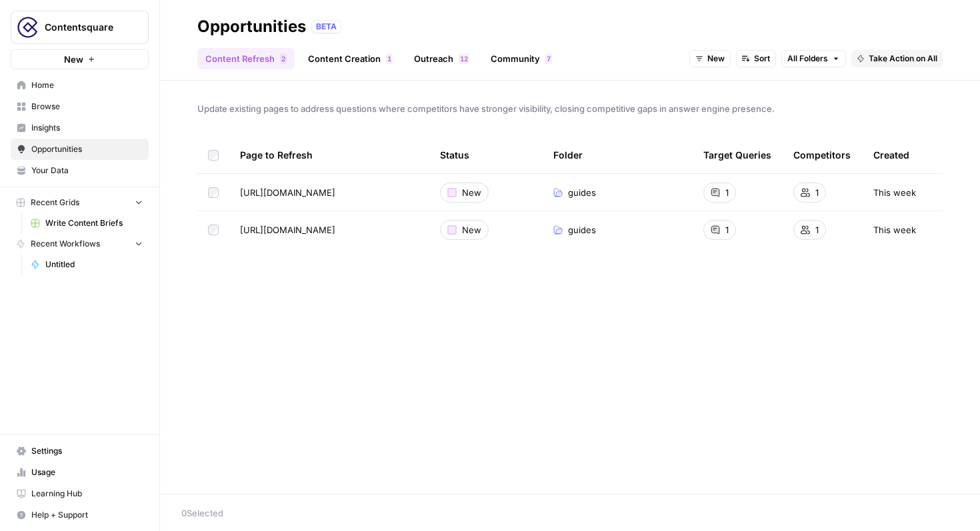
click at [67, 139] on link "Opportunities" at bounding box center [80, 149] width 138 height 21
click at [66, 131] on span "Insights" at bounding box center [86, 128] width 111 height 12
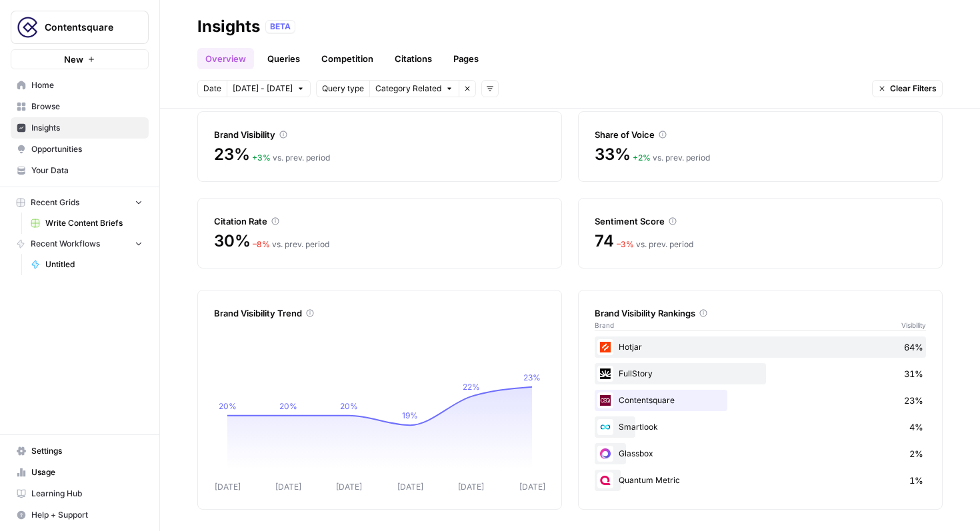
scroll to position [51, 0]
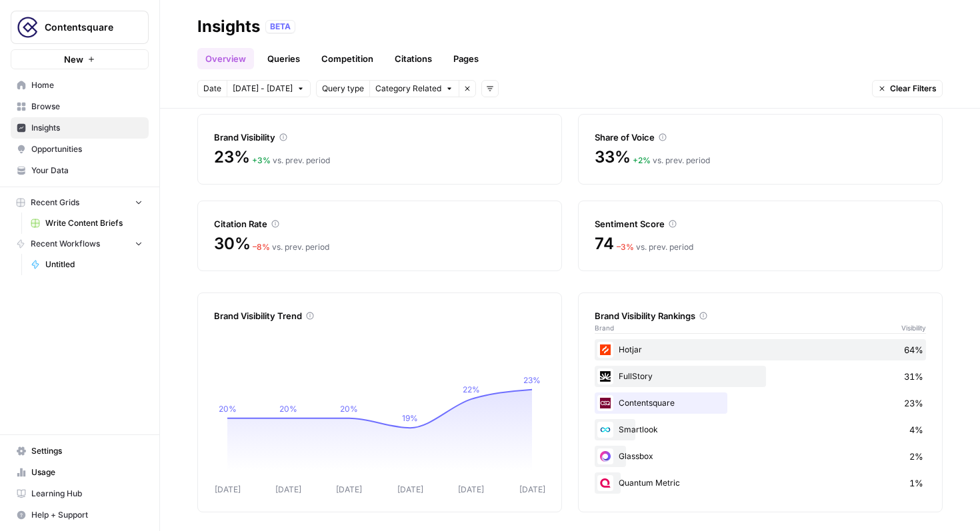
click at [825, 352] on div "Hotjar 64%" at bounding box center [760, 349] width 331 height 21
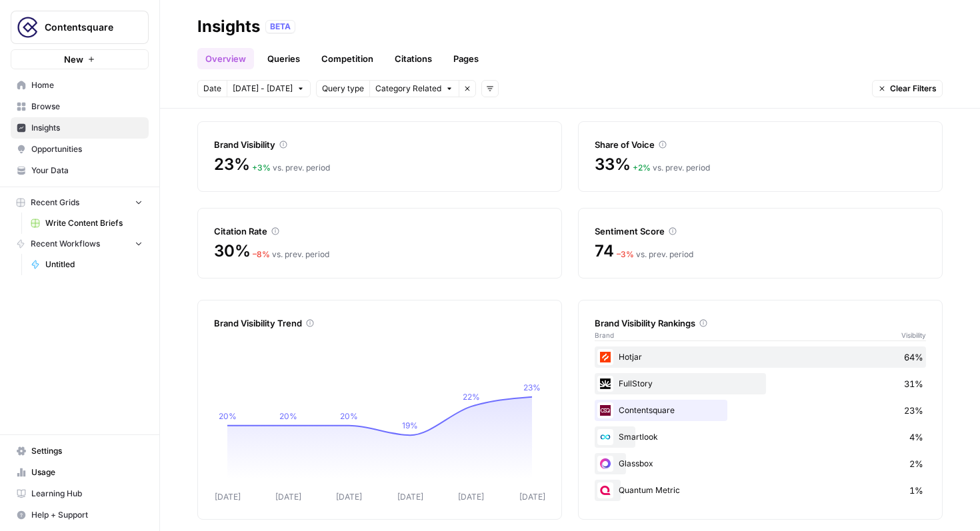
scroll to position [41, 0]
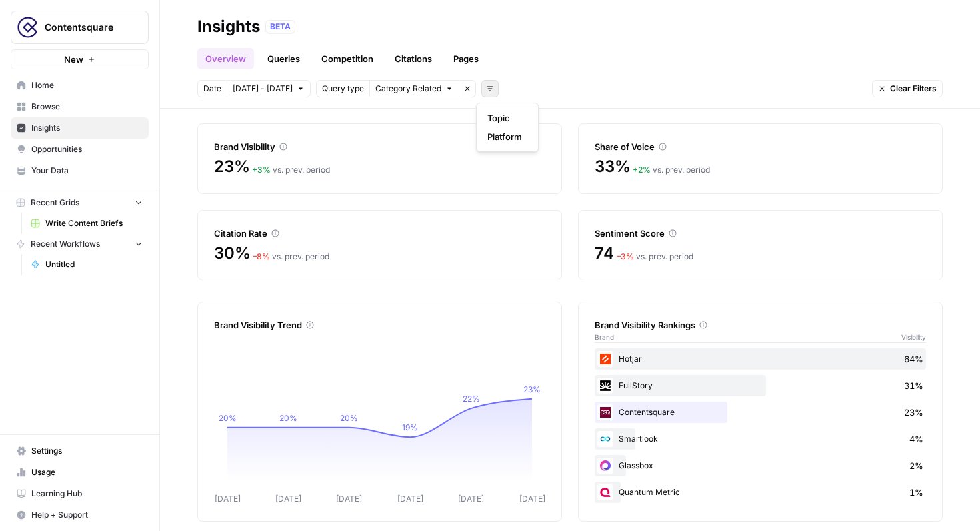
click at [489, 85] on button "Add filters" at bounding box center [489, 88] width 17 height 17
click at [501, 138] on span "Platform" at bounding box center [504, 136] width 35 height 13
click at [591, 93] on button "Select platform" at bounding box center [566, 88] width 82 height 17
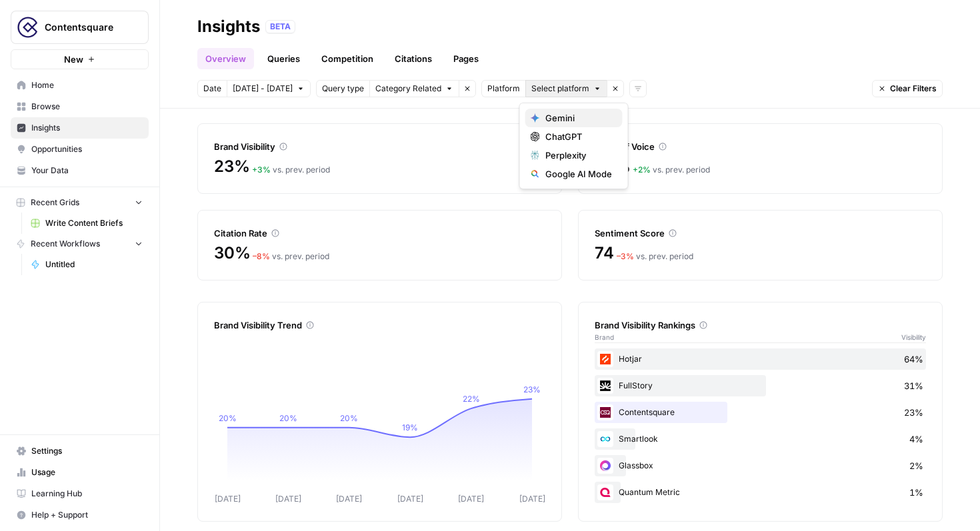
click at [573, 118] on span "Gemini" at bounding box center [578, 117] width 67 height 13
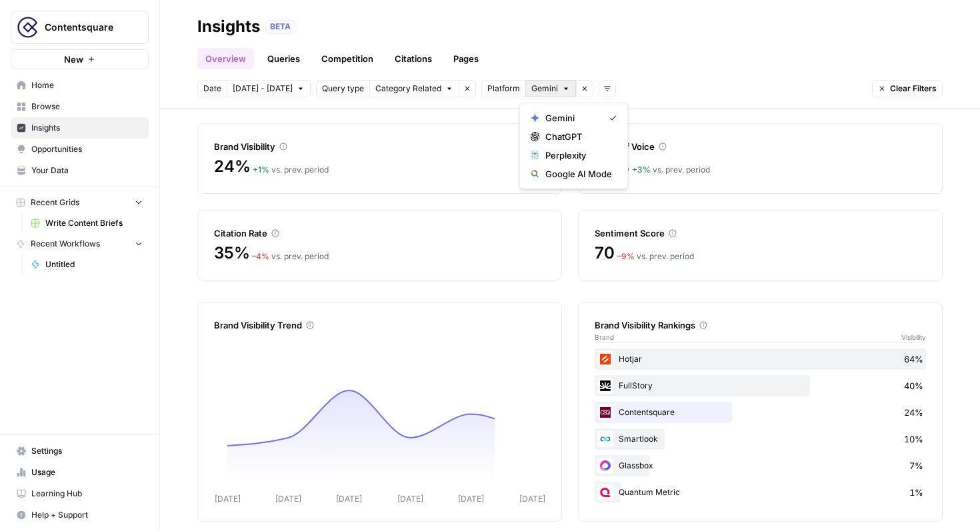
click at [562, 91] on icon "button" at bounding box center [566, 89] width 8 height 8
click at [560, 140] on span "ChatGPT" at bounding box center [578, 136] width 67 height 13
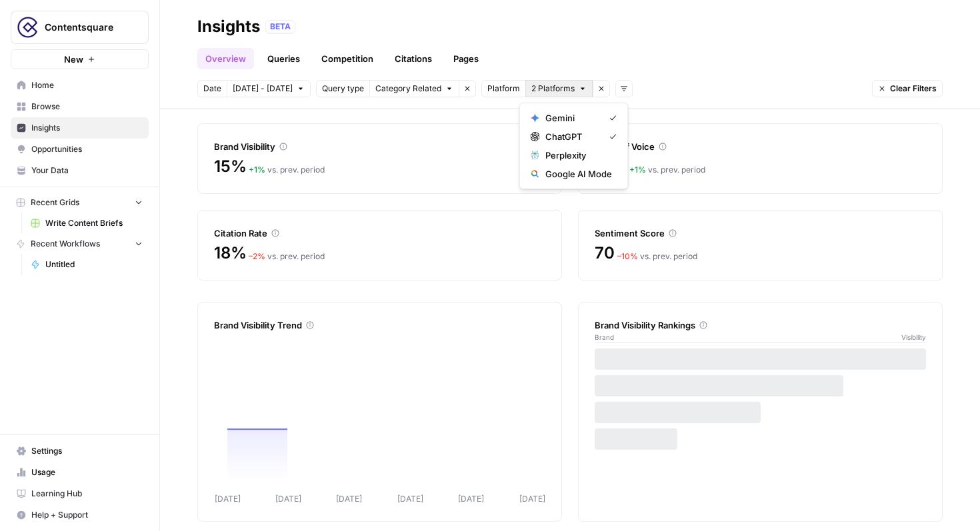
click at [566, 89] on span "2 Platforms" at bounding box center [552, 89] width 43 height 12
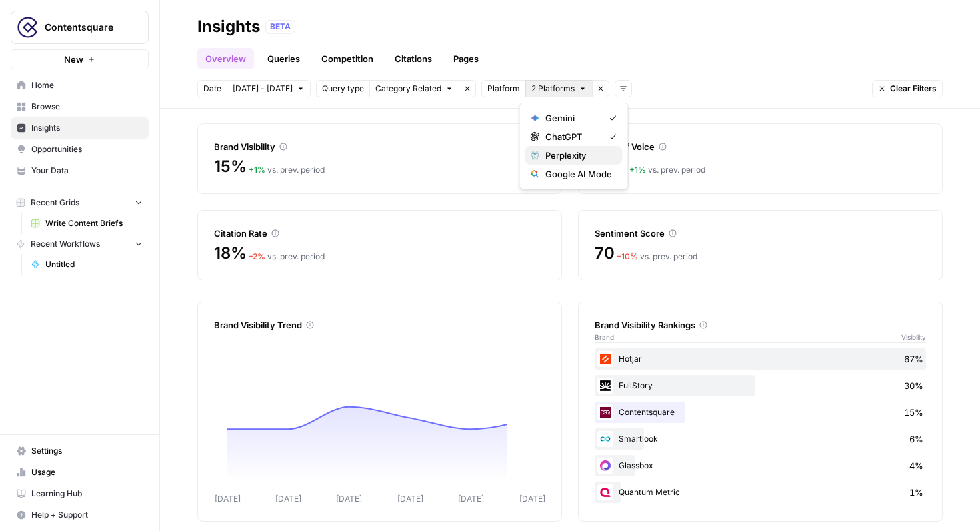
click at [564, 153] on span "Perplexity" at bounding box center [578, 155] width 67 height 13
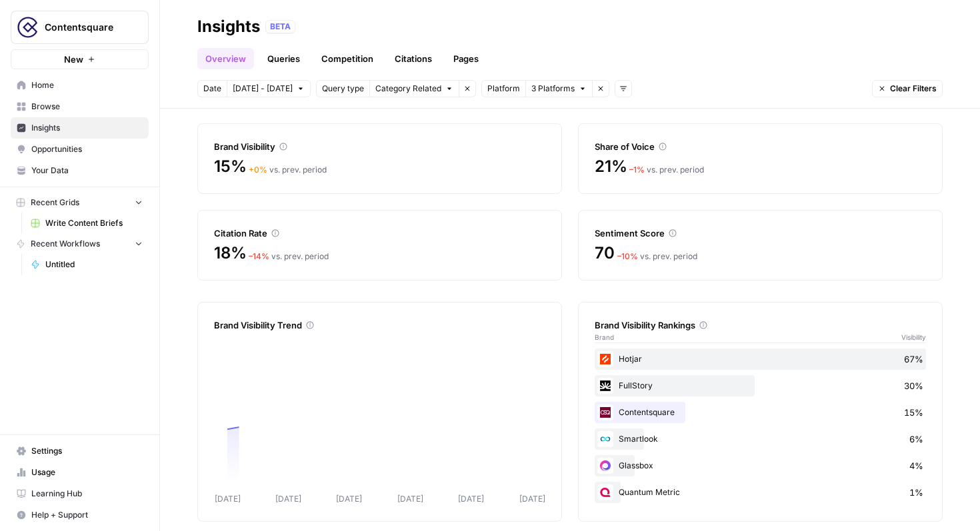
click at [563, 92] on span "3 Platforms" at bounding box center [552, 89] width 43 height 12
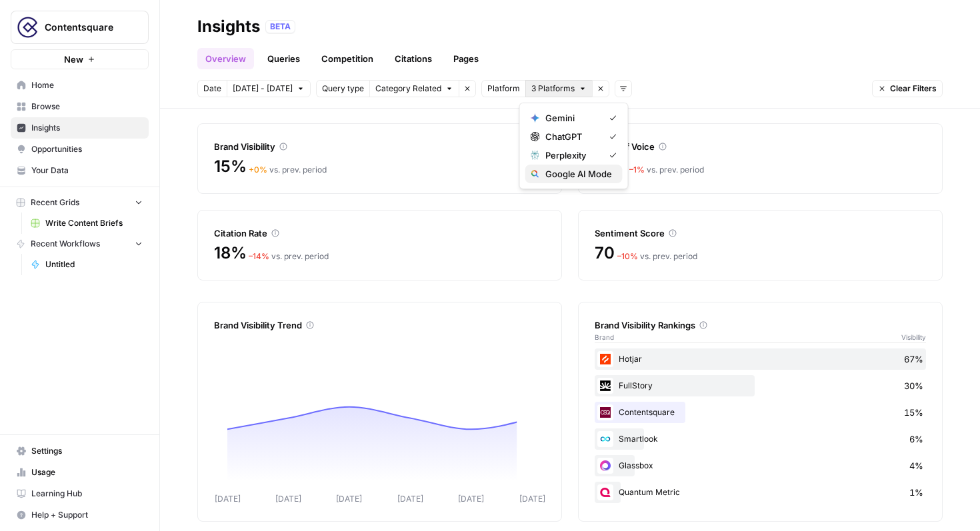
click at [565, 177] on span "Google AI Mode" at bounding box center [578, 173] width 67 height 13
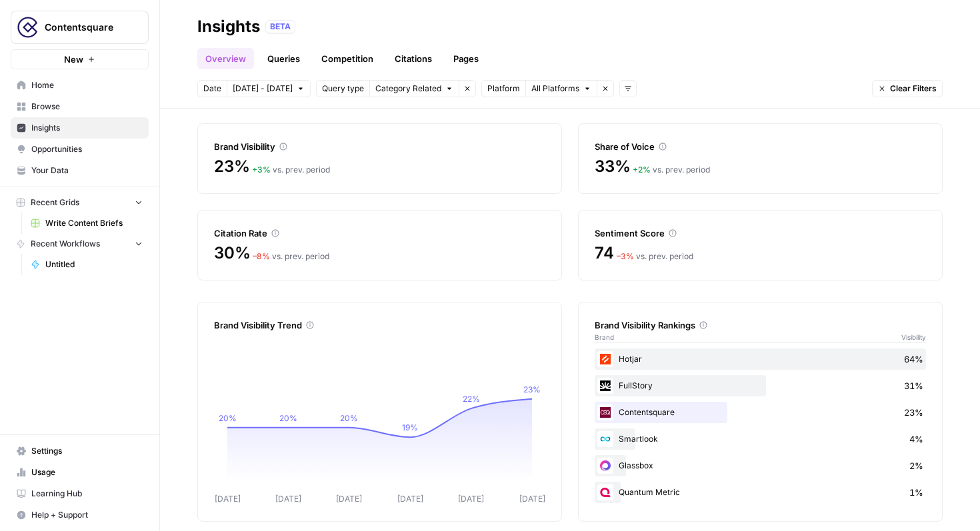
scroll to position [53, 0]
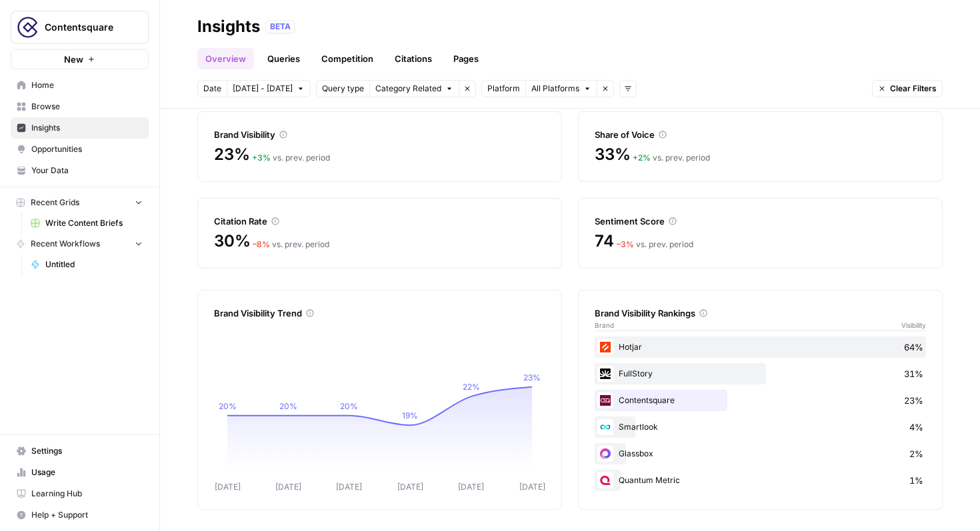
click at [364, 235] on div "30% – 8 % vs. prev. period" at bounding box center [379, 241] width 331 height 21
click at [707, 343] on div "Hotjar 64%" at bounding box center [760, 347] width 331 height 21
click at [707, 314] on icon at bounding box center [703, 313] width 8 height 8
click at [665, 133] on icon at bounding box center [663, 135] width 8 height 8
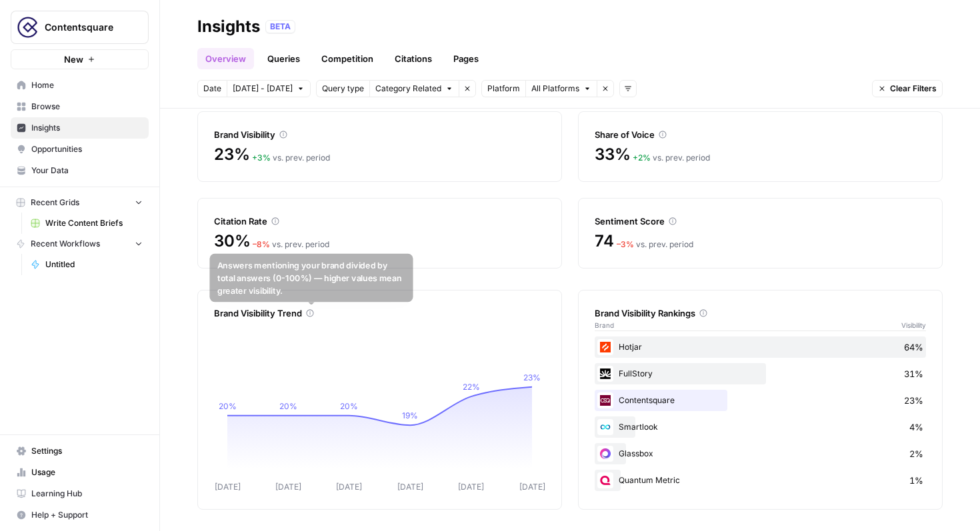
click at [311, 311] on icon at bounding box center [310, 313] width 8 height 8
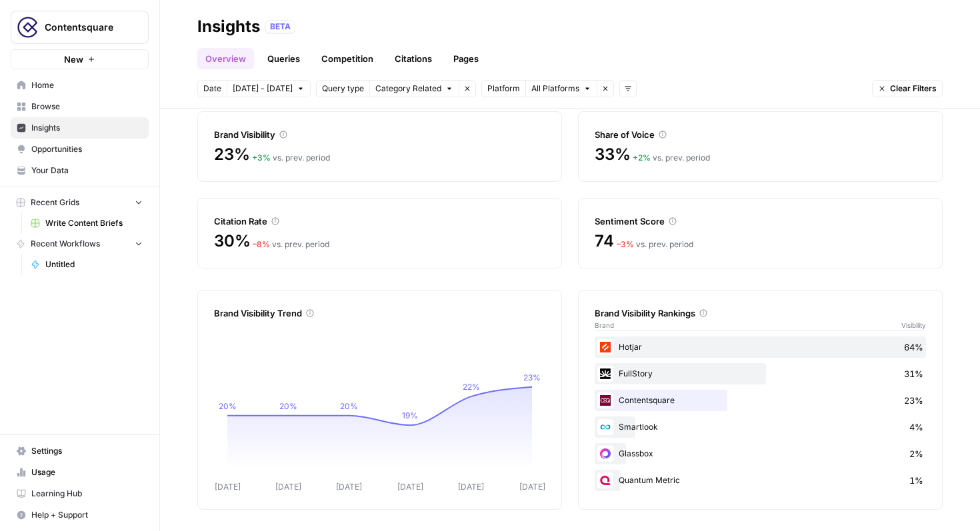
click at [345, 61] on link "Competition" at bounding box center [347, 58] width 68 height 21
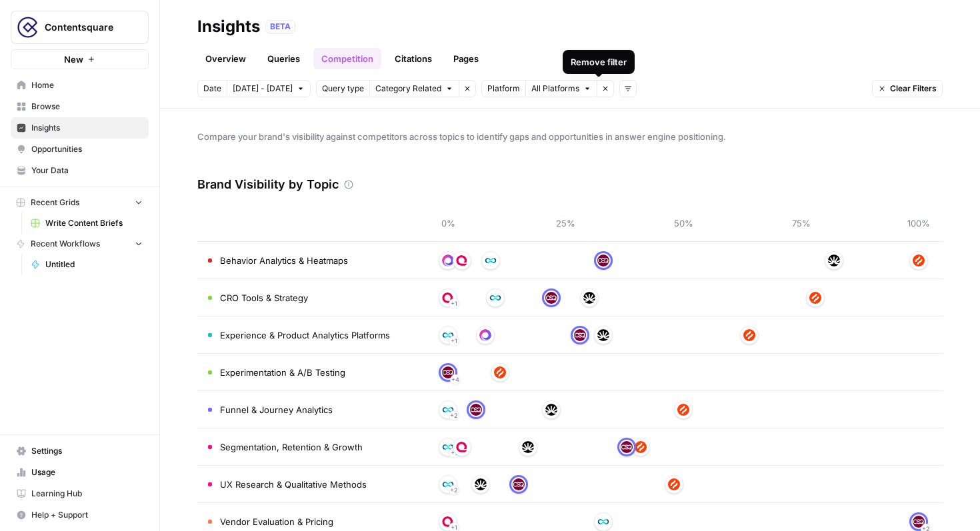
click at [621, 97] on header "Insights BETA Overview Queries Competition Citations Pages Date [DATE] - [DATE]…" at bounding box center [570, 54] width 820 height 109
click at [621, 97] on button "Add filters" at bounding box center [627, 88] width 17 height 17
click at [583, 92] on icon "button" at bounding box center [587, 89] width 8 height 8
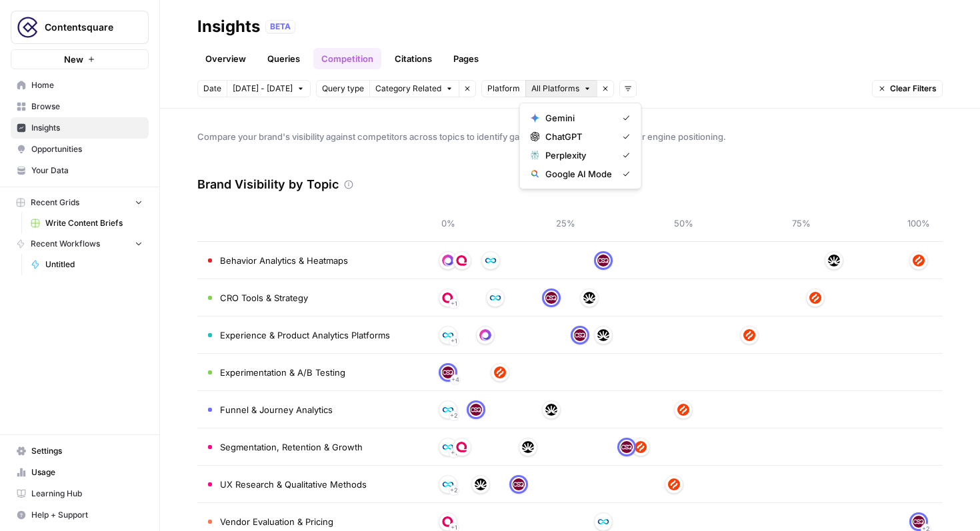
click at [581, 105] on div "Gemini ChatGPT Perplexity Google AI Mode" at bounding box center [580, 146] width 123 height 87
click at [581, 109] on button "Gemini" at bounding box center [580, 118] width 111 height 19
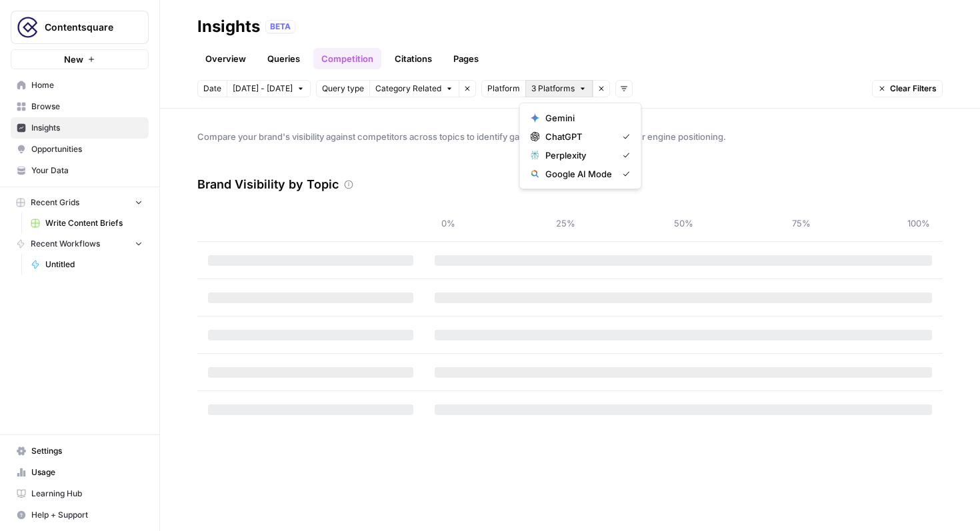
click at [579, 88] on icon "button" at bounding box center [583, 89] width 8 height 8
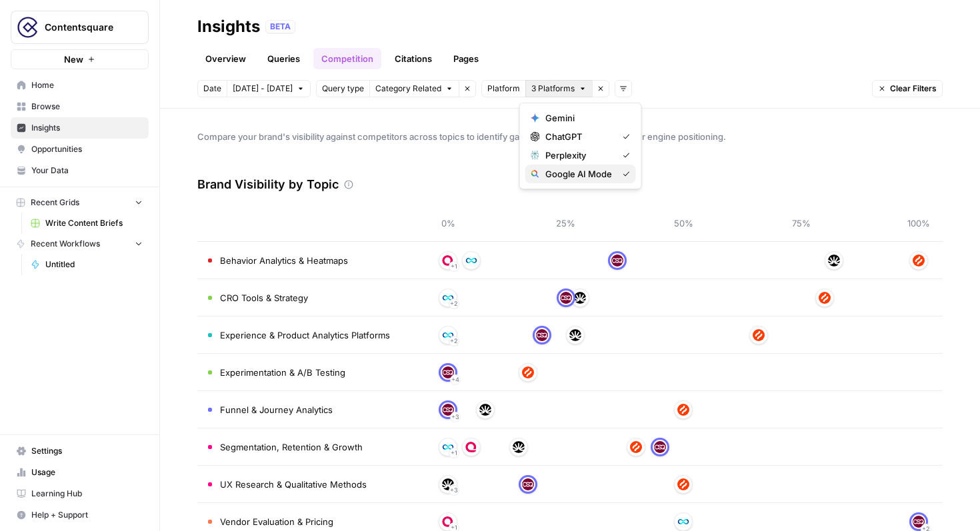
click at [566, 171] on span "Google AI Mode" at bounding box center [578, 173] width 67 height 13
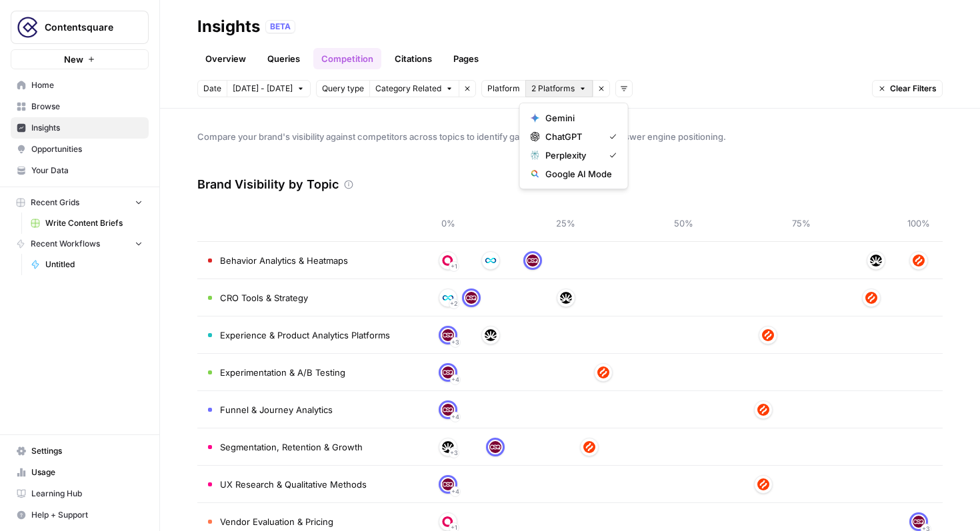
click at [569, 90] on button "2 Platforms" at bounding box center [558, 88] width 67 height 17
click at [566, 156] on span "Perplexity" at bounding box center [571, 155] width 53 height 13
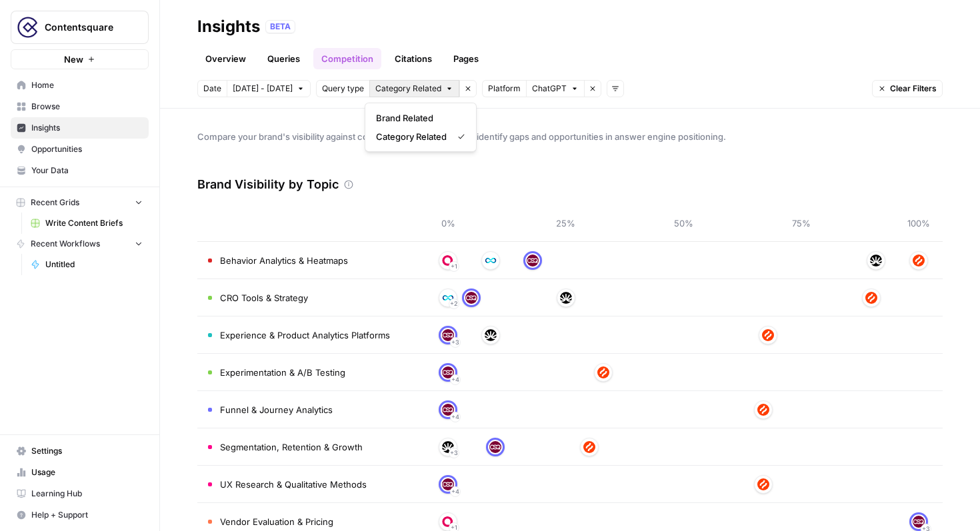
click at [445, 91] on icon "button" at bounding box center [449, 89] width 8 height 8
click at [464, 91] on icon "button" at bounding box center [467, 89] width 8 height 8
click at [347, 183] on icon at bounding box center [348, 184] width 9 height 9
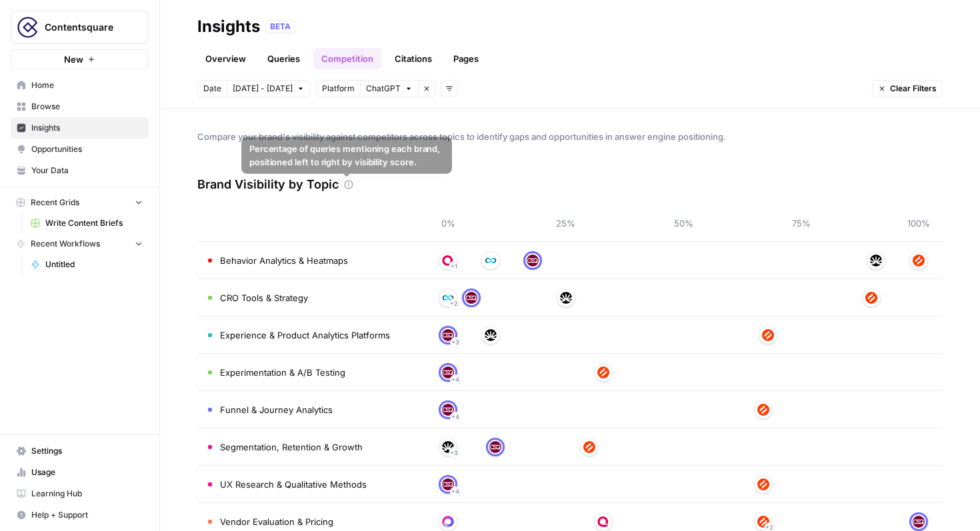
click at [347, 181] on icon at bounding box center [348, 184] width 9 height 9
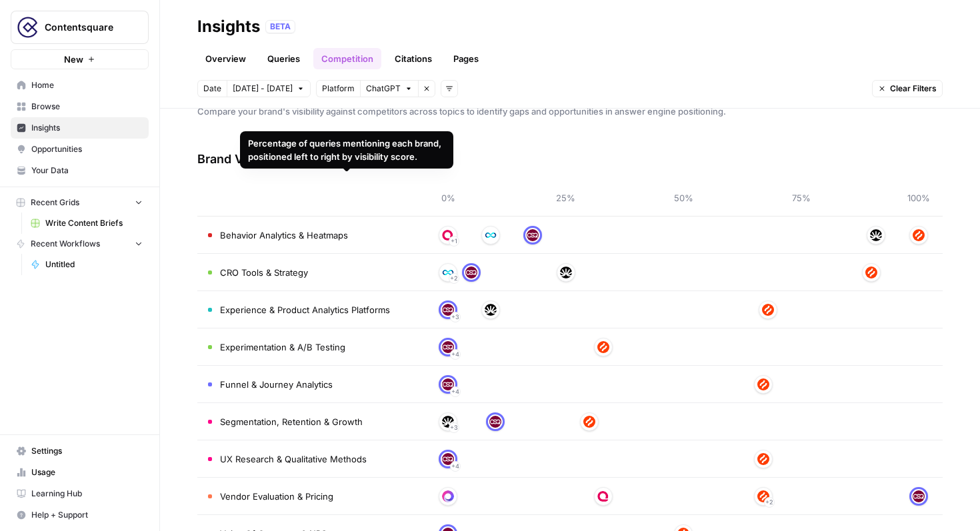
scroll to position [105, 0]
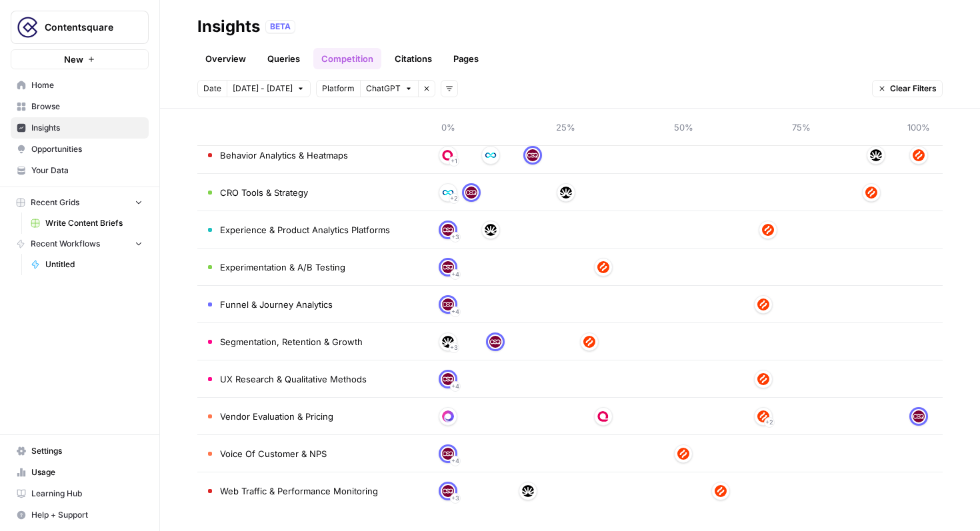
click at [258, 419] on span "Vendor Evaluation & Pricing" at bounding box center [276, 416] width 113 height 13
click at [236, 69] on link "Overview" at bounding box center [225, 58] width 57 height 21
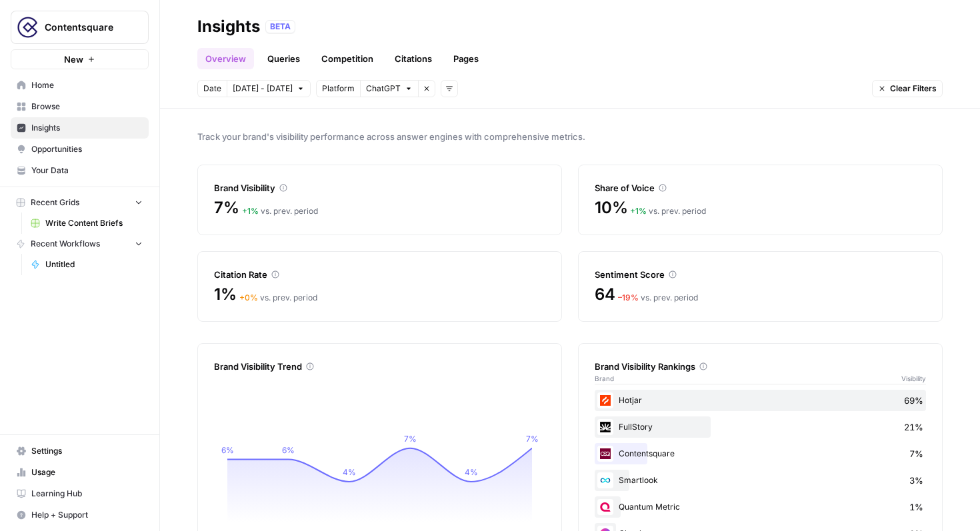
click at [423, 91] on icon "button" at bounding box center [427, 89] width 8 height 8
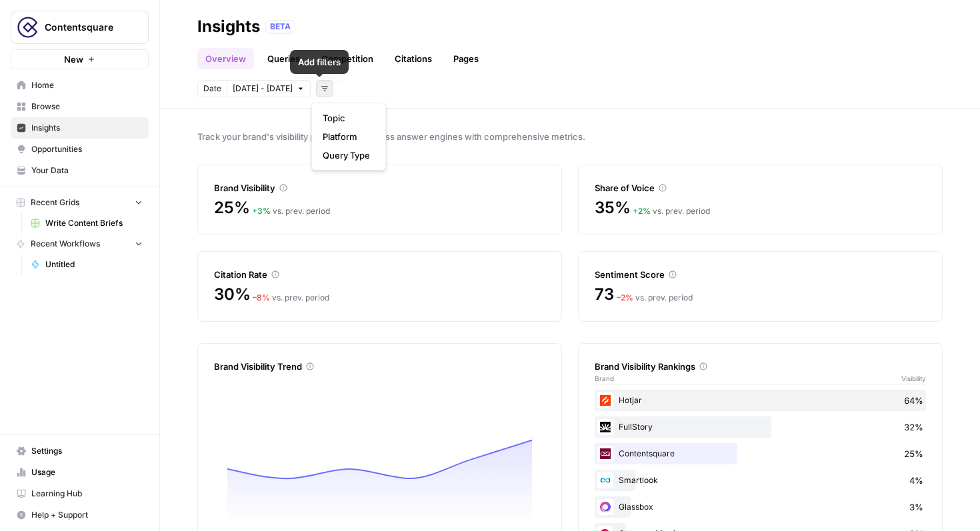
click at [321, 90] on icon "button" at bounding box center [325, 89] width 8 height 8
click at [353, 114] on span "Topic" at bounding box center [346, 117] width 47 height 13
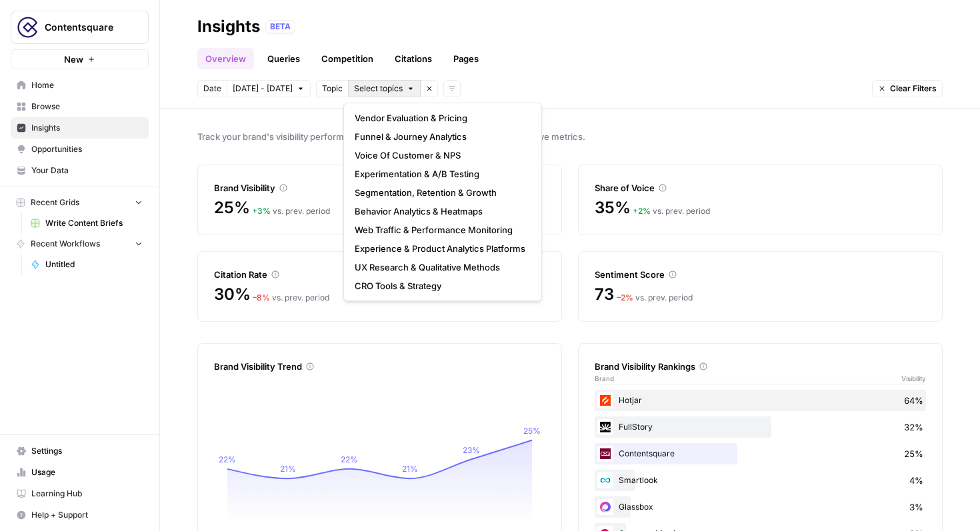
click at [382, 94] on span "Select topics" at bounding box center [378, 89] width 49 height 12
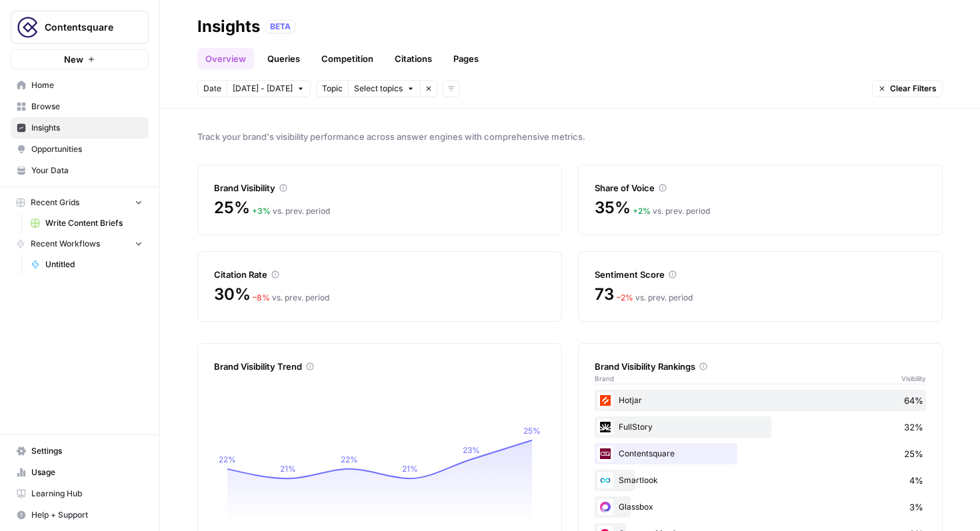
click at [425, 89] on icon "button" at bounding box center [429, 89] width 8 height 8
click at [325, 87] on button "Add filters" at bounding box center [324, 88] width 17 height 17
click at [343, 135] on span "Platform" at bounding box center [346, 136] width 47 height 13
click at [399, 89] on span "Select platform" at bounding box center [395, 89] width 58 height 12
click at [397, 137] on span "ChatGPT" at bounding box center [413, 136] width 67 height 13
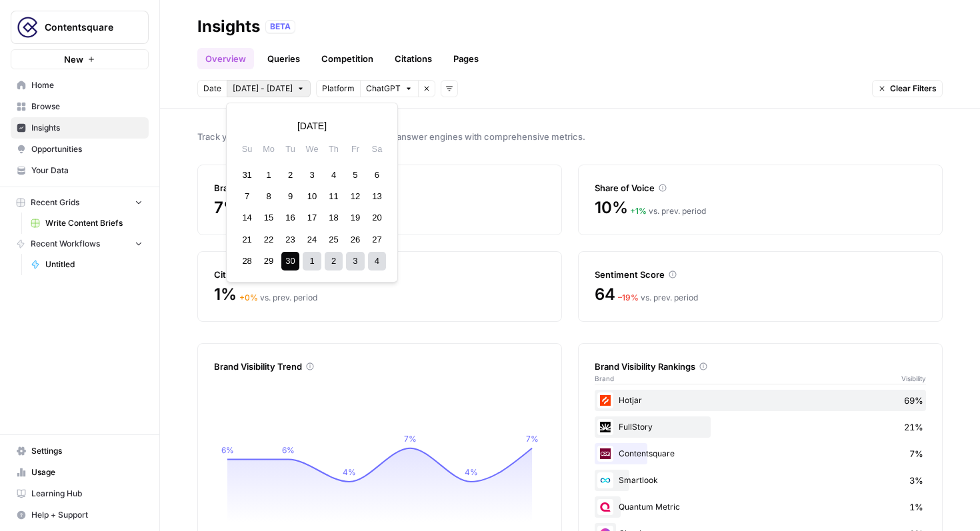
click at [293, 93] on button "[DATE] - [DATE]" at bounding box center [269, 88] width 84 height 17
click at [331, 267] on div "2" at bounding box center [334, 261] width 18 height 18
click at [331, 177] on div "2" at bounding box center [334, 175] width 18 height 18
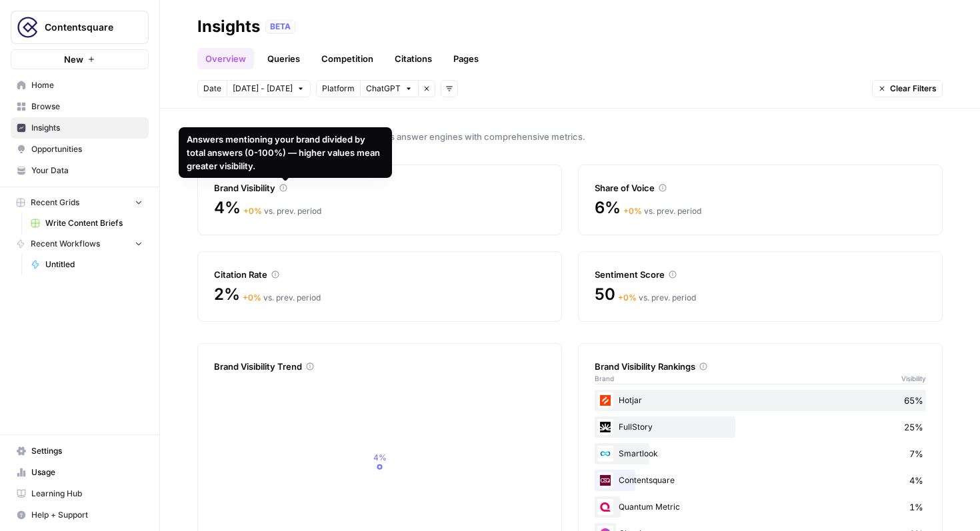
drag, startPoint x: 263, startPoint y: 170, endPoint x: 183, endPoint y: 141, distance: 85.6
click at [183, 141] on div "Answers mentioning your brand divided by total answers (0-100%) — higher values…" at bounding box center [285, 152] width 213 height 51
copy div "Answers mentioning your brand divided by total answers (0-100%) — higher values…"
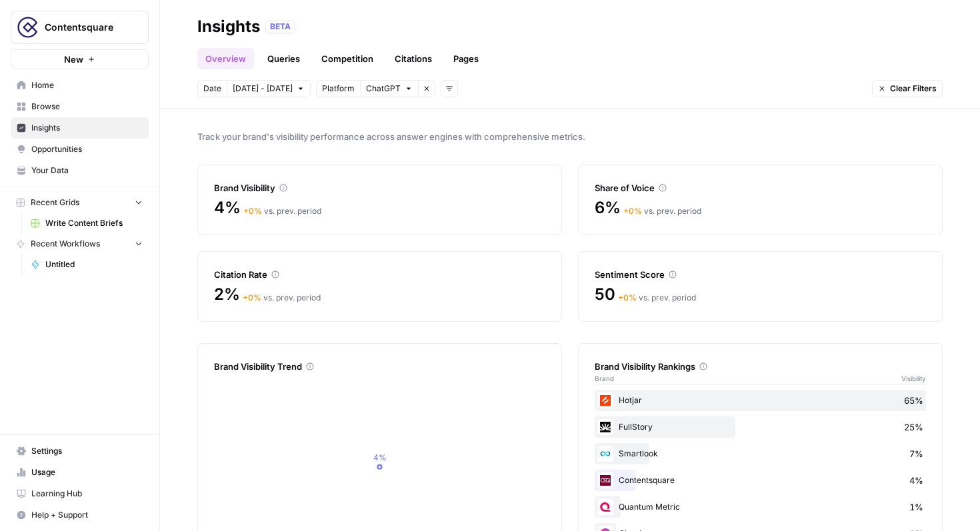
click at [704, 366] on icon at bounding box center [703, 367] width 8 height 8
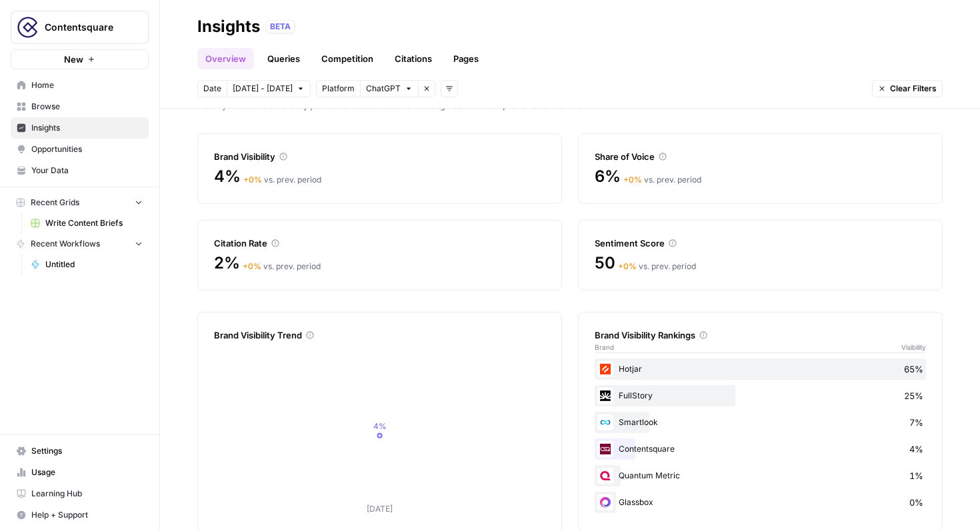
scroll to position [53, 0]
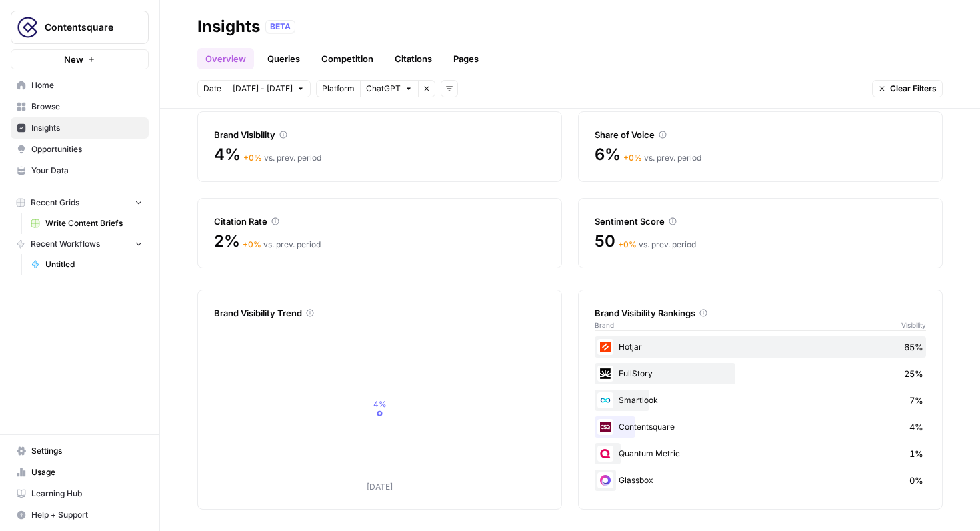
click at [285, 69] on link "Queries" at bounding box center [283, 58] width 49 height 21
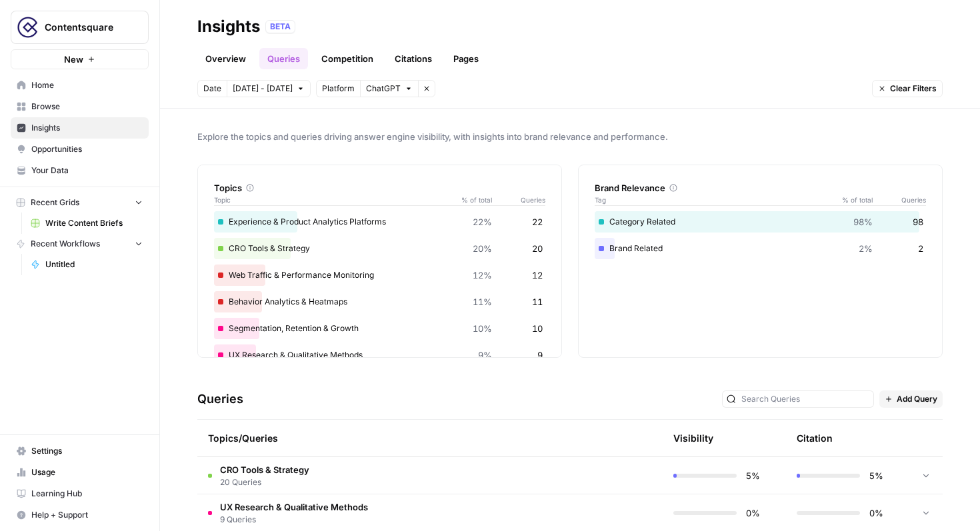
click at [347, 64] on link "Competition" at bounding box center [347, 58] width 68 height 21
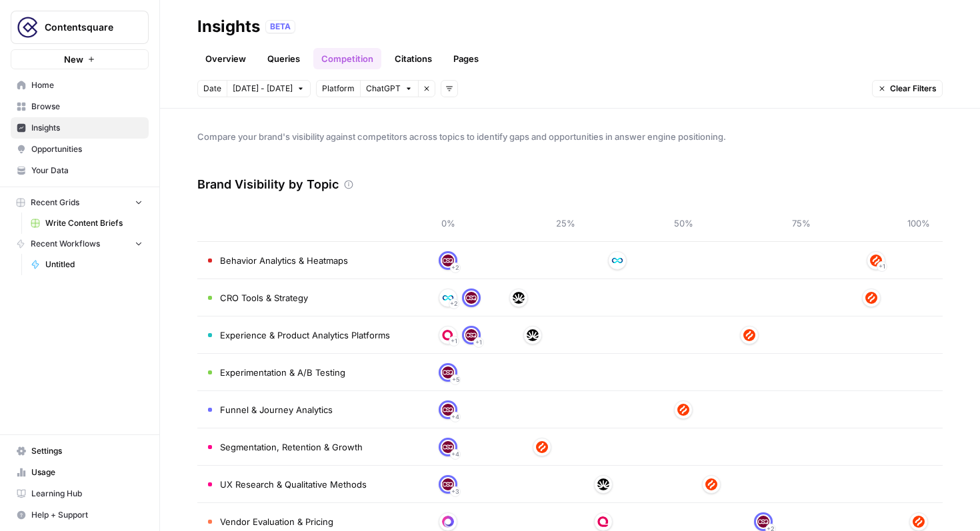
click at [416, 58] on link "Citations" at bounding box center [413, 58] width 53 height 21
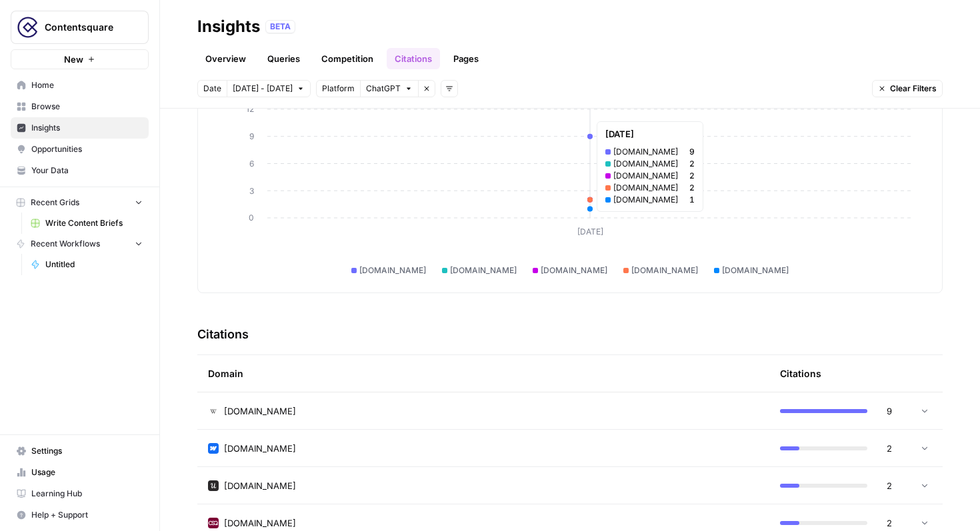
scroll to position [12, 0]
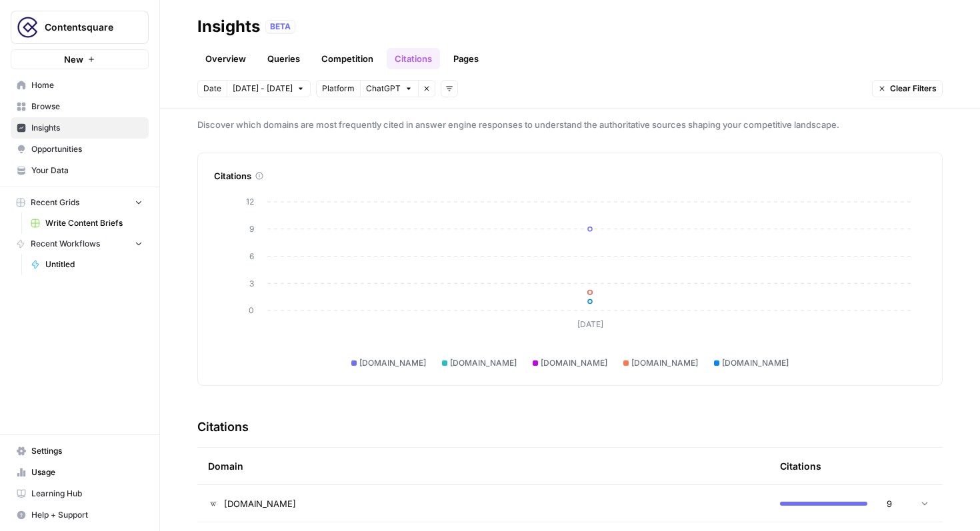
click at [221, 56] on link "Overview" at bounding box center [225, 58] width 57 height 21
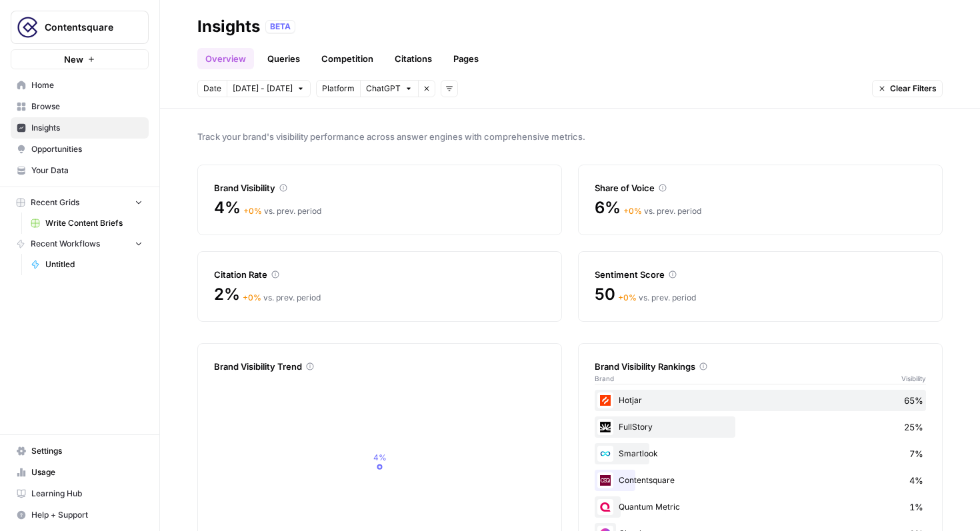
click at [423, 91] on icon "button" at bounding box center [427, 89] width 8 height 8
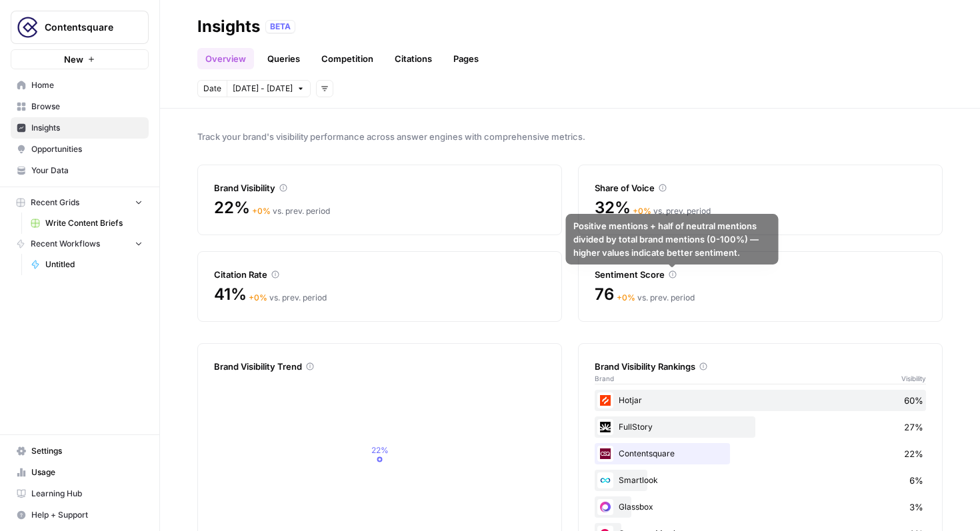
click at [669, 276] on icon at bounding box center [673, 275] width 8 height 8
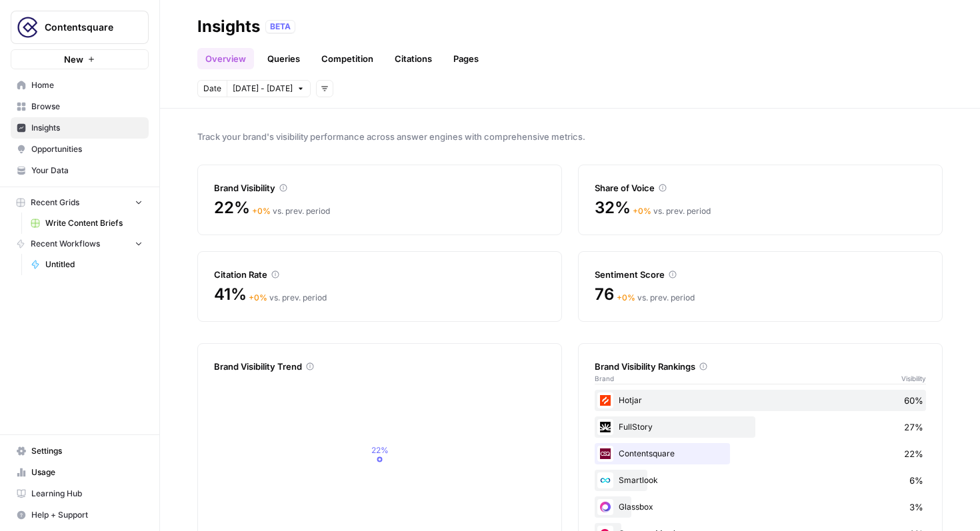
click at [672, 271] on icon at bounding box center [673, 275] width 8 height 8
click at [671, 277] on icon at bounding box center [673, 275] width 8 height 8
